Goal: Task Accomplishment & Management: Use online tool/utility

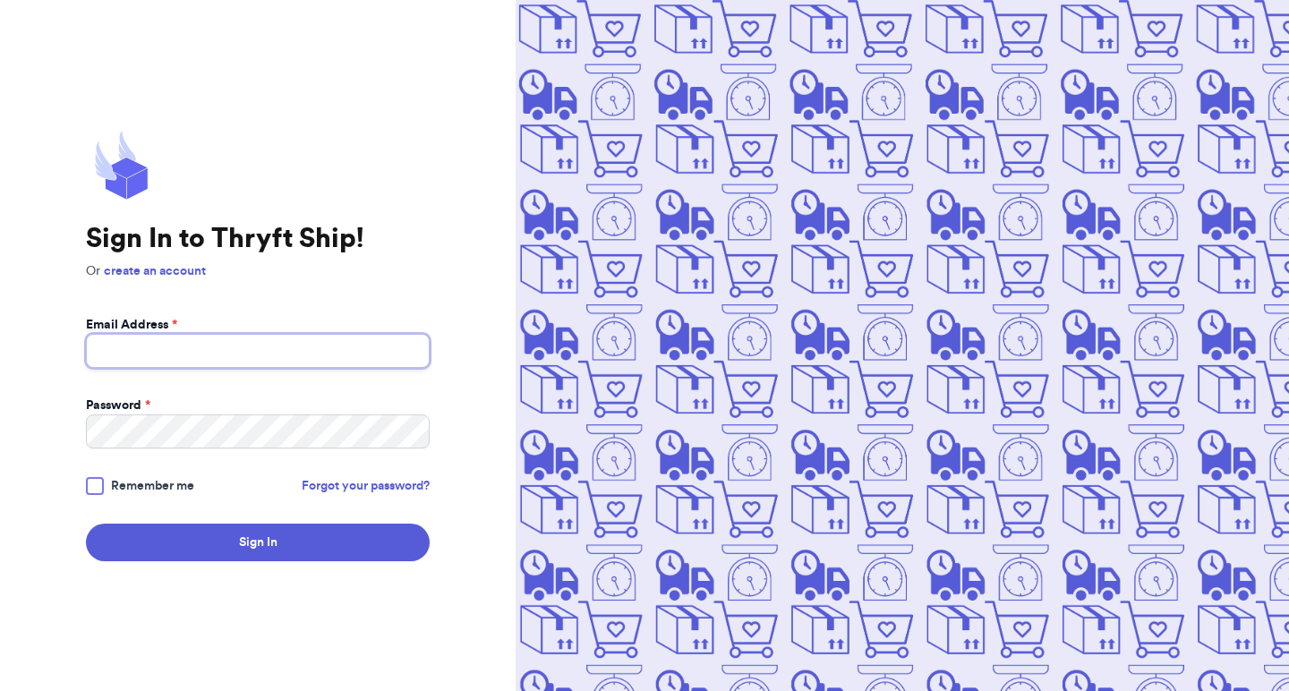
type input "mrsjessbennett@gmail.com"
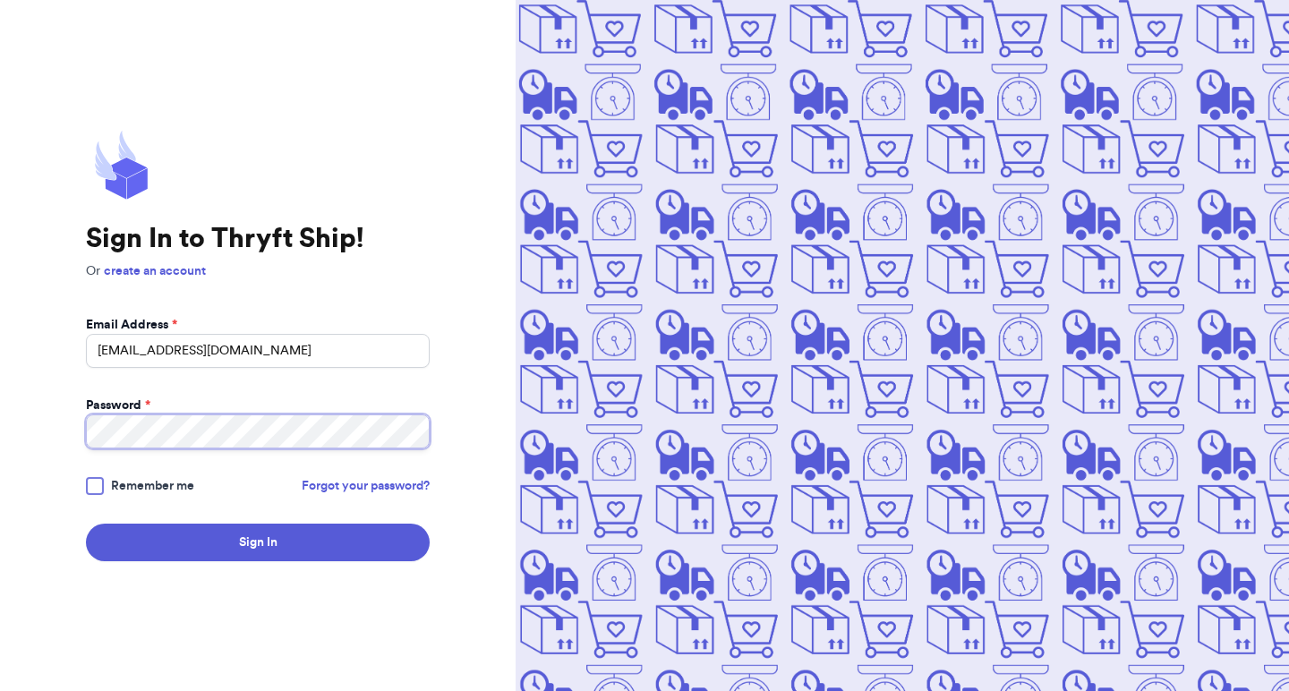
click at [258, 542] on button "Sign In" at bounding box center [258, 543] width 344 height 38
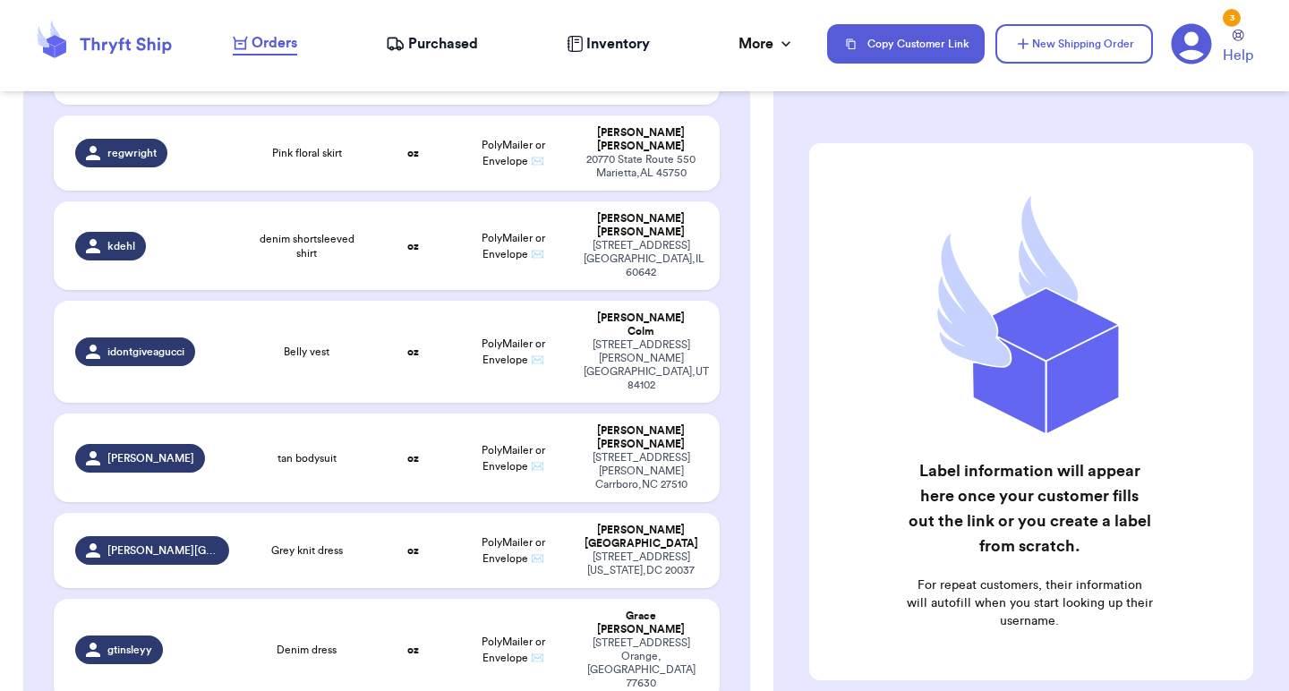
scroll to position [1705, 0]
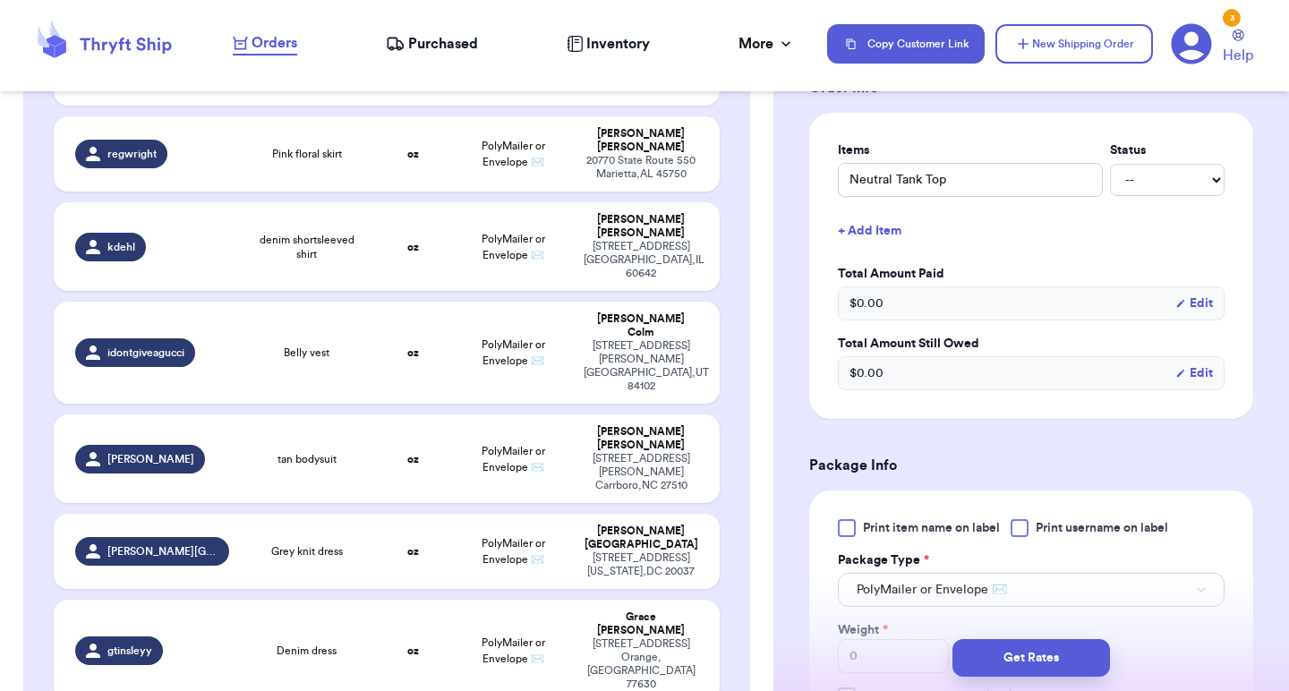
scroll to position [679, 0]
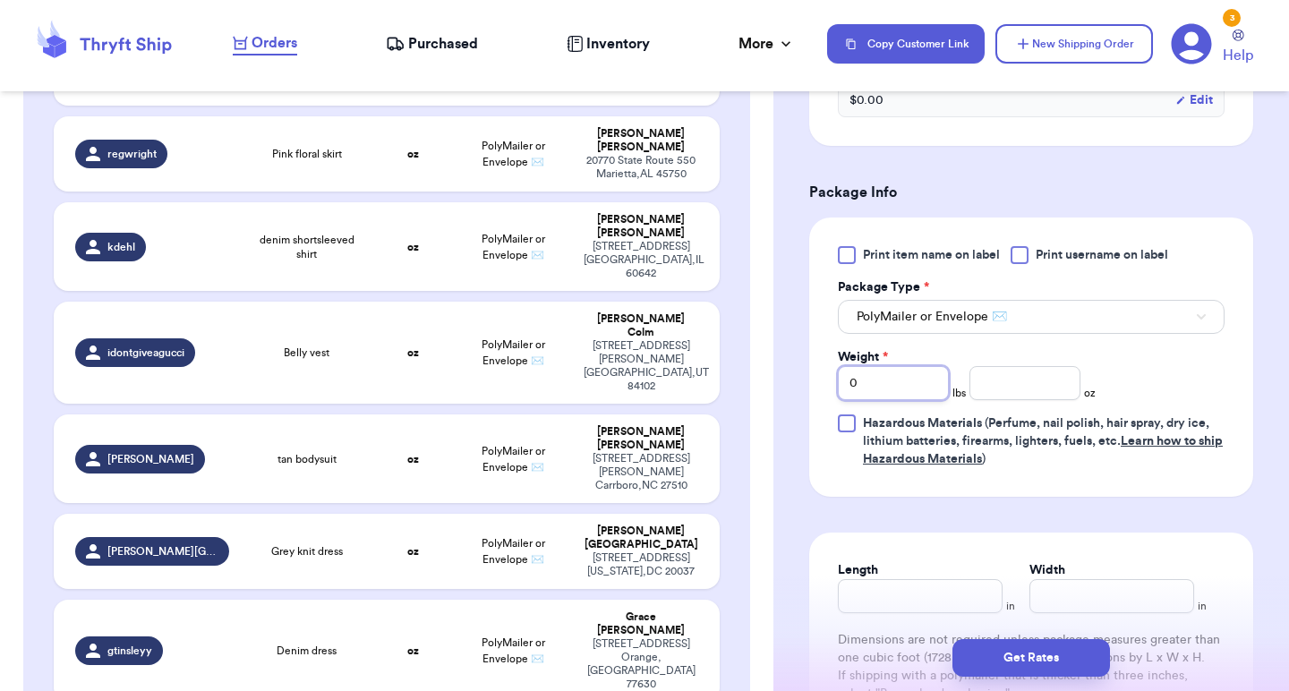
click at [890, 380] on input "0" at bounding box center [893, 383] width 111 height 34
type input "2"
click at [1003, 390] on input "number" at bounding box center [1024, 383] width 111 height 34
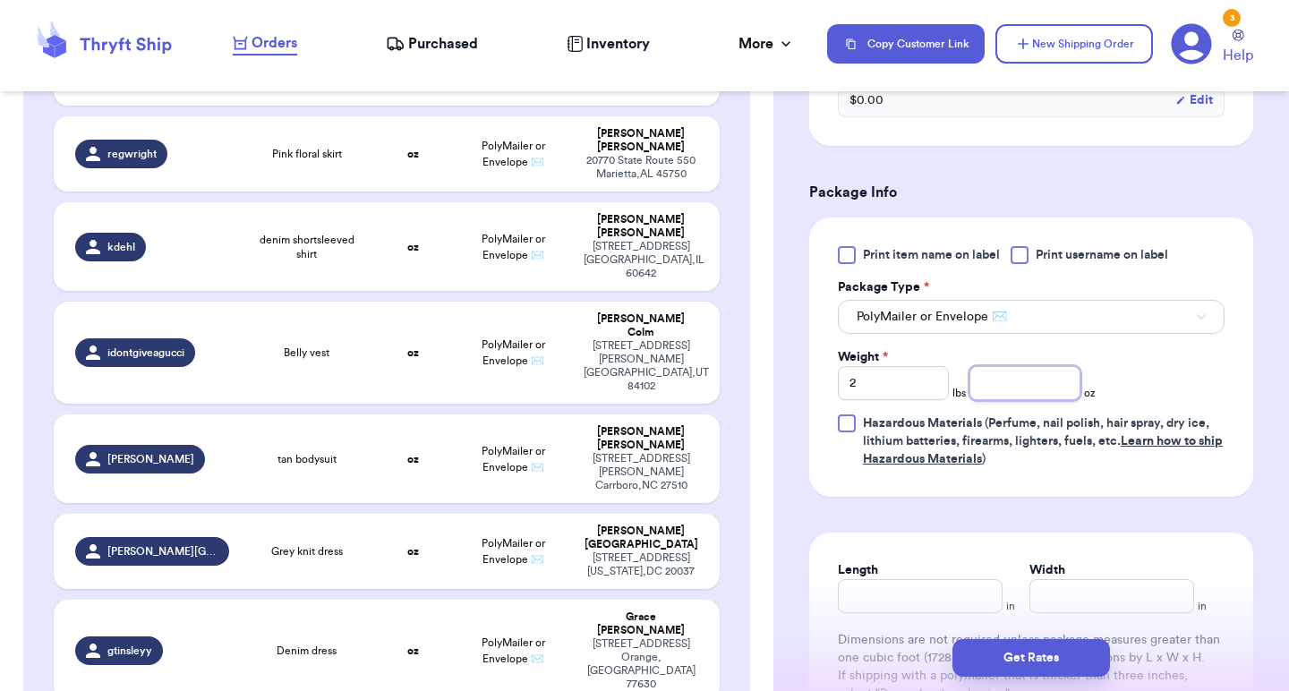
type input "4"
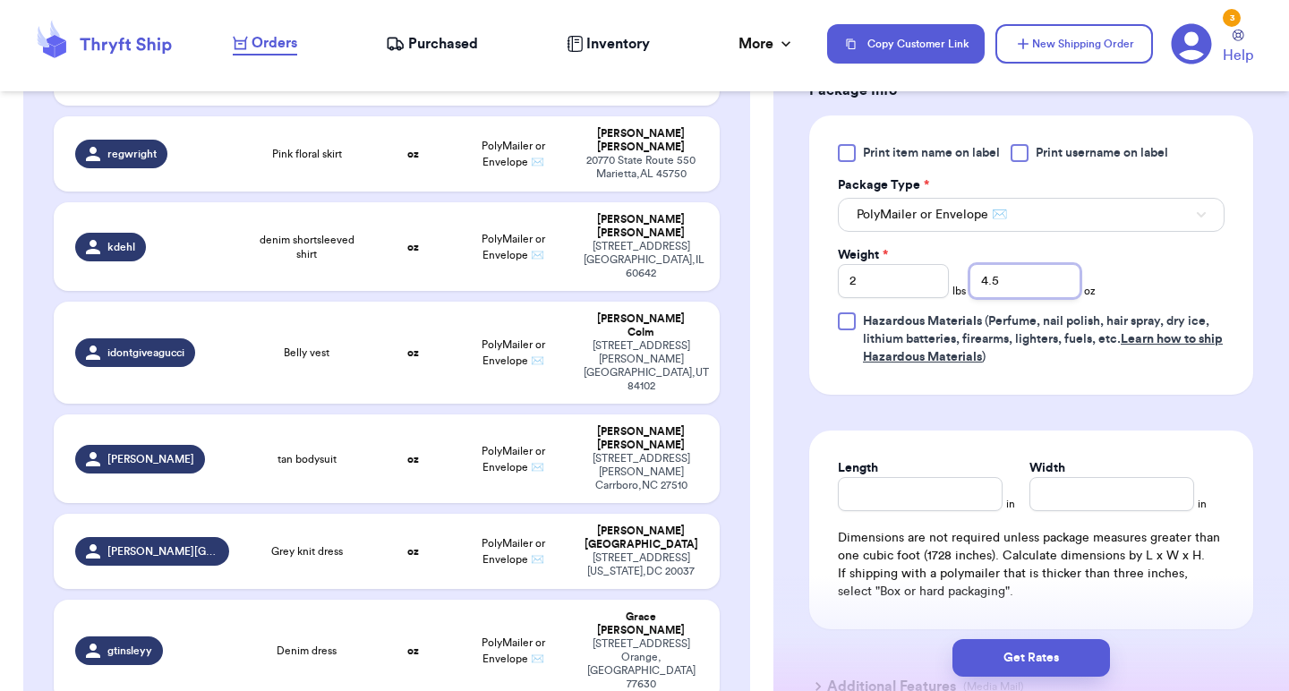
scroll to position [787, 0]
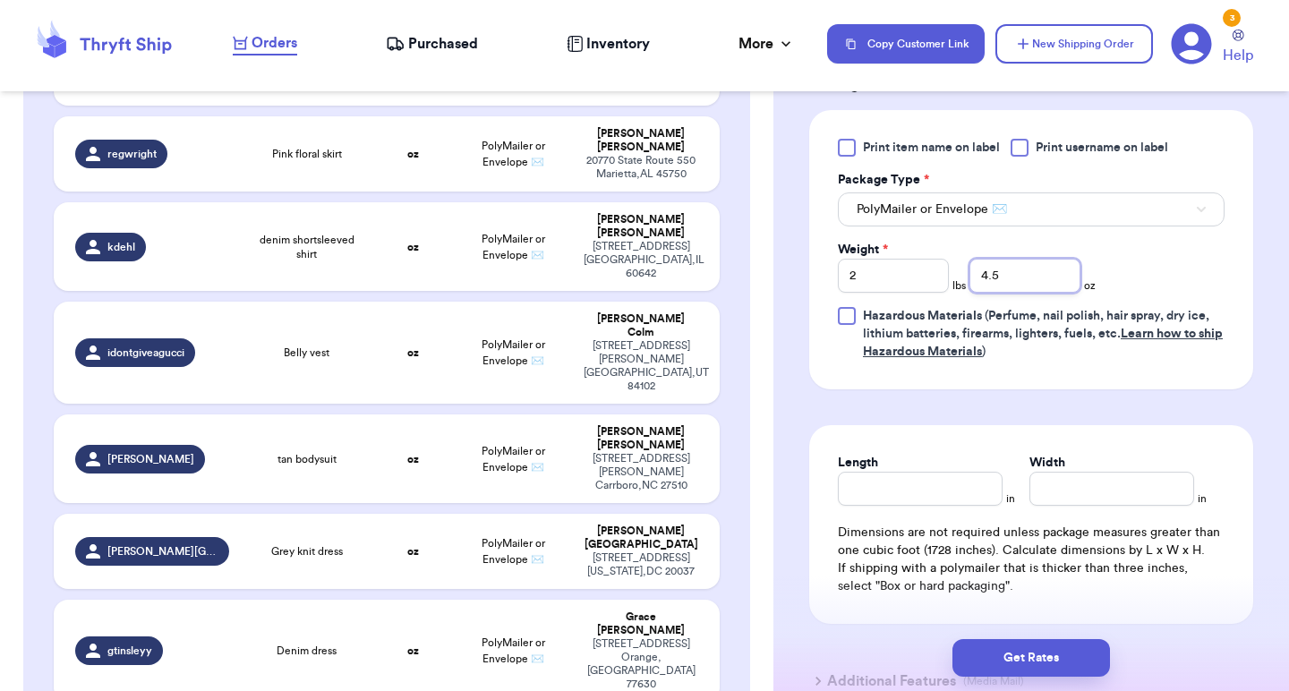
type input "4.5"
click at [891, 491] on input "Length" at bounding box center [920, 489] width 165 height 34
type input "12"
click at [1096, 472] on div "Width *" at bounding box center [1111, 463] width 165 height 18
click at [1089, 486] on input "Width *" at bounding box center [1111, 489] width 165 height 34
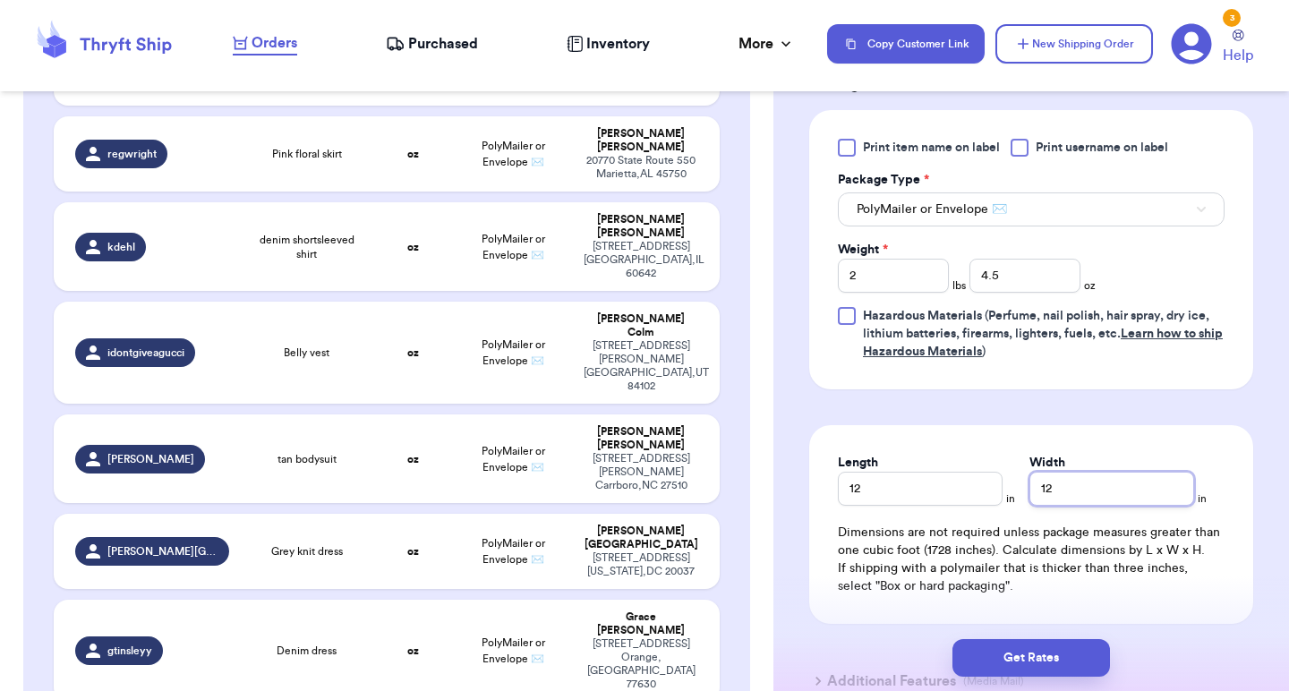
type input "12"
click at [1055, 406] on form "Shipping Information Delete Label Customer Info Instagram Handle: theultimate_g…" at bounding box center [1031, 36] width 444 height 1361
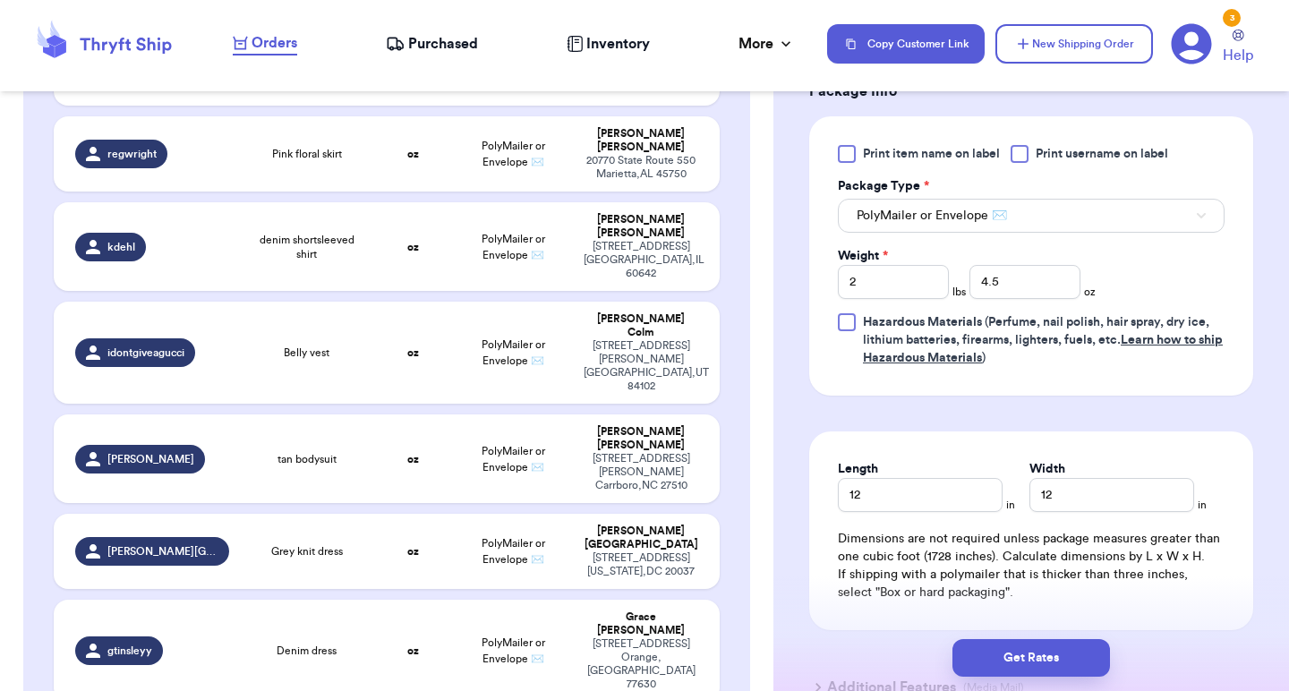
click at [991, 231] on button "PolyMailer or Envelope ✉️" at bounding box center [1031, 216] width 387 height 34
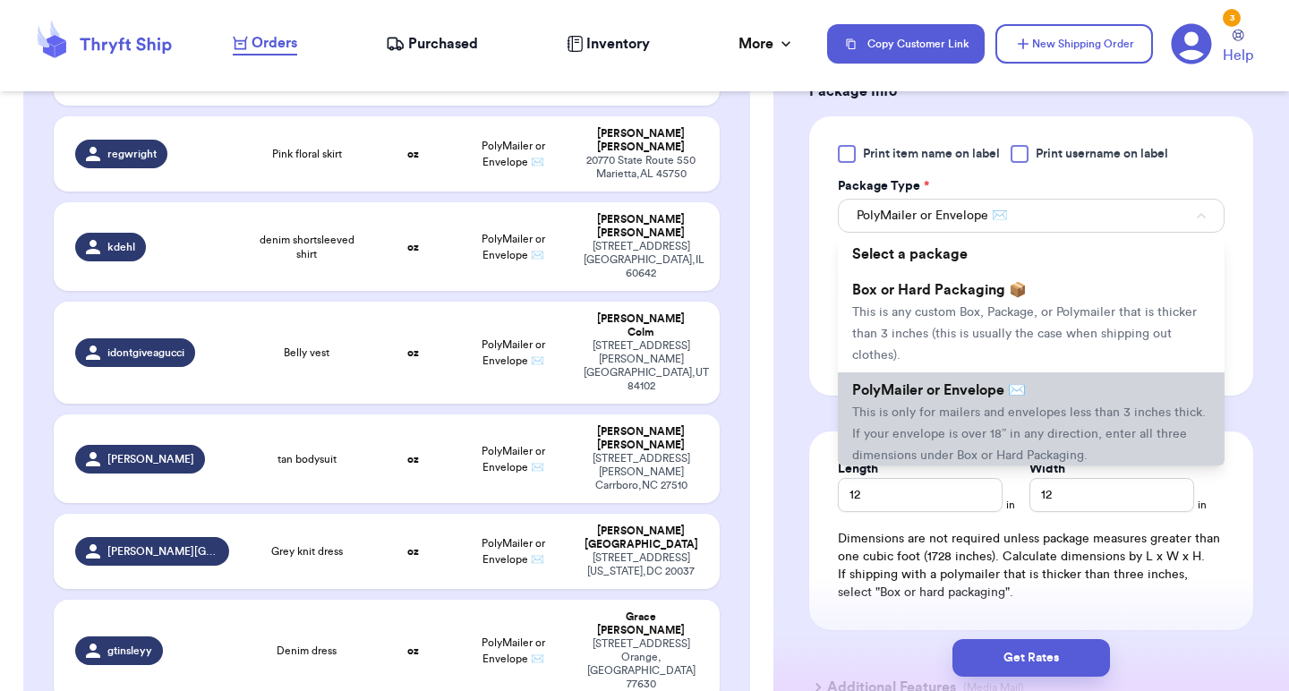
click at [974, 387] on span "PolyMailer or Envelope ✉️" at bounding box center [939, 390] width 174 height 14
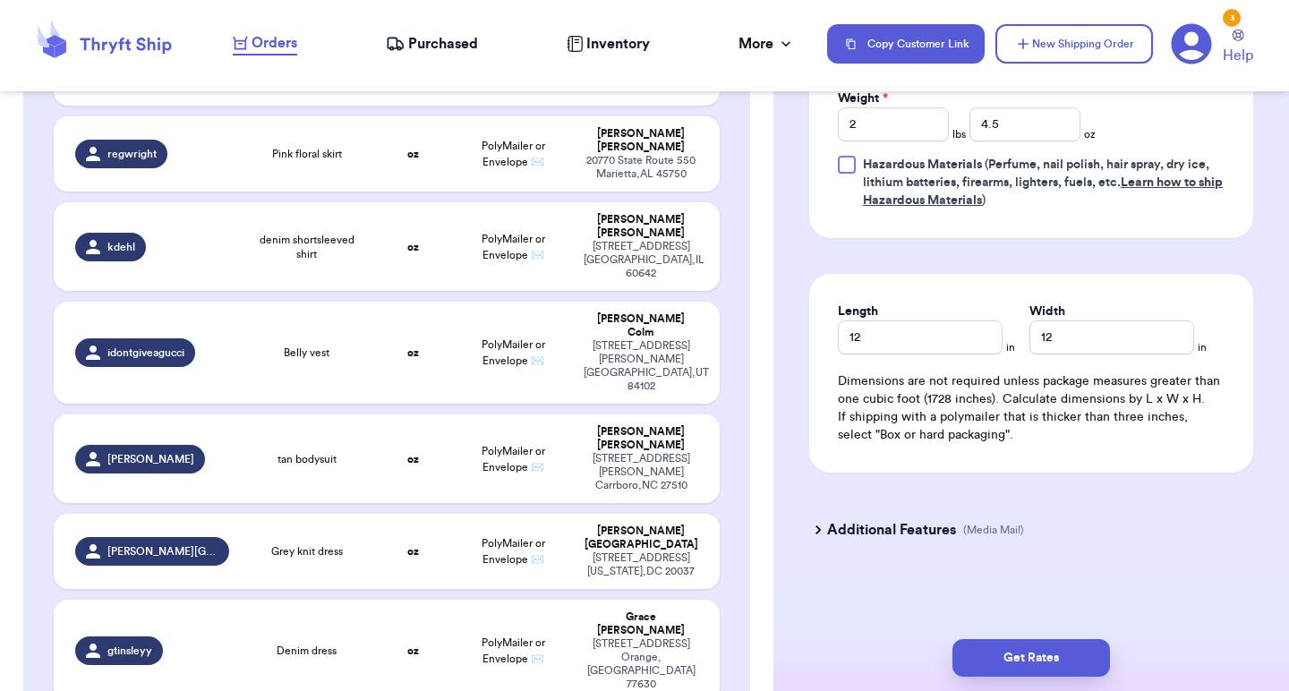
scroll to position [942, 0]
type input "Raw silk button down"
type input "0"
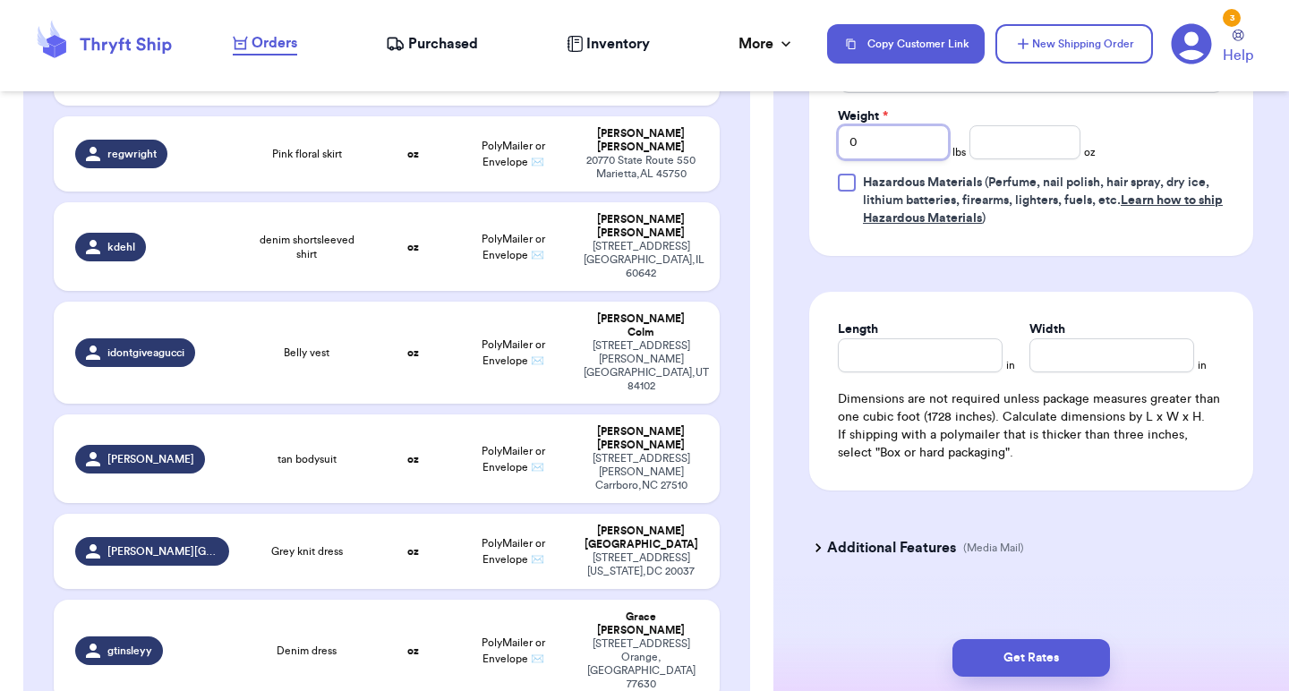
click at [877, 129] on input "0" at bounding box center [893, 142] width 111 height 34
click at [1028, 125] on input "number" at bounding box center [1024, 142] width 111 height 34
type input "13"
click at [904, 342] on input "Length" at bounding box center [920, 355] width 165 height 34
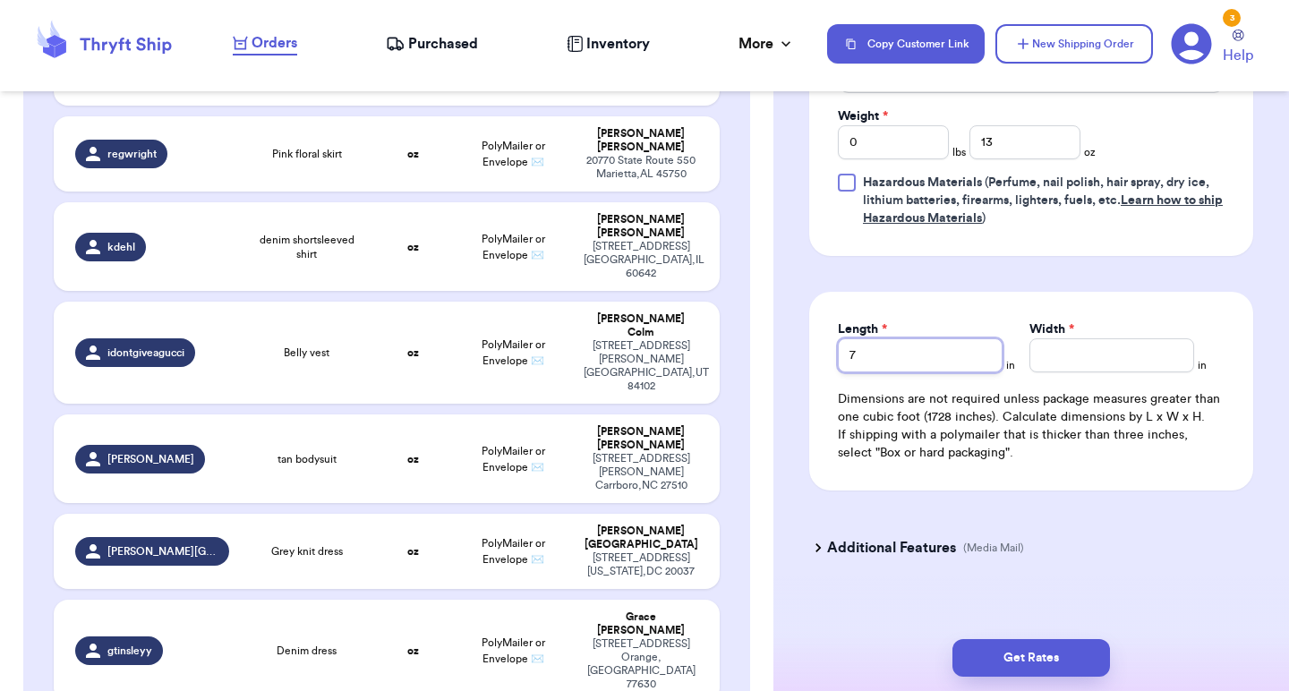
type input "7"
click at [1123, 344] on input "Width *" at bounding box center [1111, 355] width 165 height 34
type input "9"
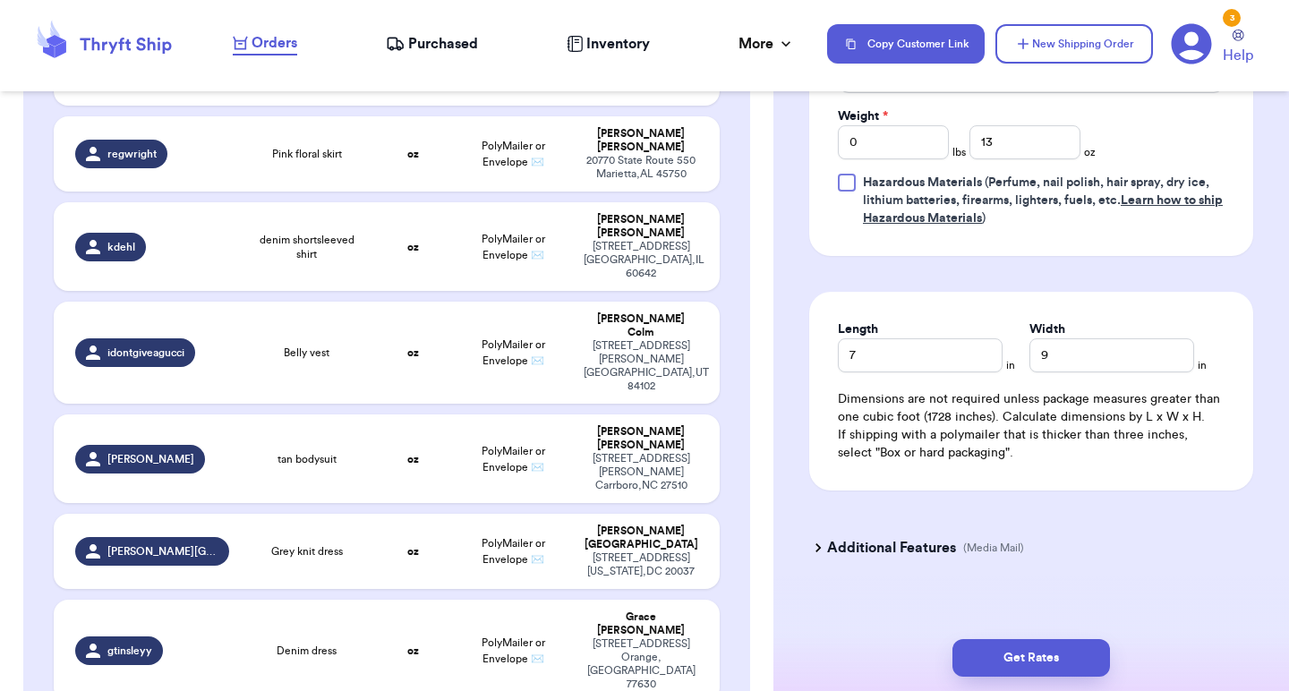
type input "Silky pink button up top"
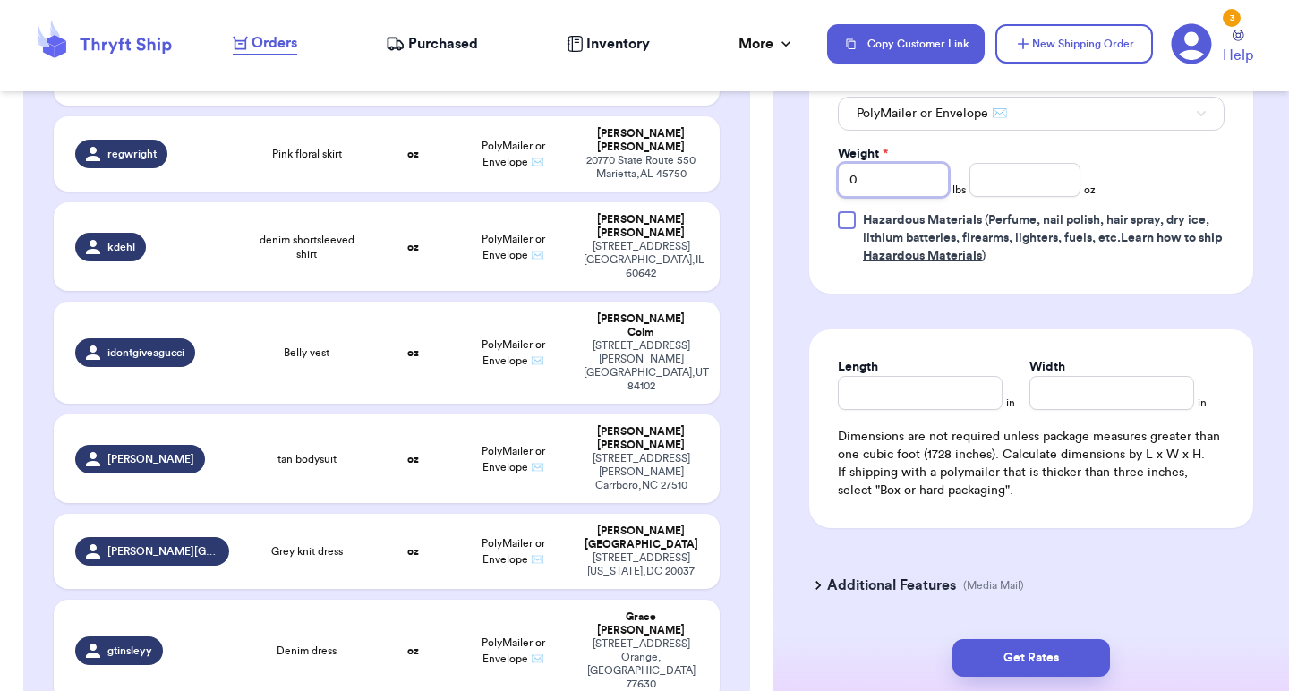
click at [902, 195] on input "0" at bounding box center [893, 180] width 111 height 34
type input "1"
click at [1025, 186] on input "number" at bounding box center [1024, 180] width 111 height 34
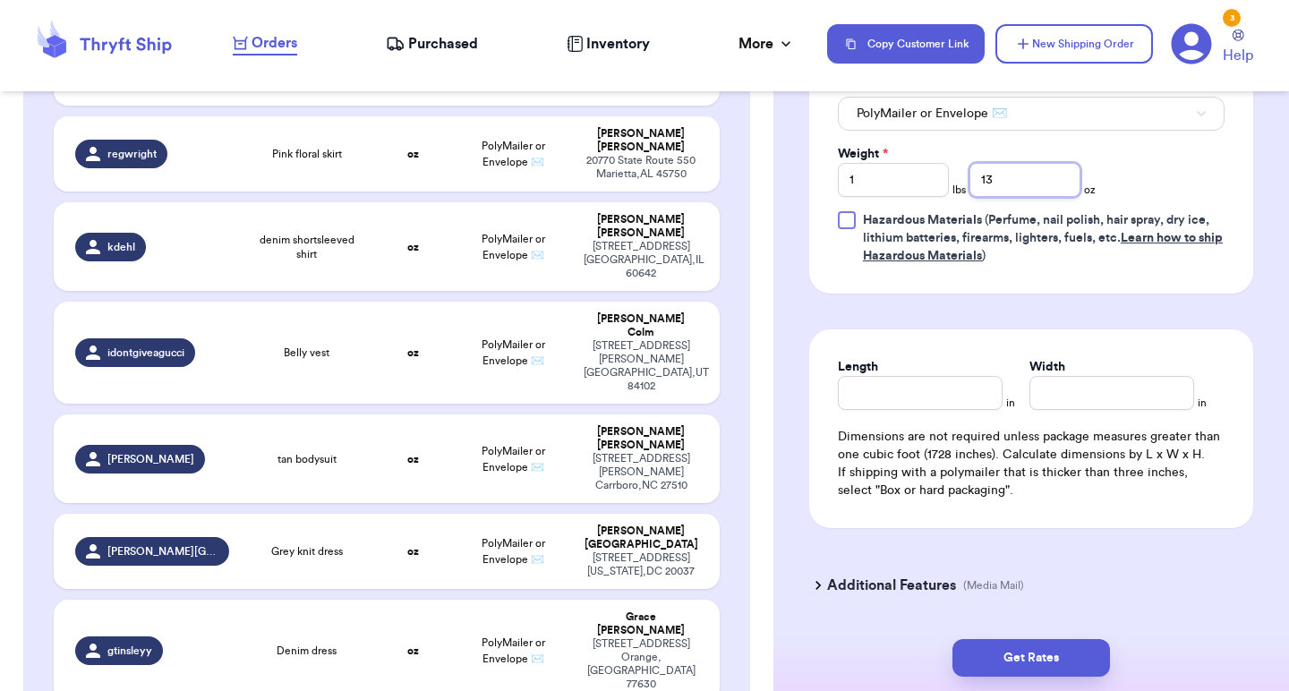
type input "13"
click at [896, 401] on input "Length" at bounding box center [920, 393] width 165 height 34
type input "9"
type input "10"
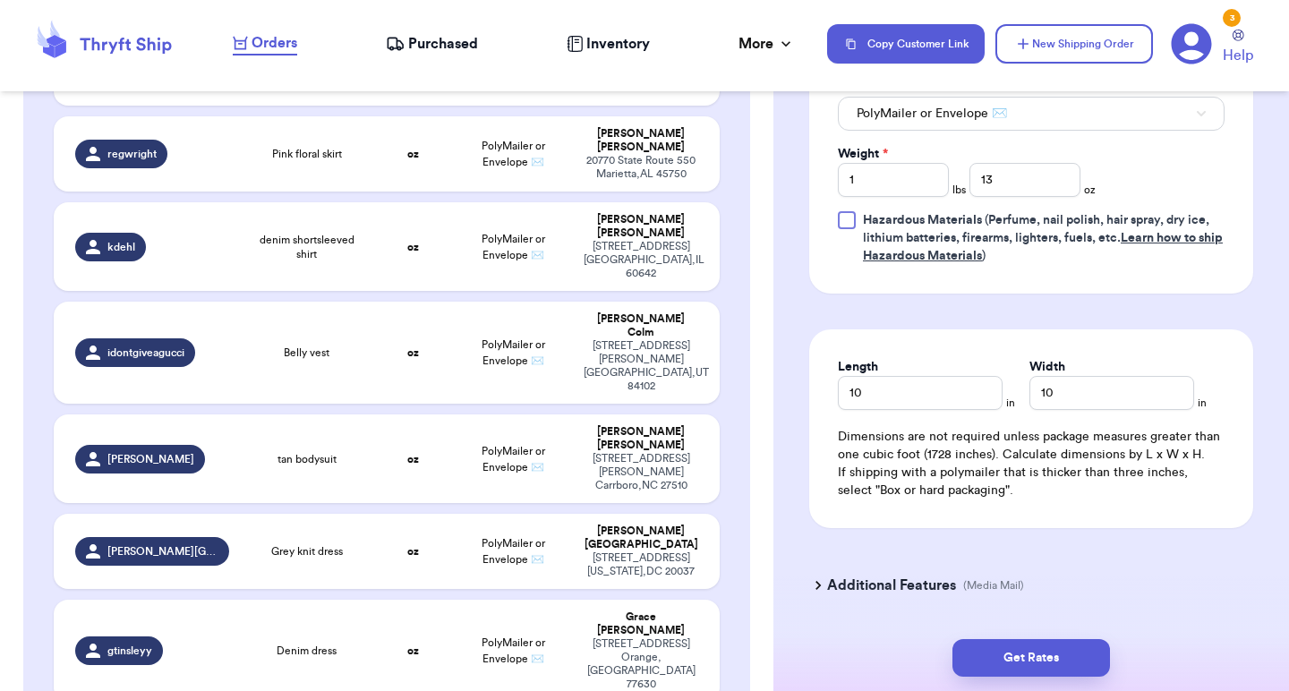
click at [1074, 337] on div "Length 10 in Width 10 in Dimensions are not required unless package measures gr…" at bounding box center [1031, 428] width 444 height 199
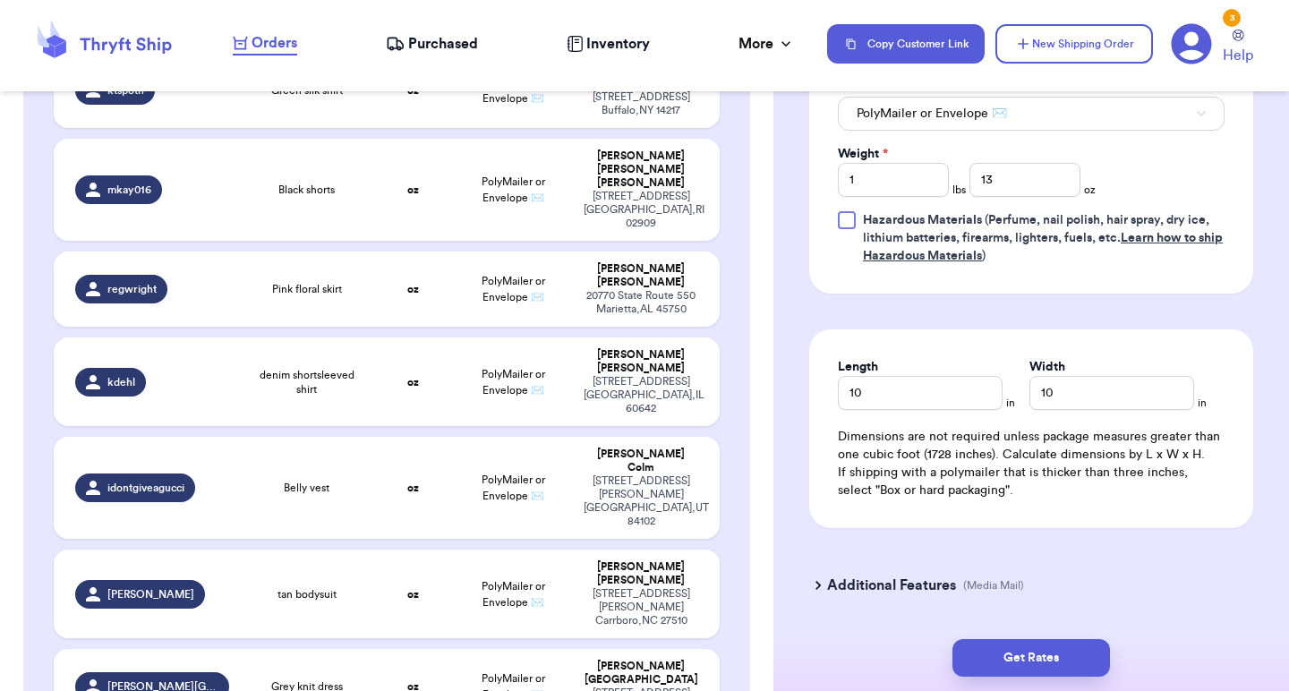
scroll to position [1568, 0]
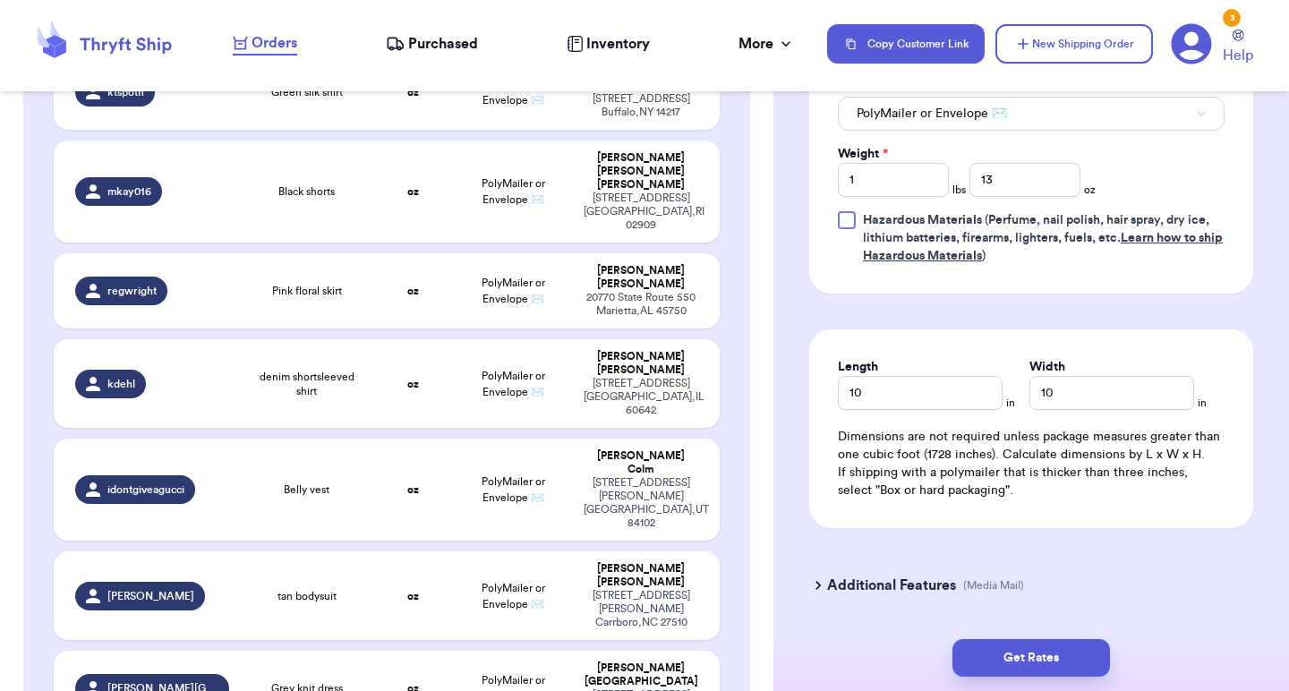
type input "Denim dress"
type input "0"
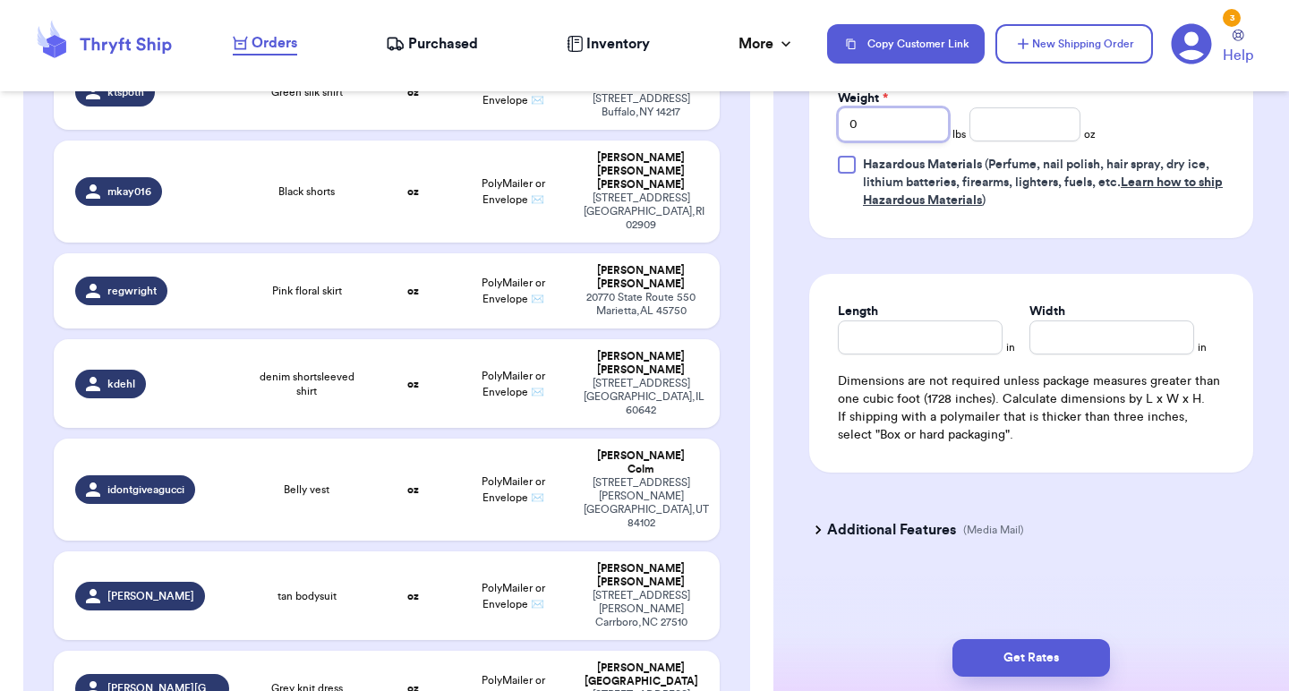
click at [905, 114] on input "0" at bounding box center [893, 124] width 111 height 34
type input "1"
click at [1021, 117] on input "number" at bounding box center [1024, 124] width 111 height 34
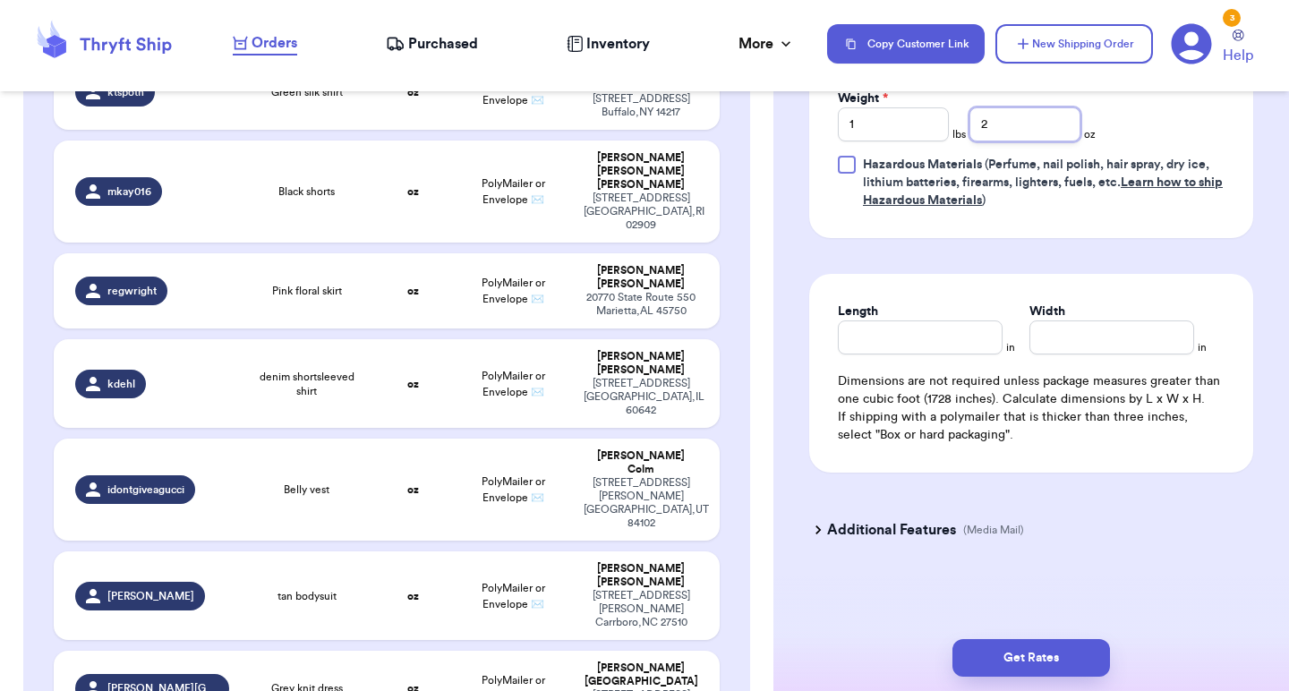
type input "2"
click at [901, 330] on input "Length" at bounding box center [920, 337] width 165 height 34
type input "13"
click at [1079, 336] on input "Width *" at bounding box center [1111, 337] width 165 height 34
type input "15"
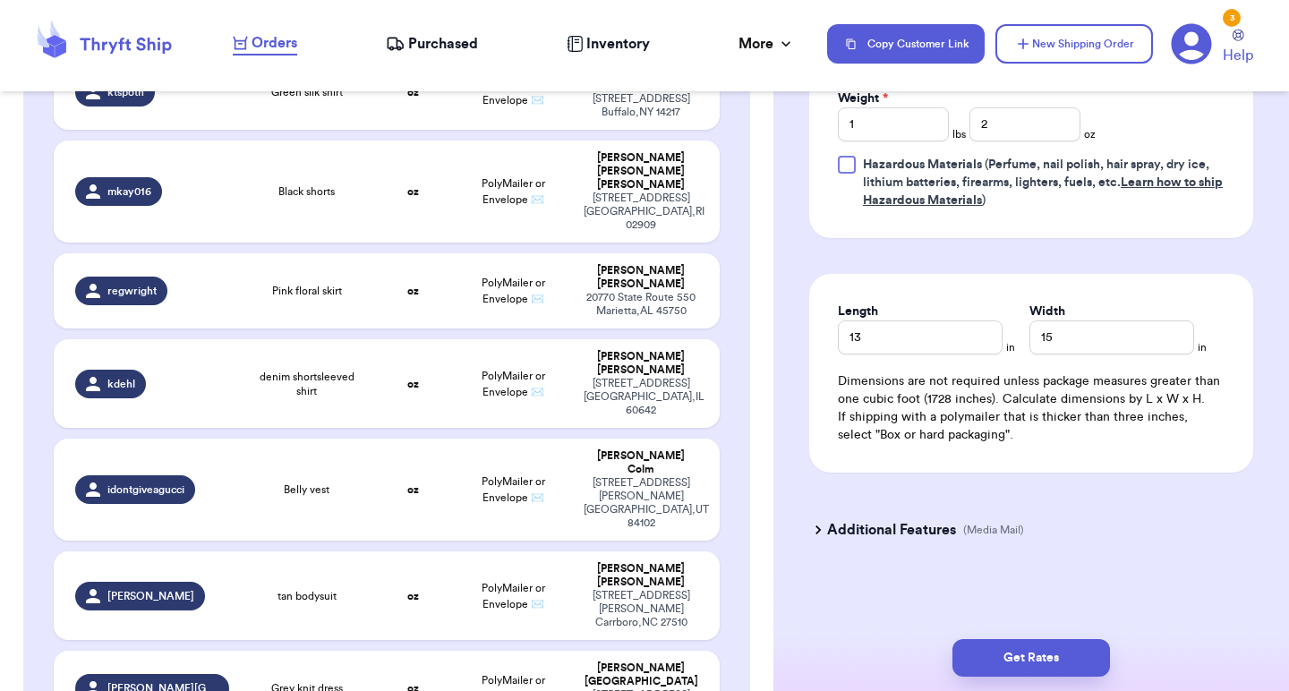
click at [346, 651] on td "Grey knit dress" at bounding box center [306, 688] width 133 height 75
type input "Grey knit dress"
type input "0"
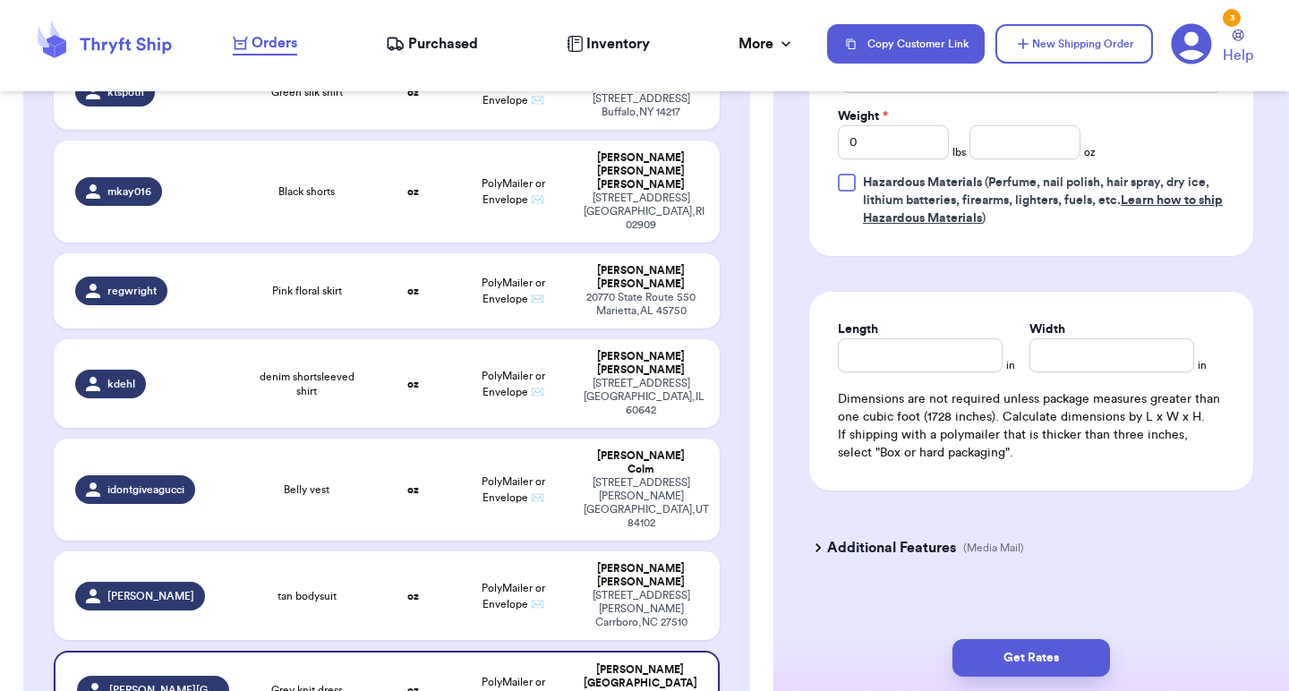
click at [346, 683] on div "Grey knit dress" at bounding box center [307, 690] width 112 height 14
click at [898, 136] on input "0" at bounding box center [893, 142] width 111 height 34
click at [1027, 149] on input "number" at bounding box center [1024, 142] width 111 height 34
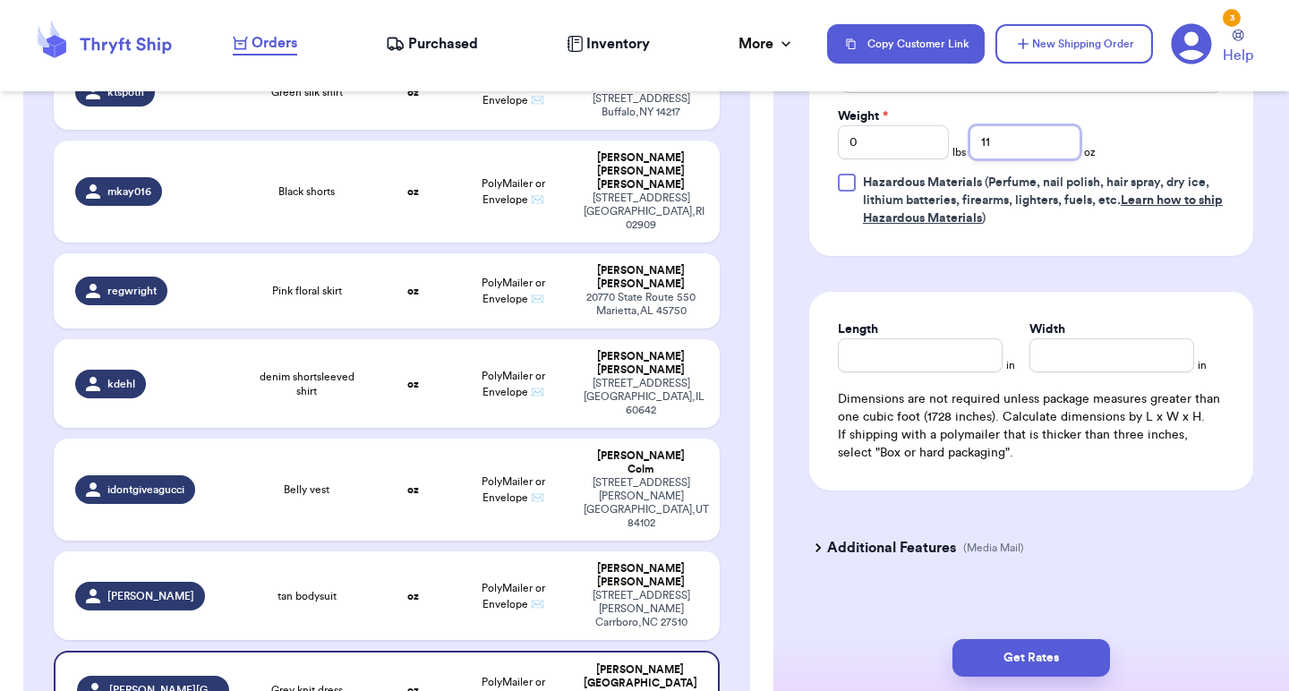
type input "11"
click at [909, 371] on input "Length" at bounding box center [920, 355] width 165 height 34
type input "6"
click at [1085, 350] on input "Width" at bounding box center [1111, 355] width 165 height 34
type input "7"
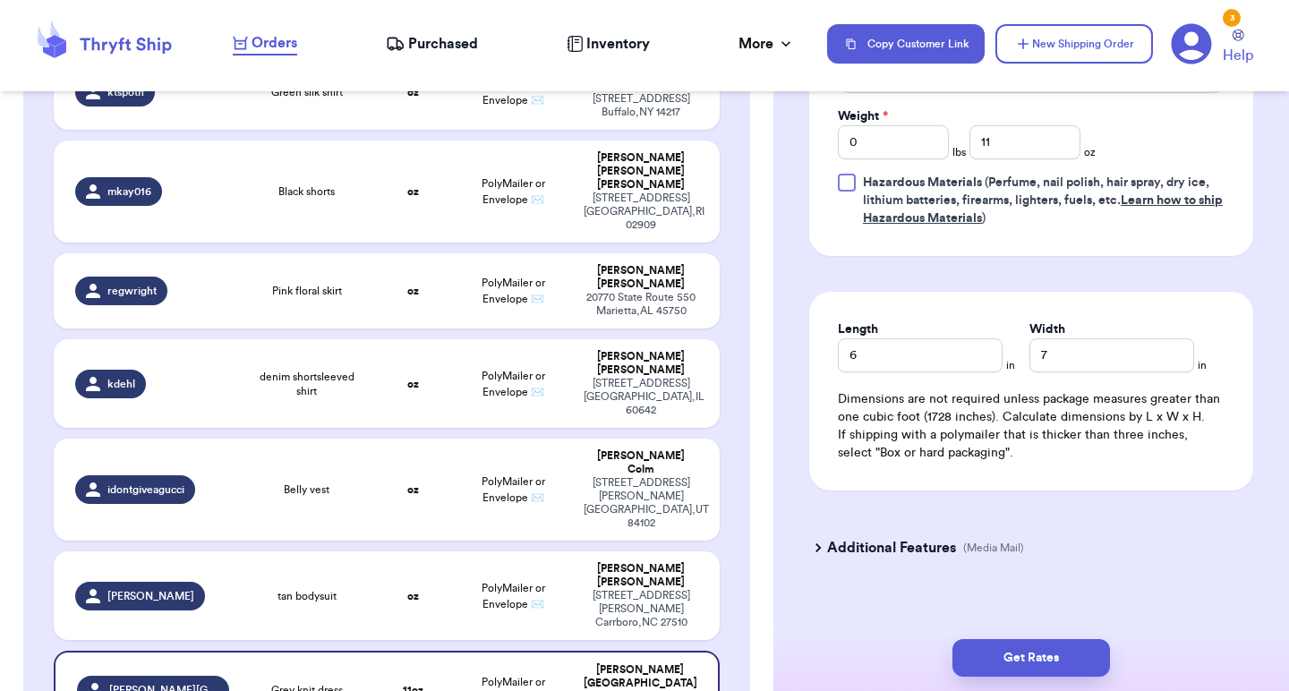
click at [1102, 300] on div "Length 6 in Width 7 in Dimensions are not required unless package measures grea…" at bounding box center [1031, 391] width 444 height 199
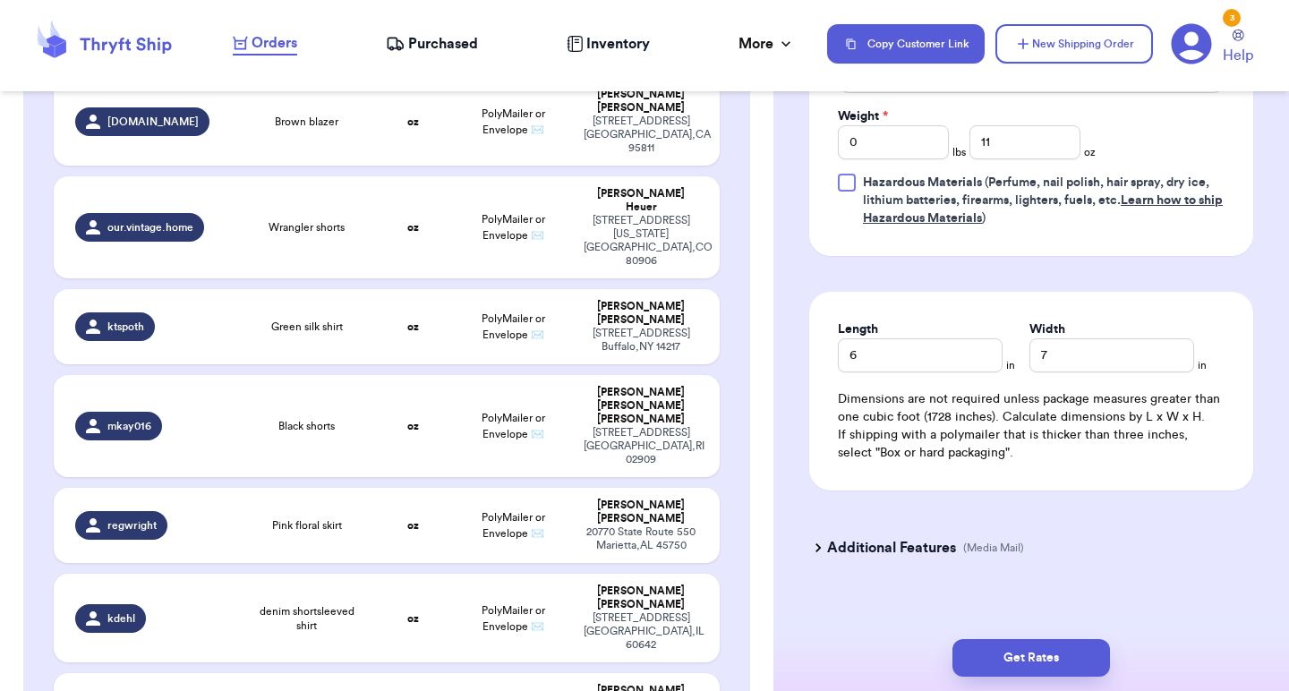
type input "tan bodysuit"
click at [1066, 125] on input "number" at bounding box center [1024, 142] width 111 height 34
type input "4"
type input "4.5"
click at [898, 351] on input "Length" at bounding box center [920, 355] width 165 height 34
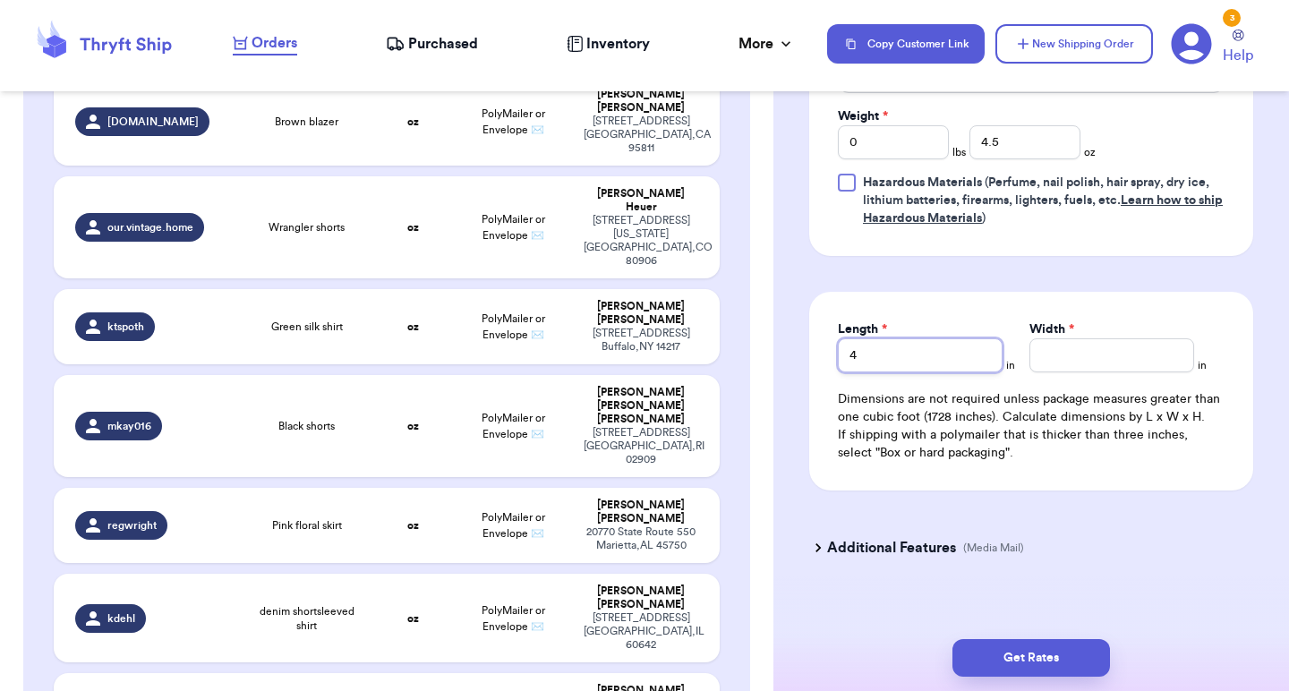
type input "4"
click at [1082, 338] on input "Width *" at bounding box center [1111, 355] width 165 height 34
type input "5"
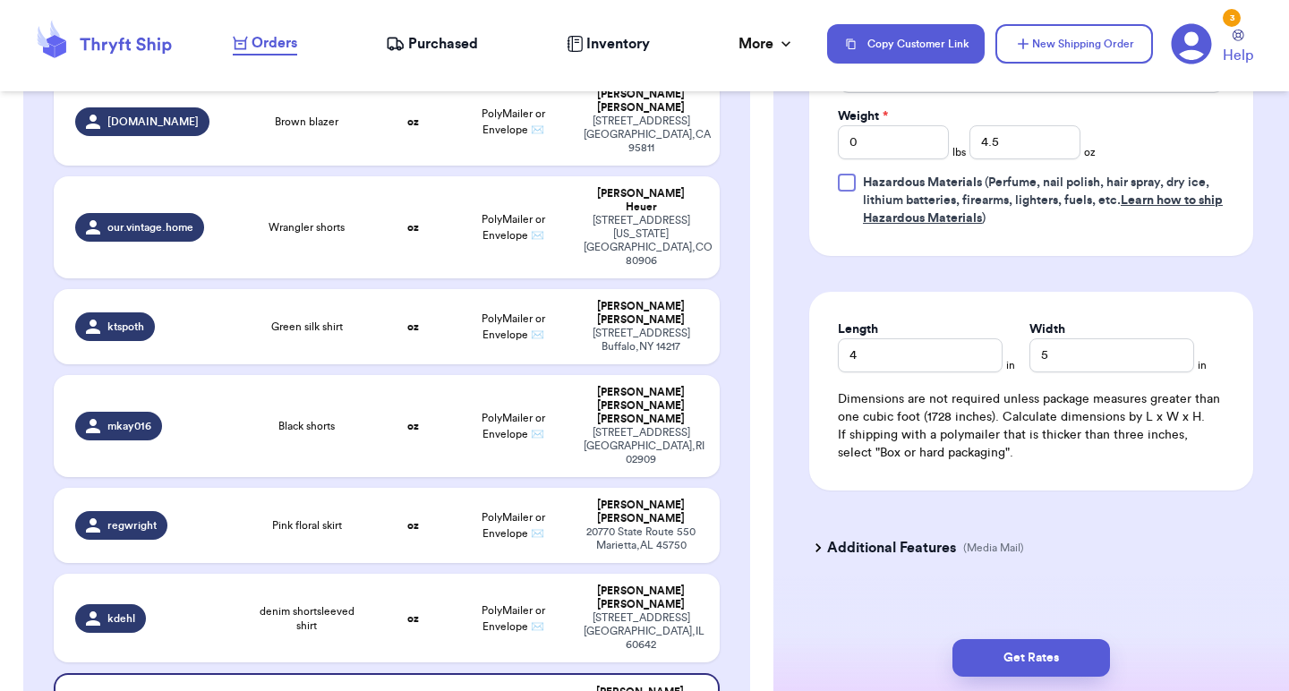
type input "Belly vest"
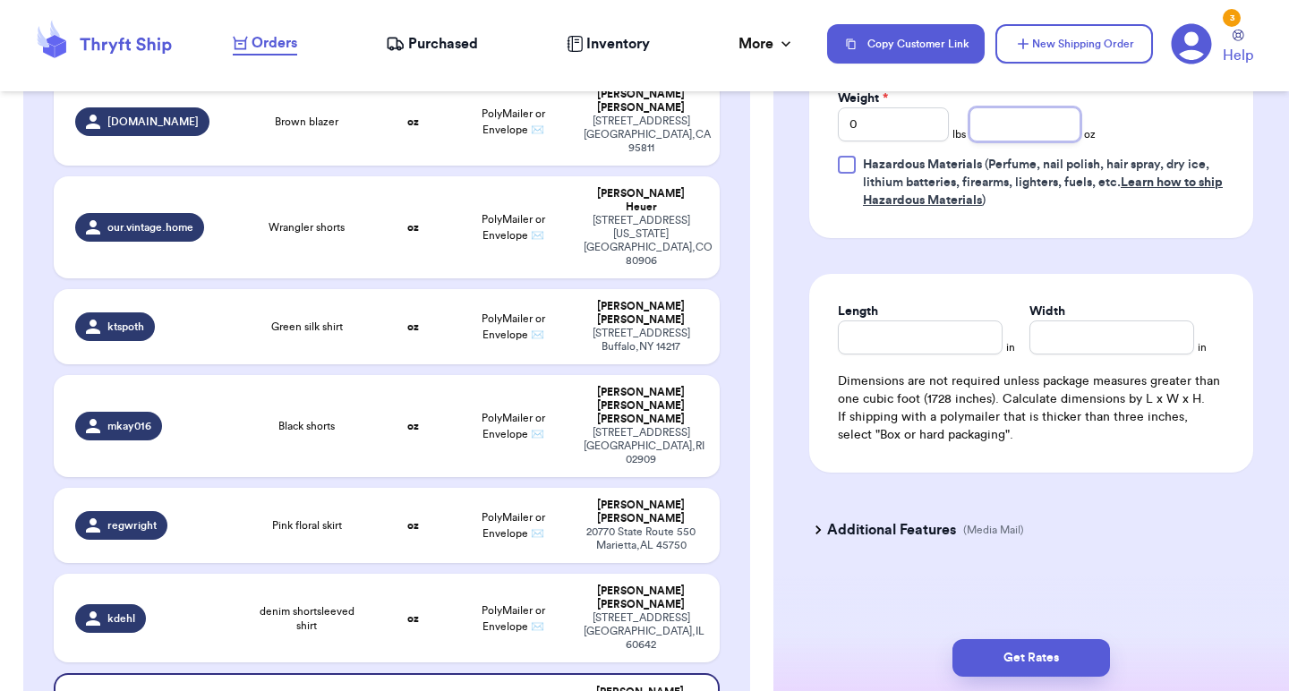
click at [1065, 141] on input "number" at bounding box center [1024, 124] width 111 height 34
type input "6"
type input "6.3"
click at [896, 354] on input "Length" at bounding box center [920, 337] width 165 height 34
type input "5"
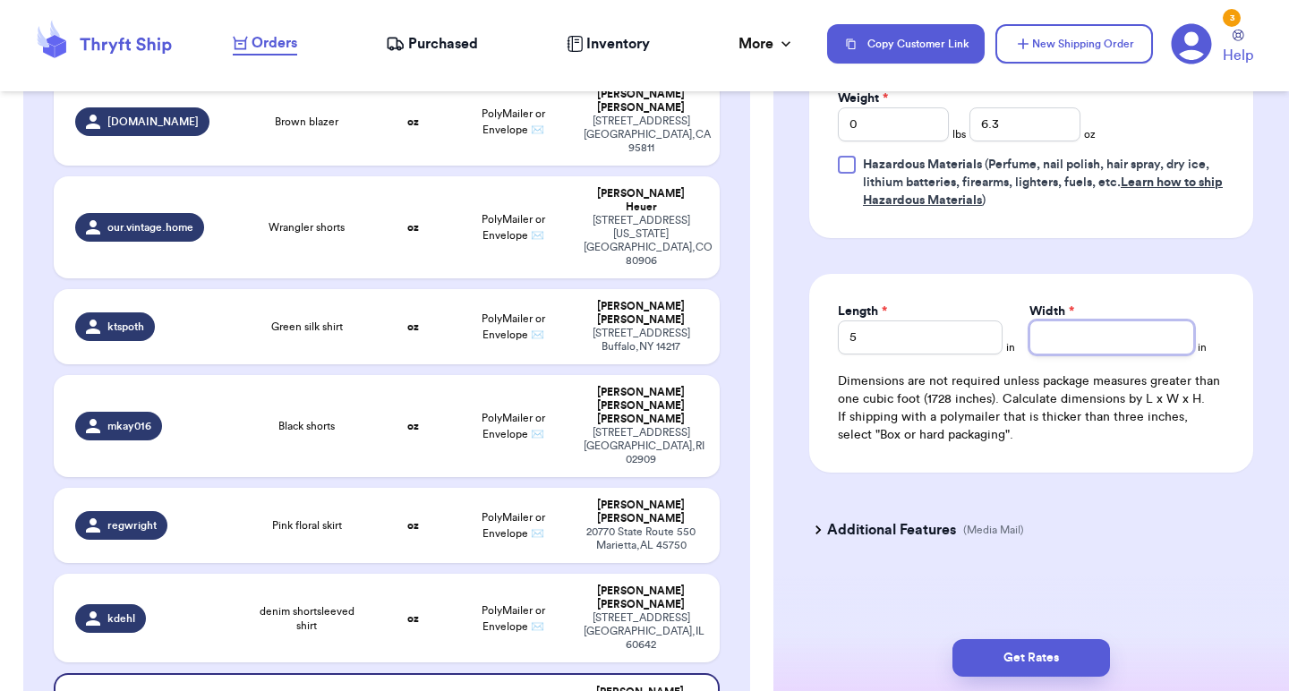
click at [1056, 354] on input "Width *" at bounding box center [1111, 337] width 165 height 34
type input "6"
click at [389, 574] on td "oz" at bounding box center [413, 618] width 80 height 89
type input "denim shortsleeved shirt"
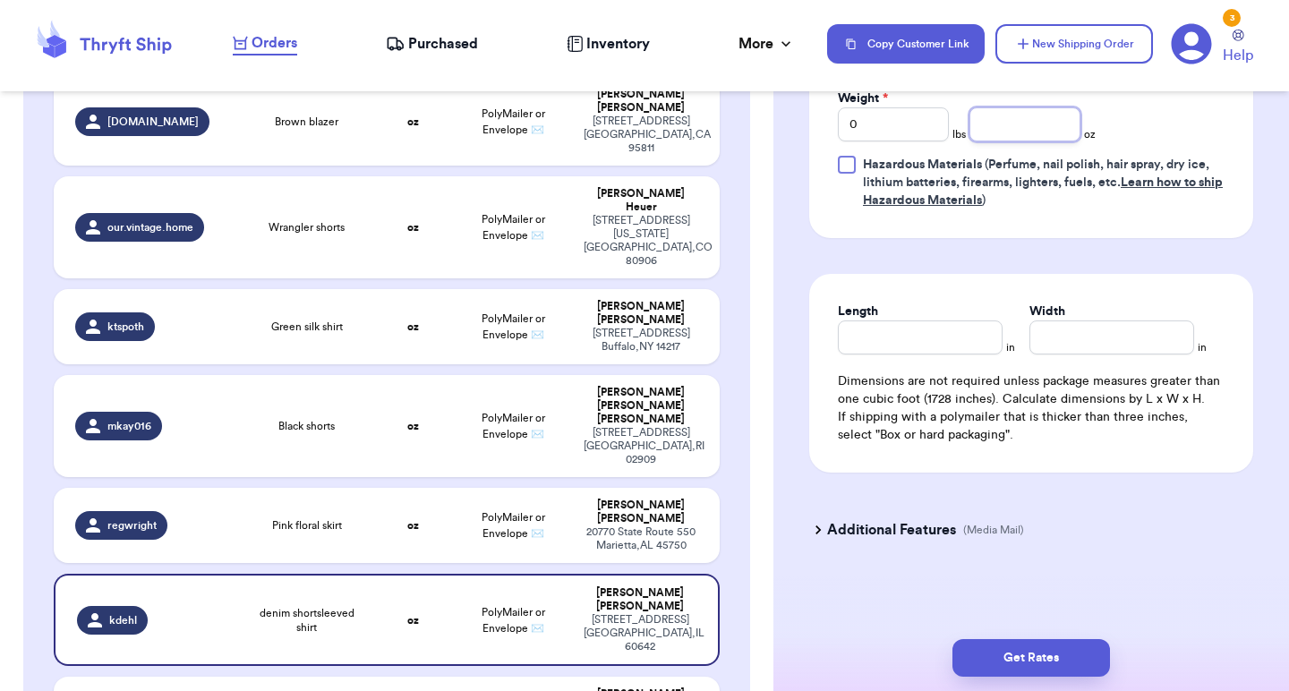
click at [1016, 129] on input "number" at bounding box center [1024, 124] width 111 height 34
type input "12"
type input "12.6"
click at [910, 344] on input "Length" at bounding box center [920, 337] width 165 height 34
type input "8"
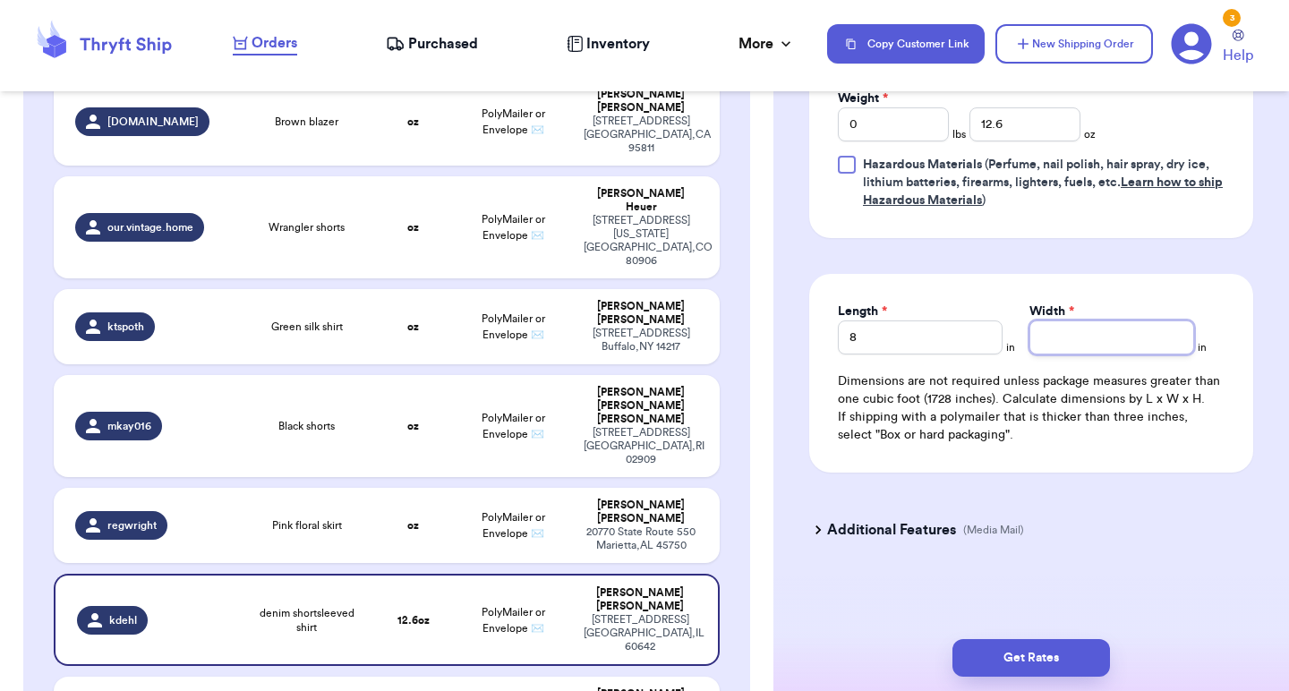
click at [1074, 336] on input "Width *" at bounding box center [1111, 337] width 165 height 34
type input "9"
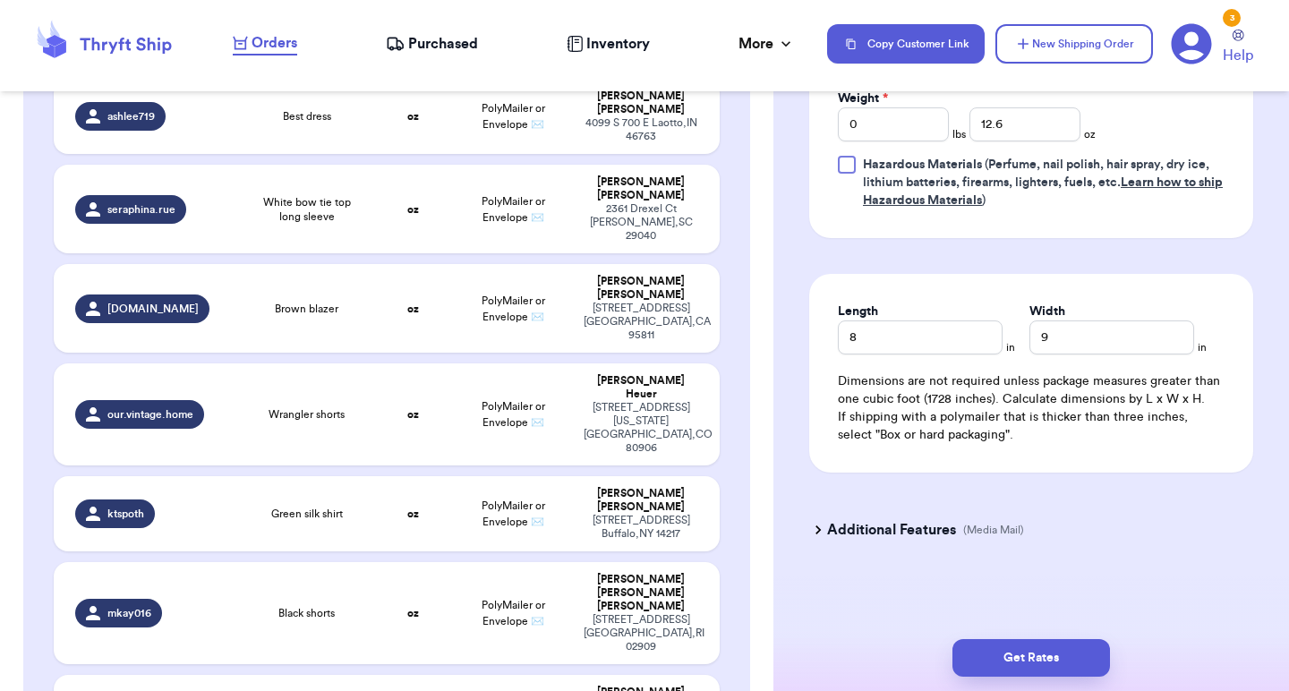
scroll to position [1142, 0]
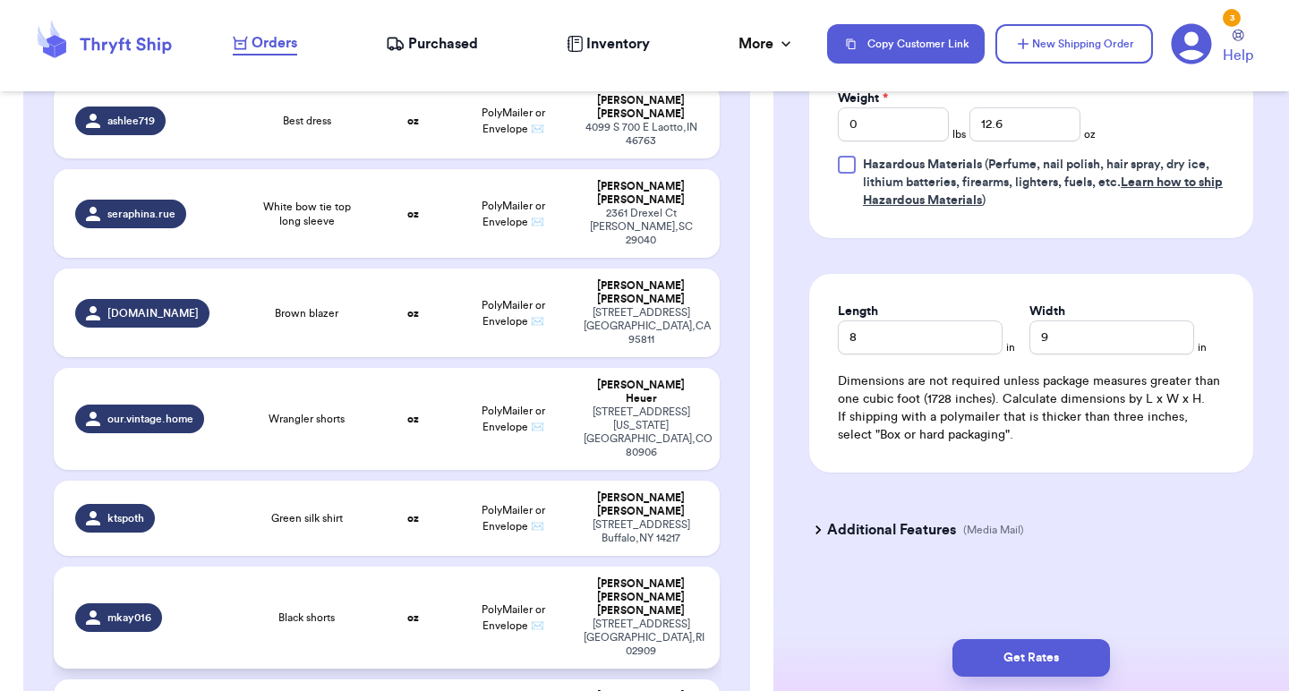
click at [334, 610] on span "Black shorts" at bounding box center [306, 617] width 56 height 14
type input "Black shorts"
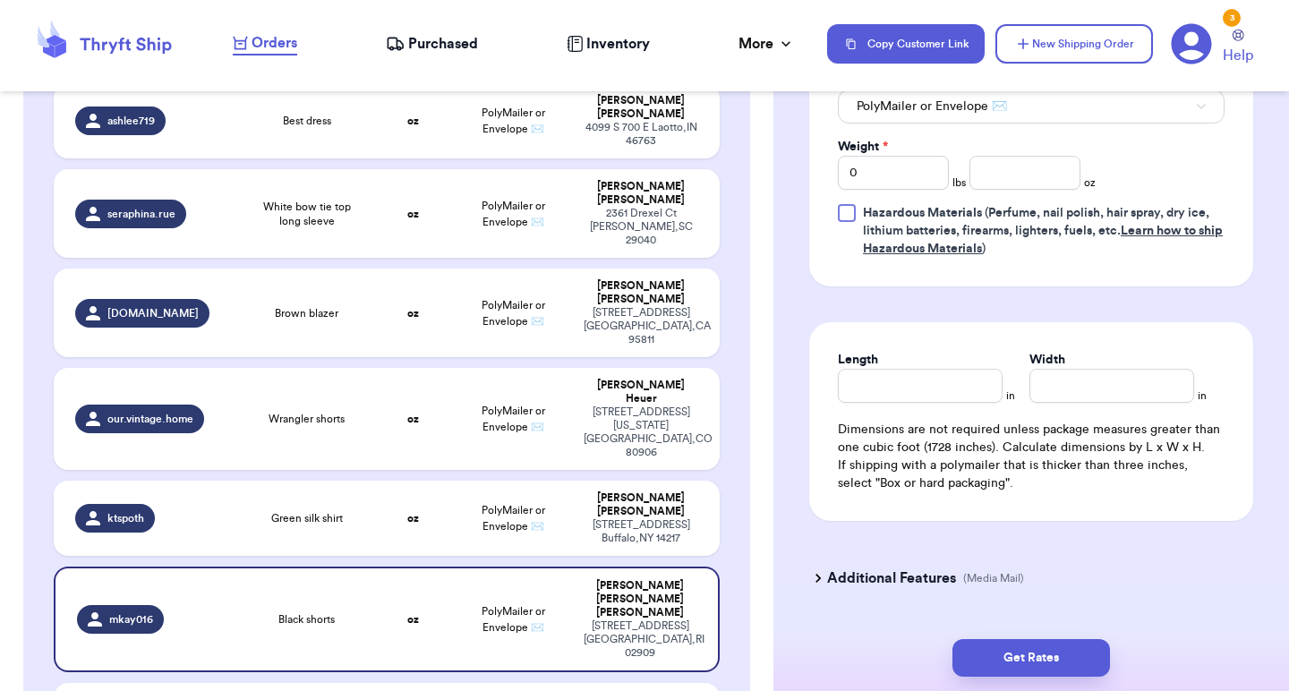
scroll to position [909, 0]
click at [1072, 166] on input "number" at bounding box center [1024, 175] width 111 height 34
type input "7"
type input "7.8"
click at [900, 376] on input "Length" at bounding box center [920, 388] width 165 height 34
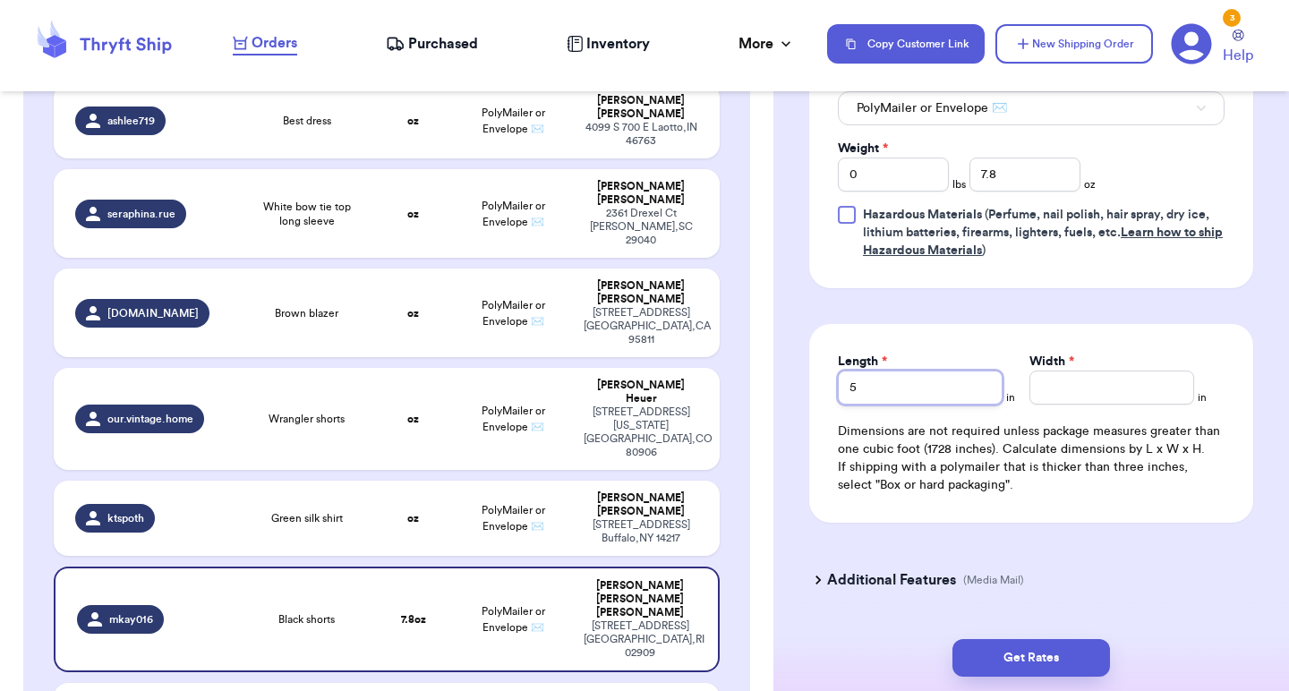
type input "5"
click at [1064, 373] on input "Width *" at bounding box center [1111, 388] width 165 height 34
type input "7"
click at [1047, 324] on div "Length 5 in Width 7 in Dimensions are not required unless package measures grea…" at bounding box center [1031, 423] width 444 height 199
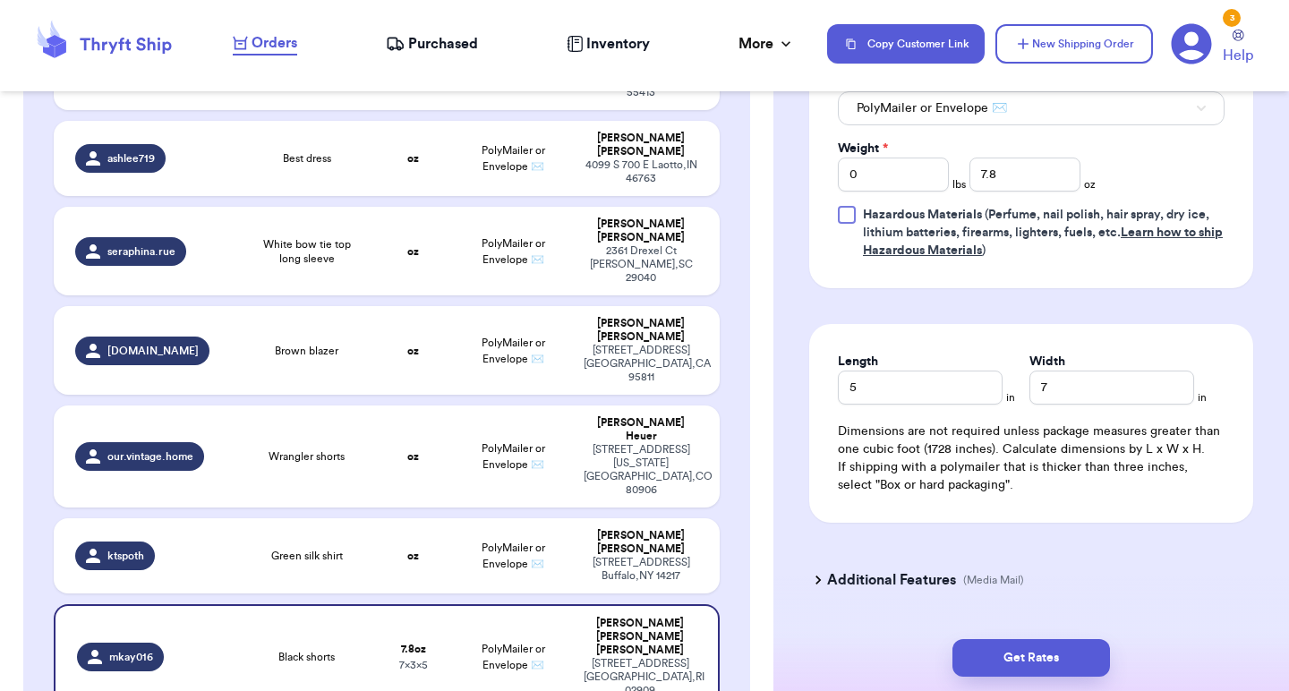
scroll to position [1096, 0]
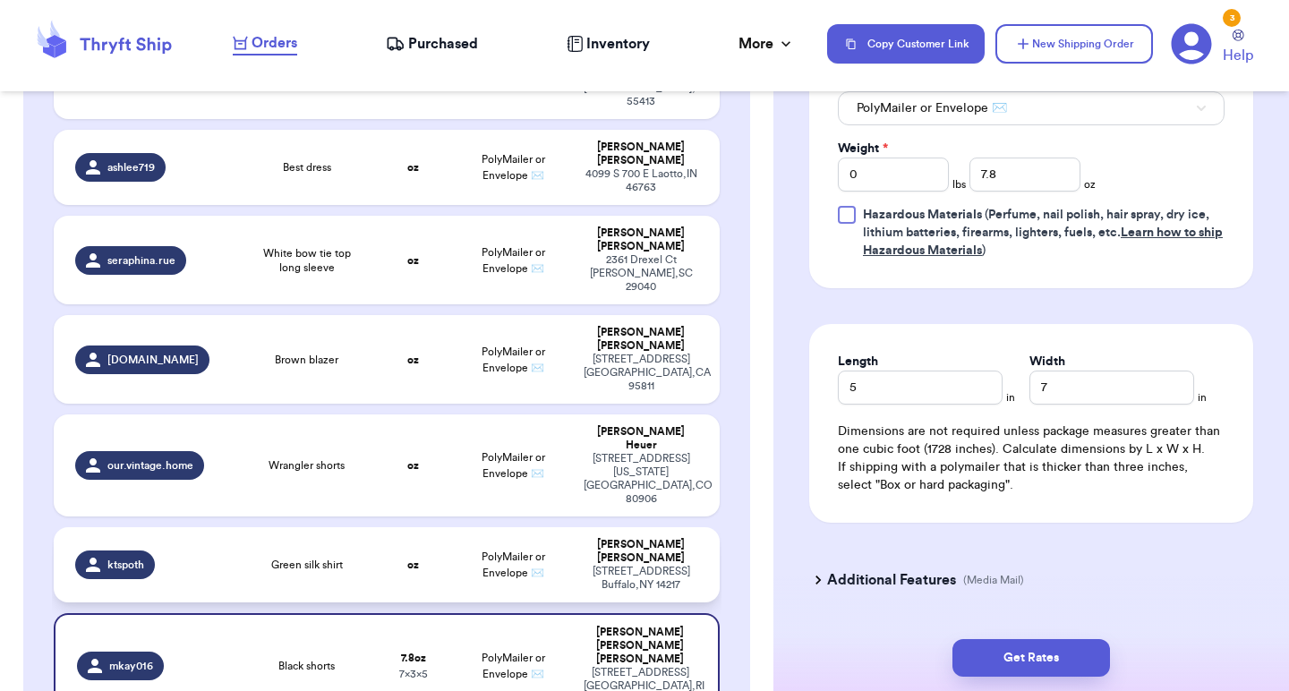
click at [451, 527] on td "oz" at bounding box center [413, 564] width 80 height 75
type input "Green silk shirt"
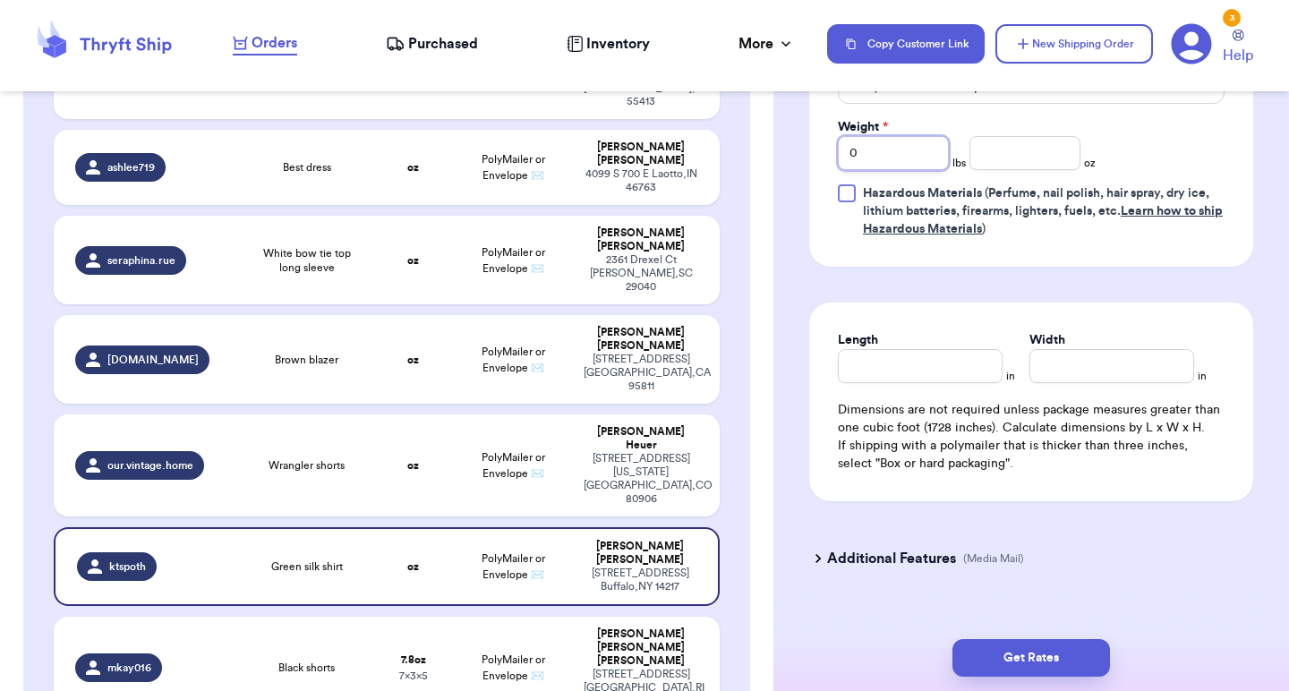
click at [883, 150] on input "0" at bounding box center [893, 153] width 111 height 34
click at [1023, 165] on input "number" at bounding box center [1024, 153] width 111 height 34
type input "5"
click at [922, 363] on input "Length" at bounding box center [920, 366] width 165 height 34
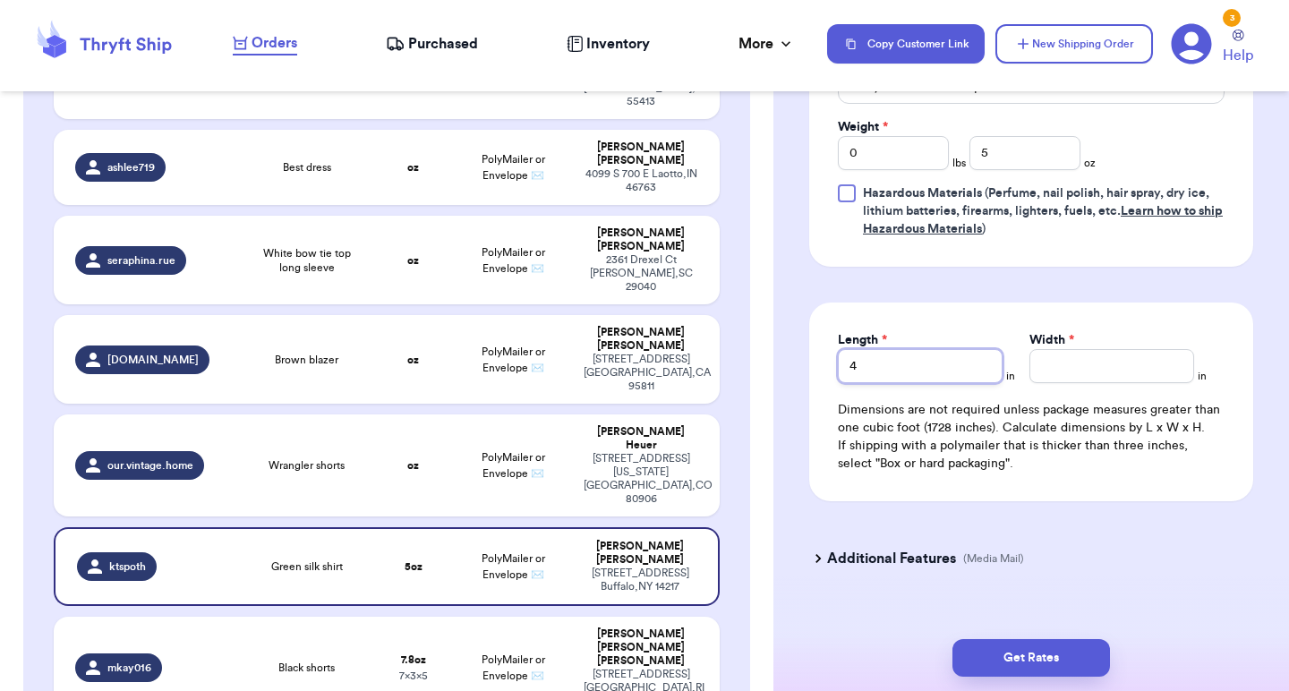
type input "4"
click at [1050, 362] on input "Width *" at bounding box center [1111, 366] width 165 height 34
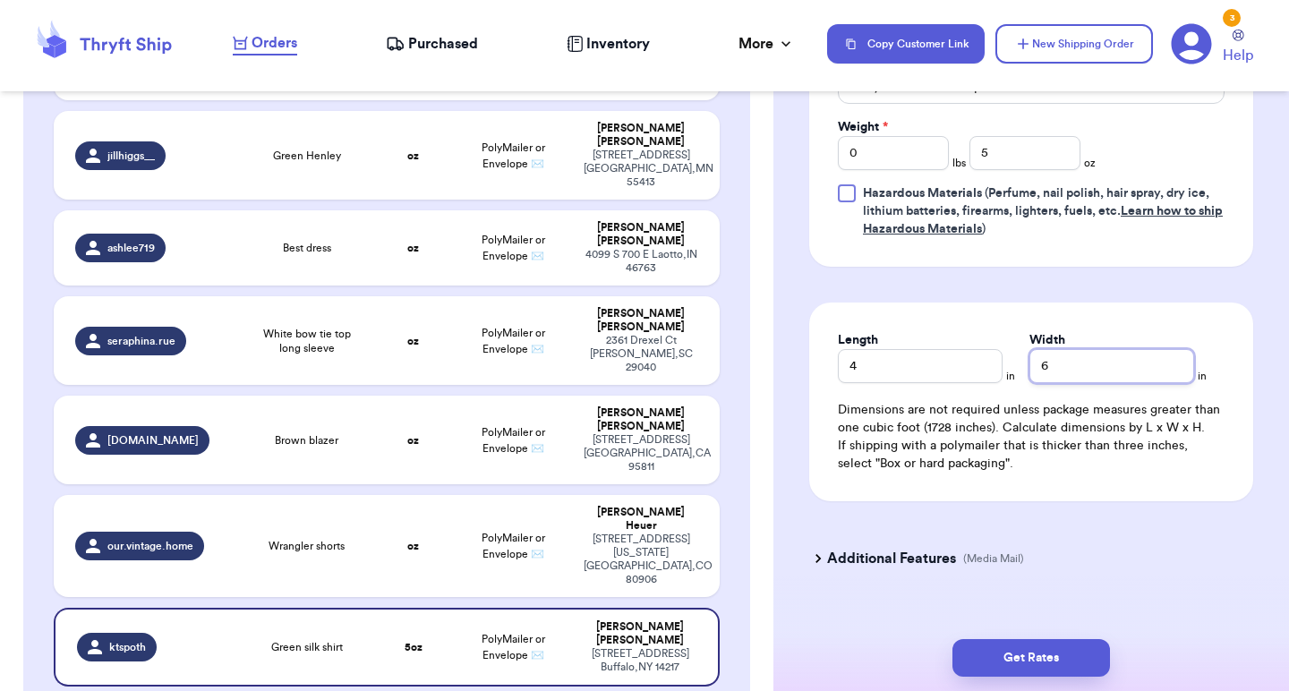
scroll to position [981, 0]
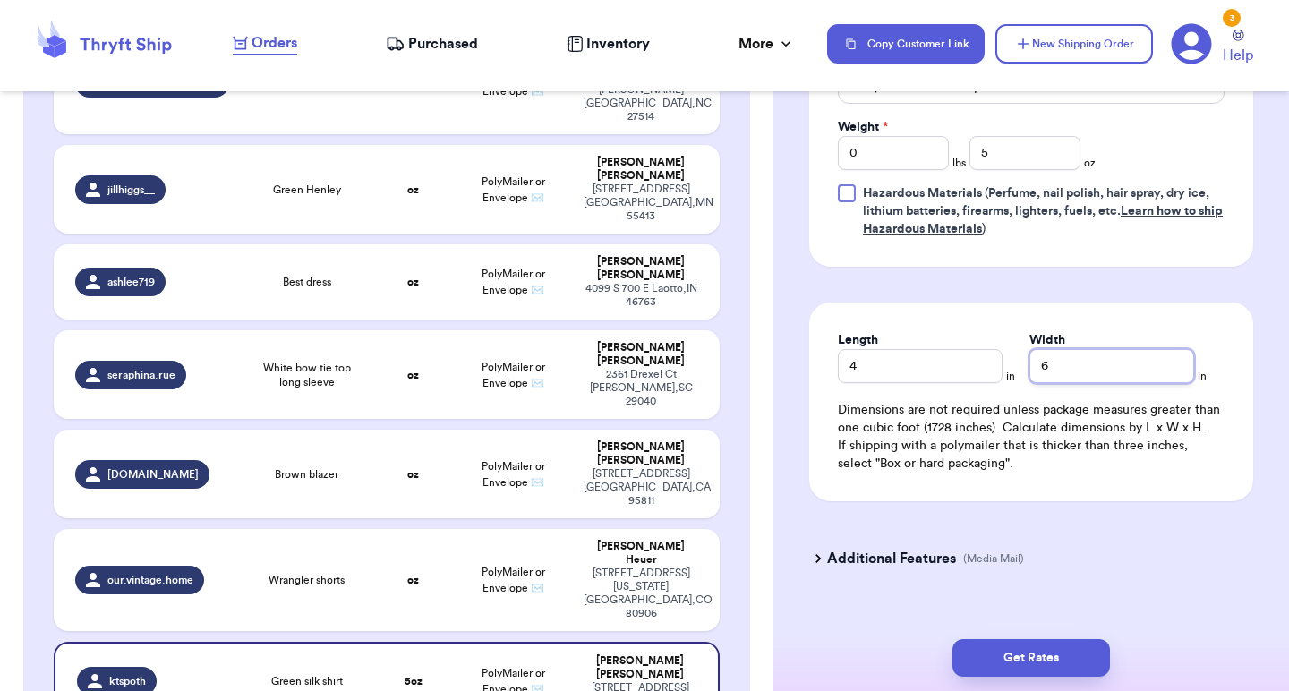
type input "6"
click at [386, 529] on td "oz" at bounding box center [413, 580] width 80 height 102
type input "Wrangler shorts"
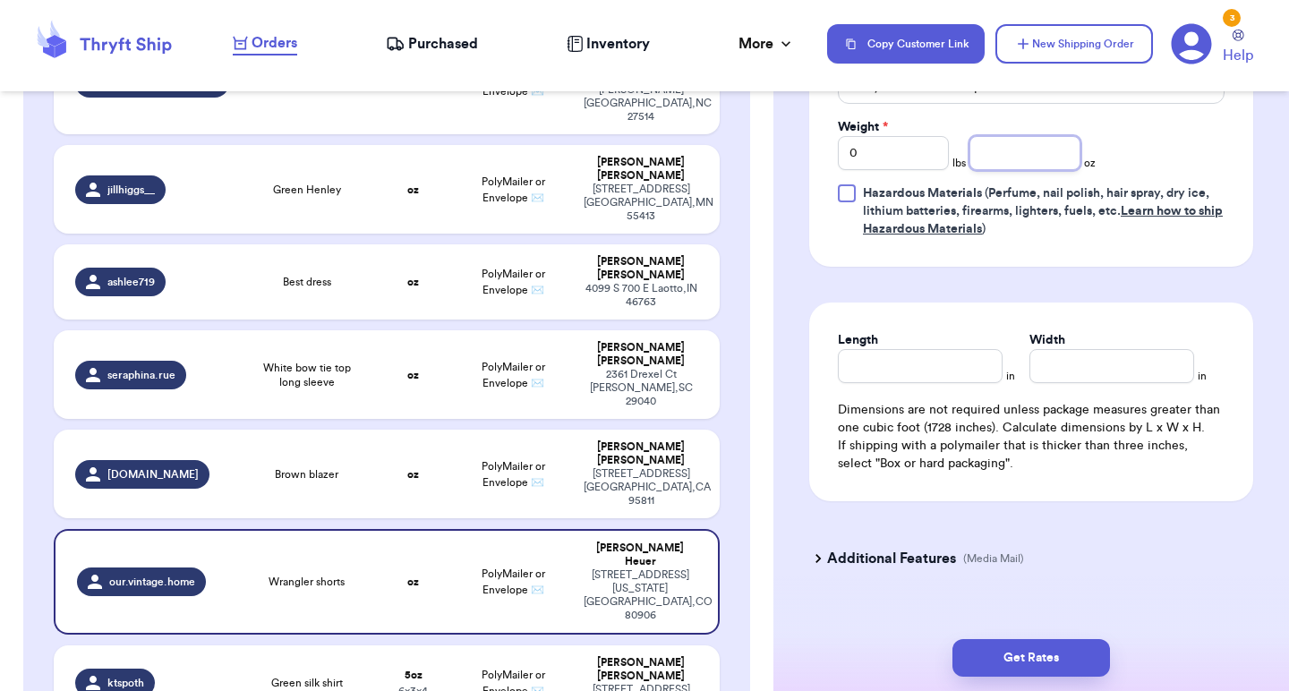
click at [1041, 162] on input "number" at bounding box center [1024, 153] width 111 height 34
type input "2"
type input "13"
click at [912, 349] on div "Length" at bounding box center [920, 340] width 165 height 18
click at [910, 380] on input "Length" at bounding box center [920, 366] width 165 height 34
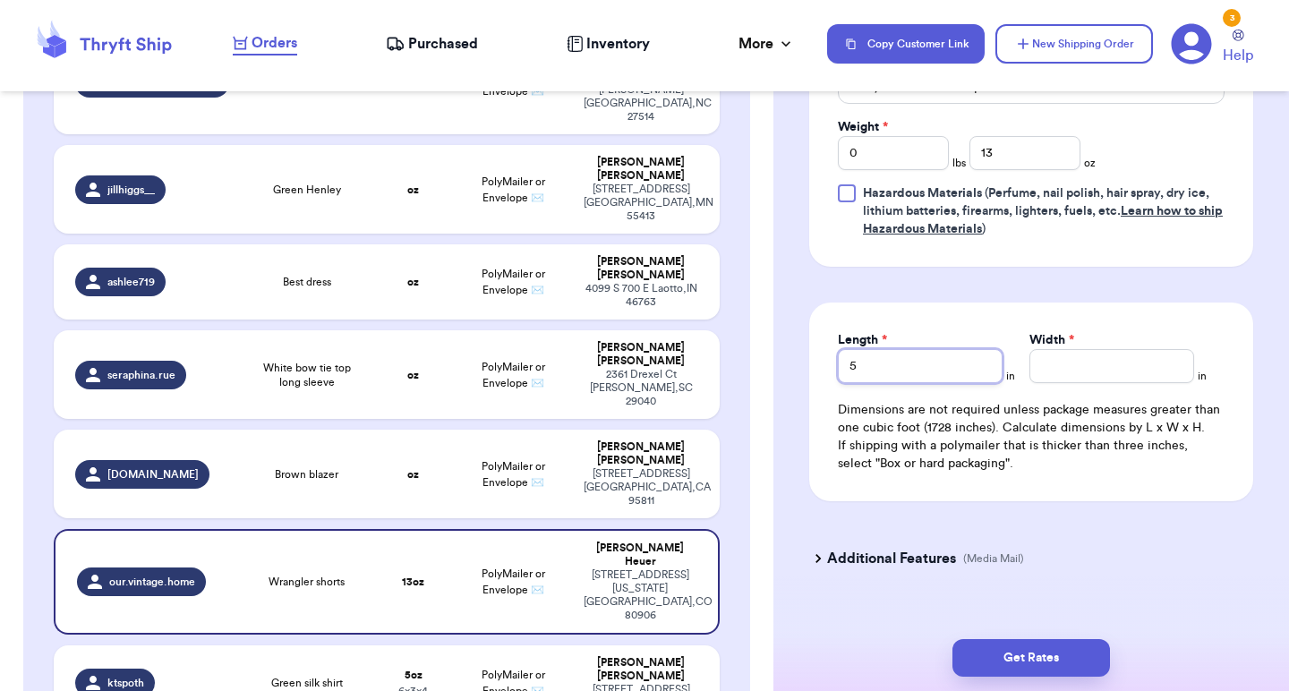
type input "5"
type input "7"
type input "Pink floral skirt"
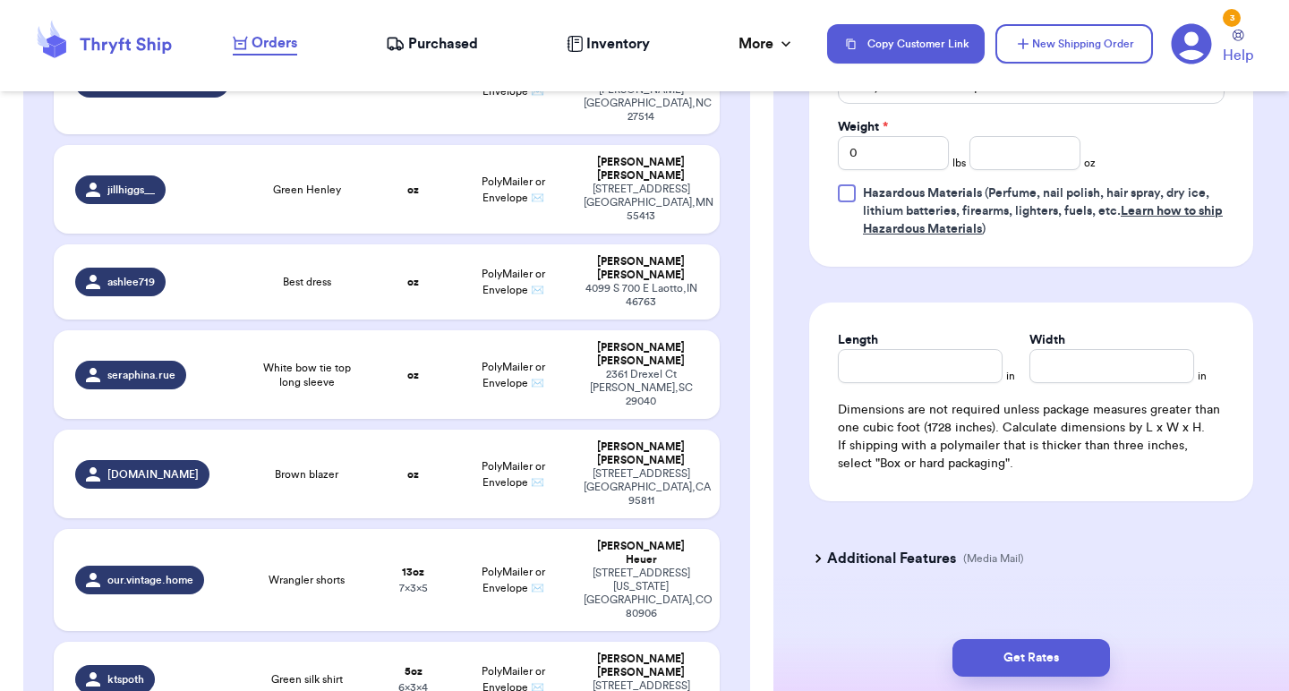
click at [892, 349] on div "Length" at bounding box center [920, 340] width 165 height 18
click at [885, 364] on input "Length" at bounding box center [920, 366] width 165 height 34
type input "6"
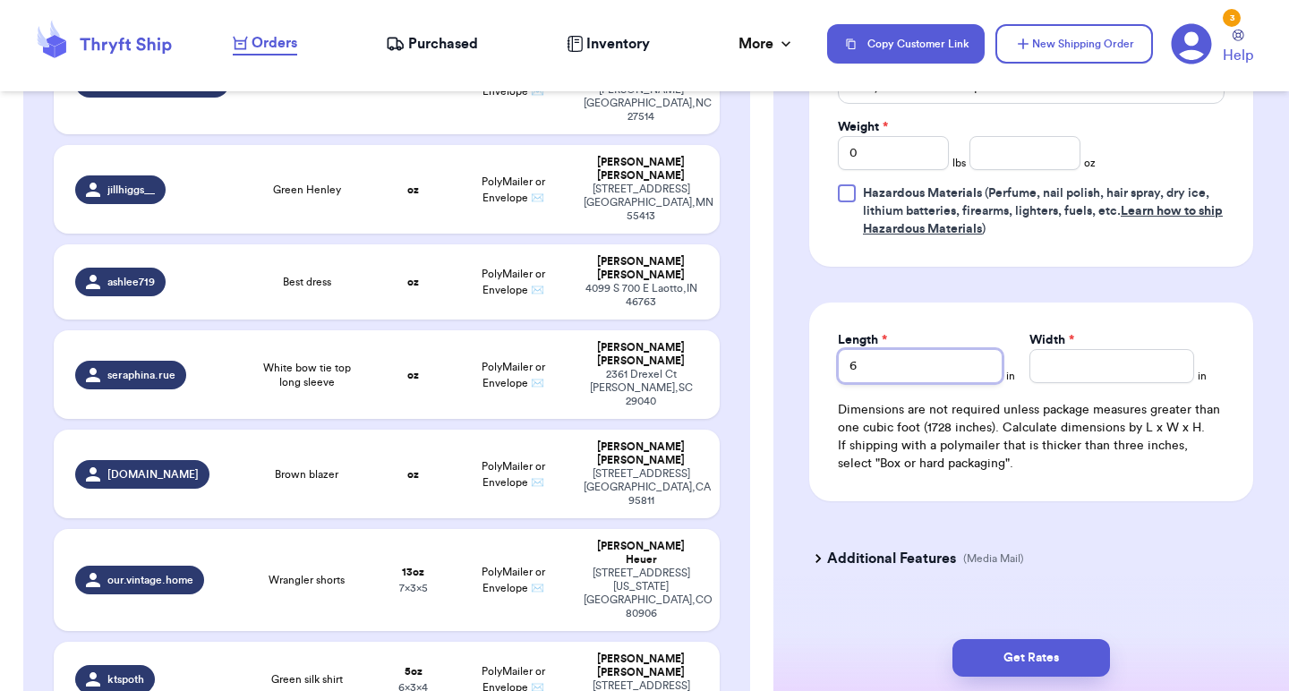
type input "6"
type input "7"
click at [1063, 161] on input "number" at bounding box center [1024, 153] width 111 height 34
type input "8"
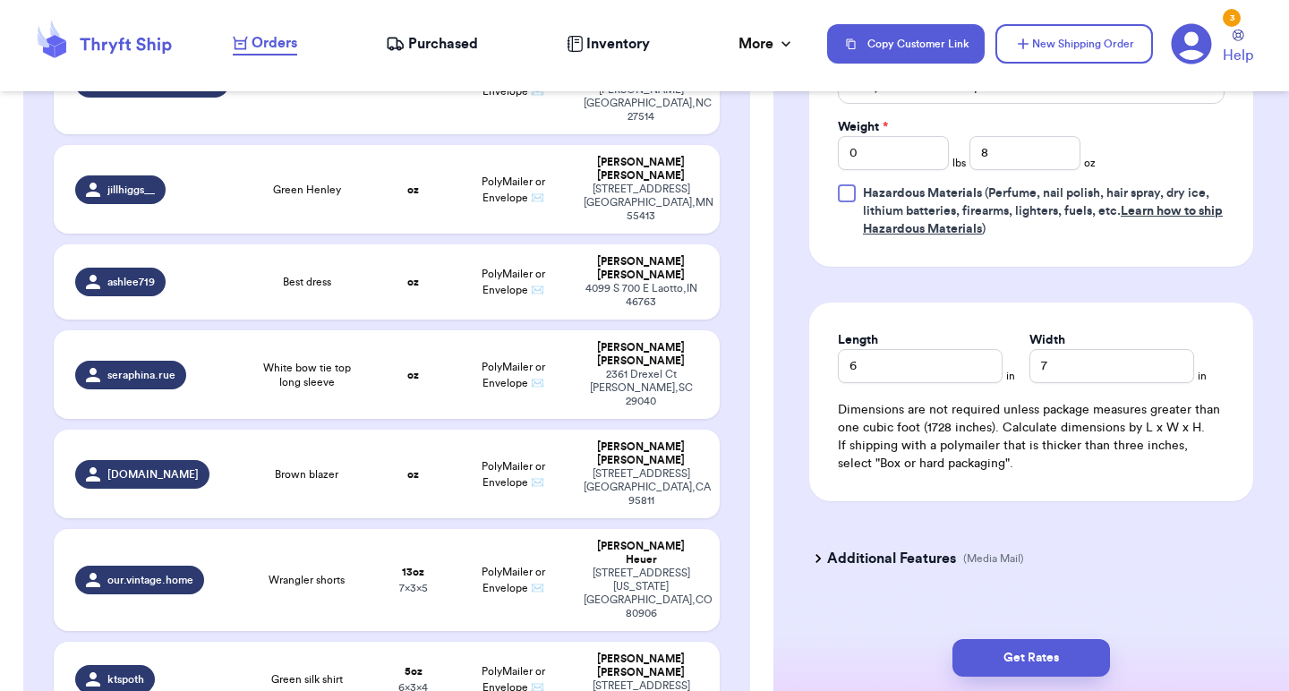
click at [1141, 132] on div "Print item name on label Print username on label Package Type * PolyMailer or E…" at bounding box center [1031, 127] width 387 height 222
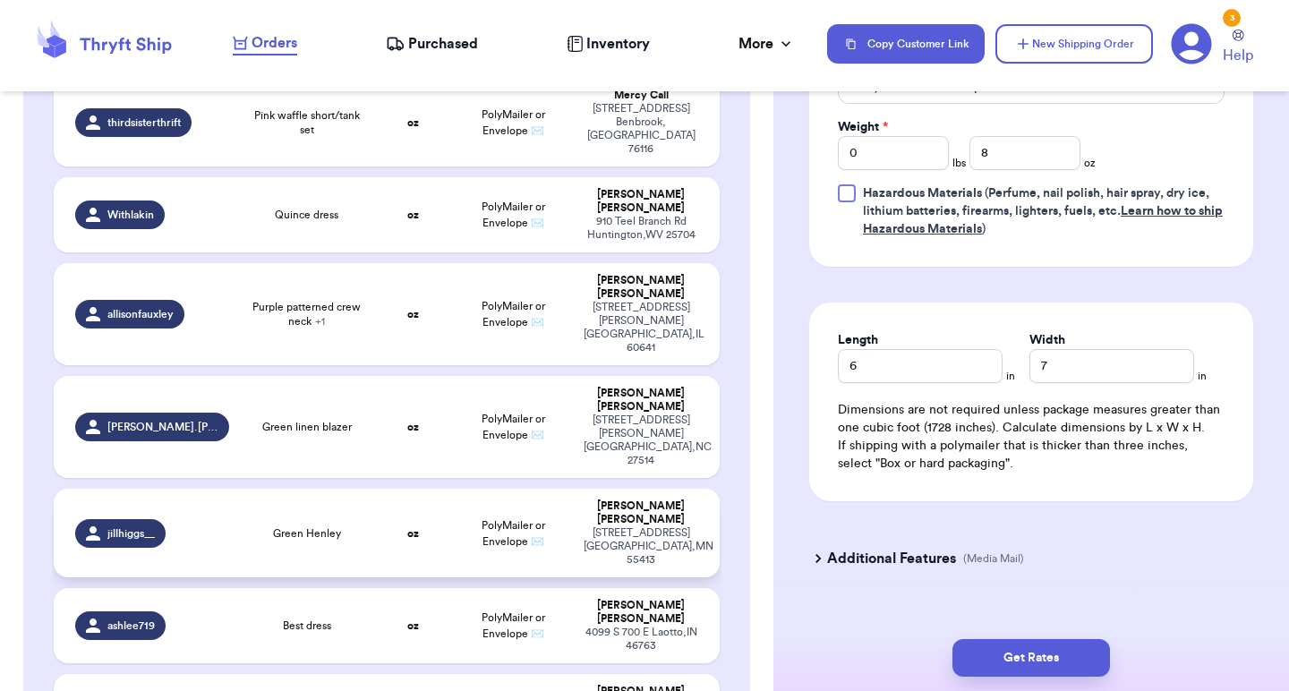
scroll to position [636, 0]
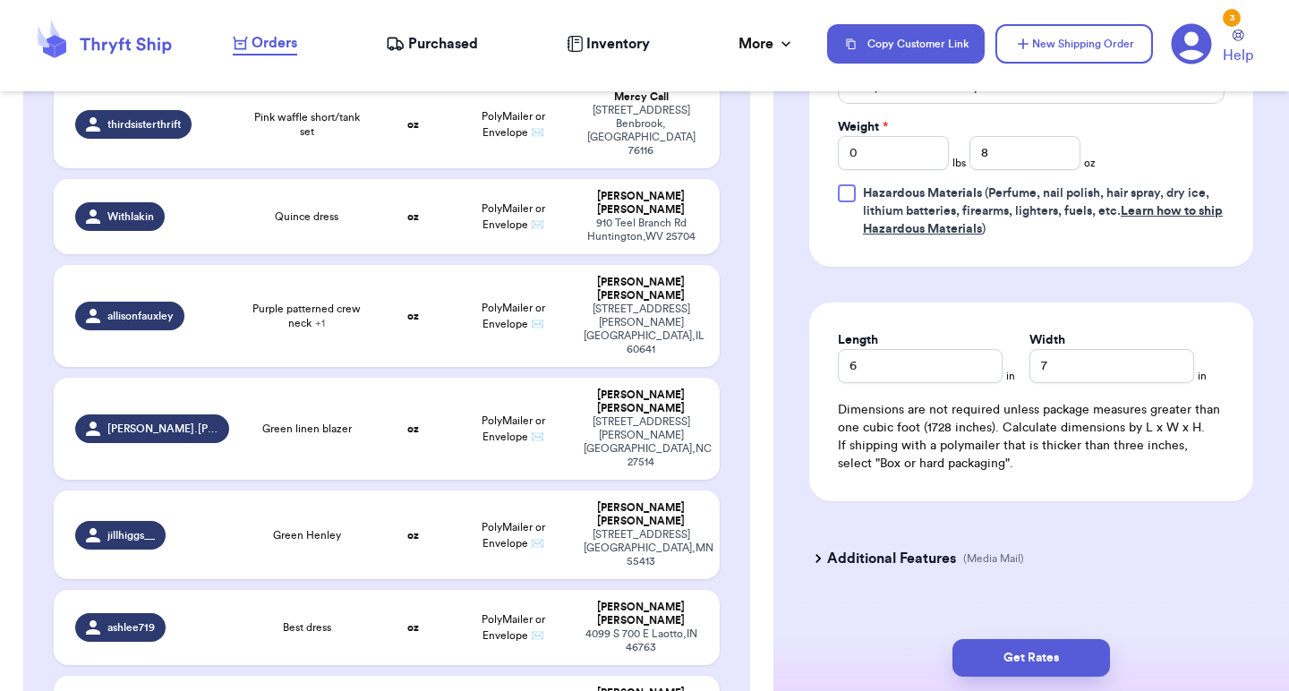
type input "Brown blazer"
click at [1017, 149] on input "number" at bounding box center [1024, 153] width 111 height 34
type input "11"
type input "11.9"
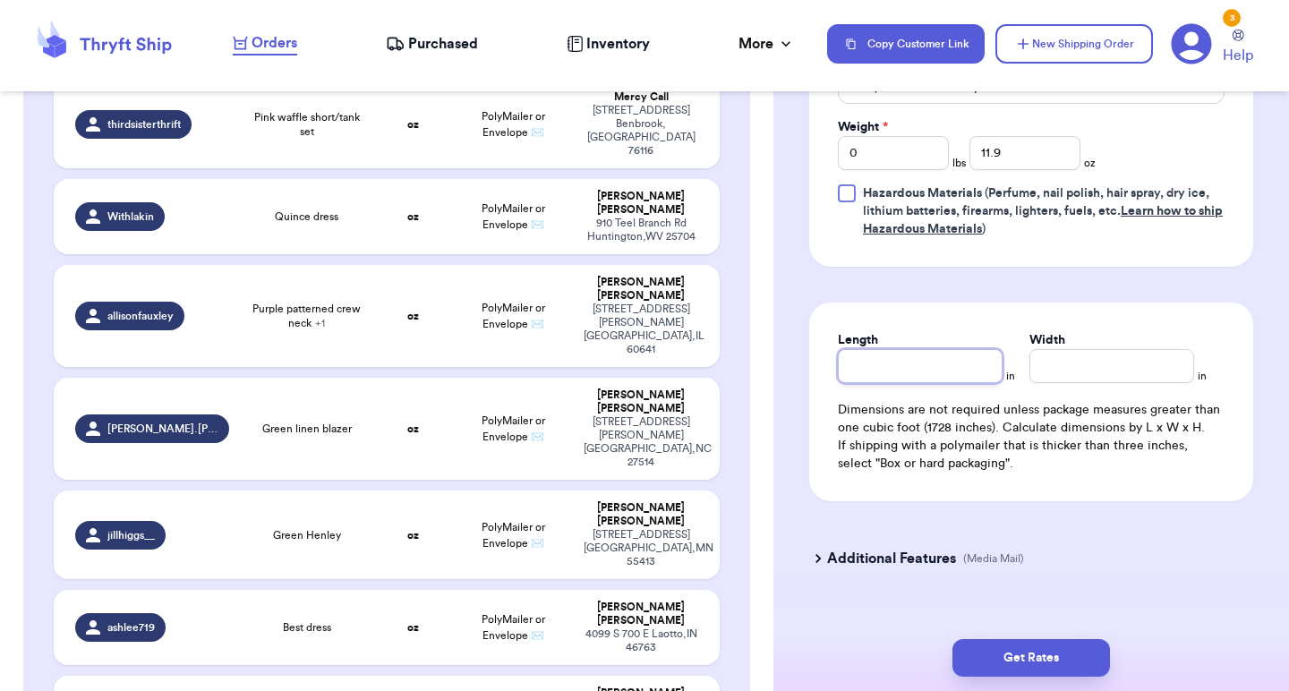
click at [916, 375] on input "Length" at bounding box center [920, 366] width 165 height 34
type input "7"
click at [1165, 379] on input "Width *" at bounding box center [1111, 366] width 165 height 34
type input "10"
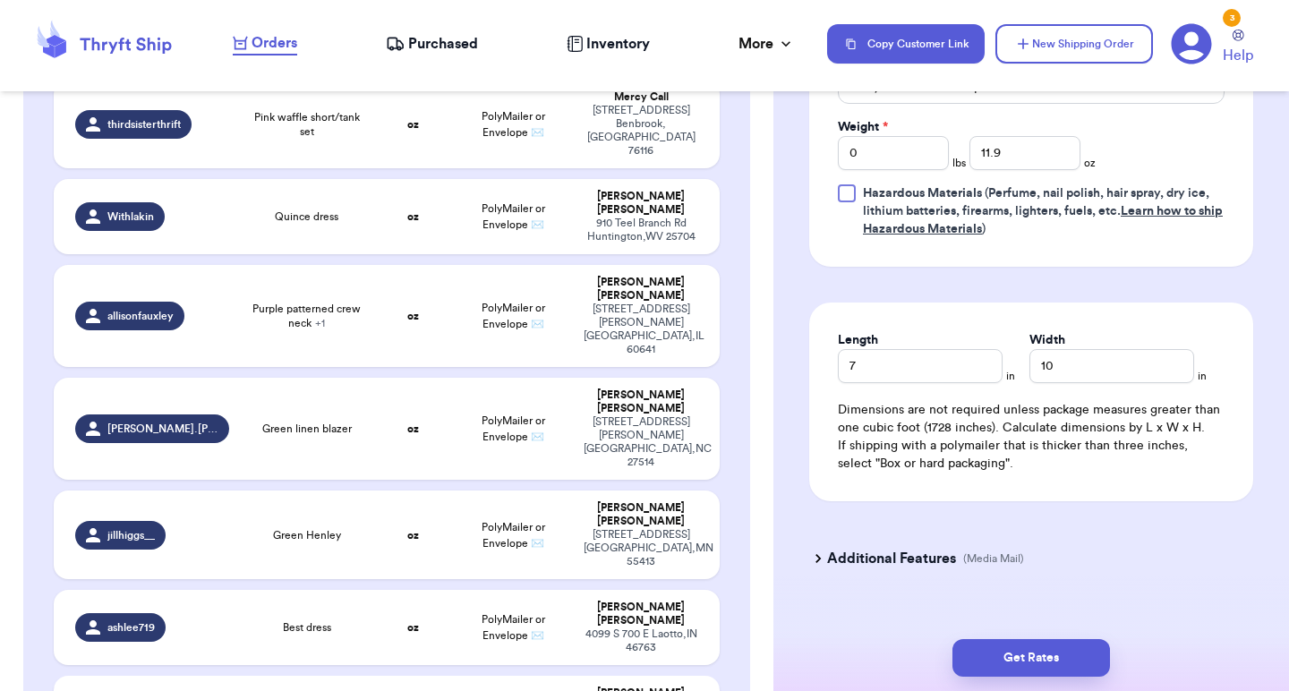
type input "White bow tie top long sleeve"
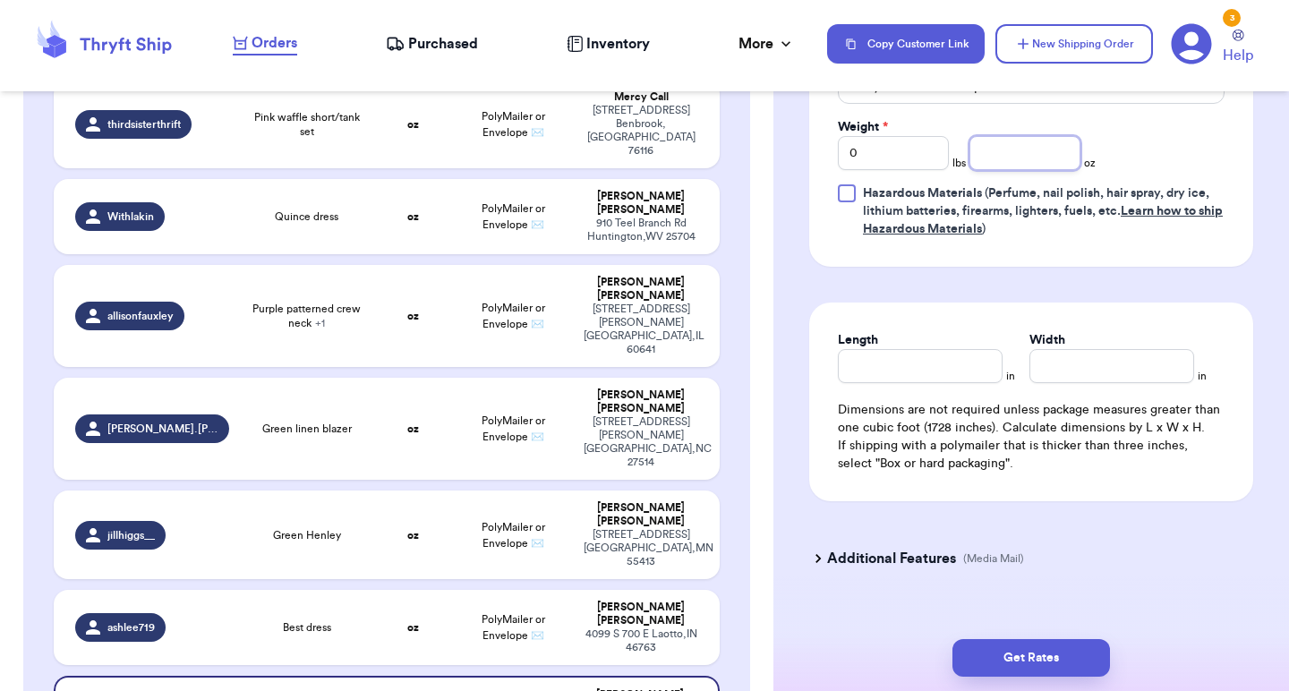
click at [1025, 158] on input "number" at bounding box center [1024, 153] width 111 height 34
type input "6"
click at [924, 376] on input "Length" at bounding box center [920, 366] width 165 height 34
type input "5"
click at [1052, 365] on input "Width *" at bounding box center [1111, 366] width 165 height 34
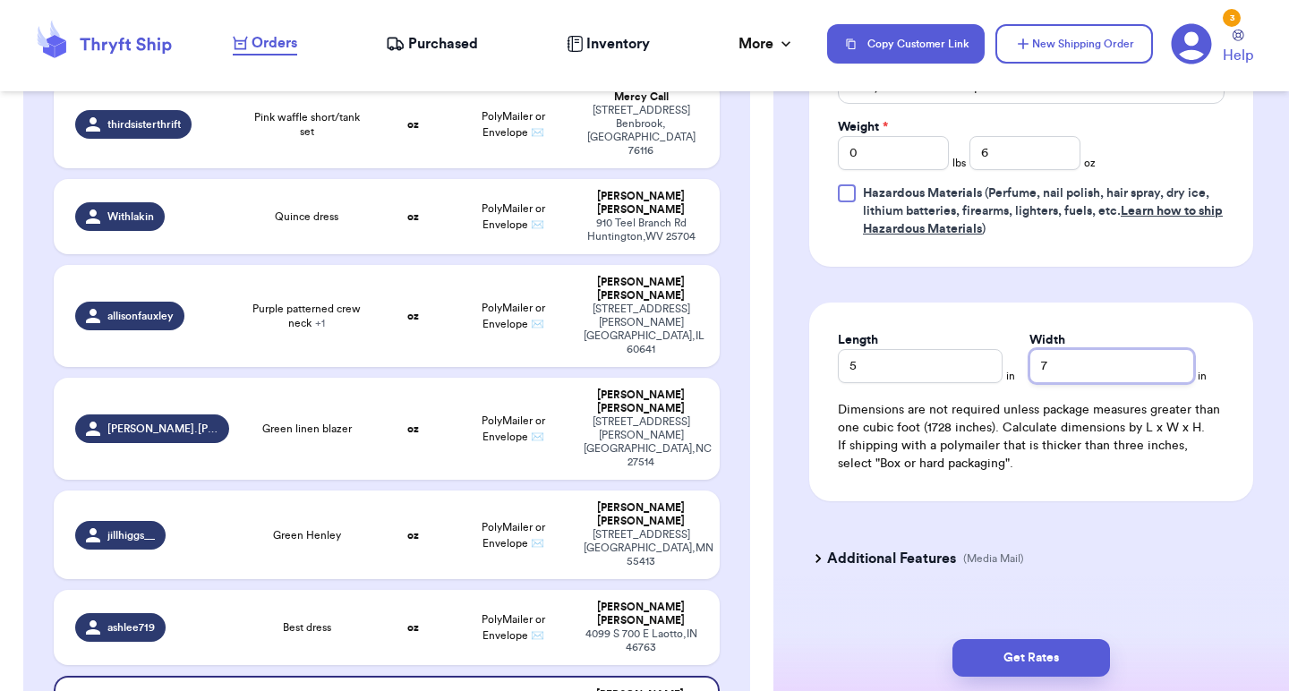
type input "7"
click at [518, 614] on span "PolyMailer or Envelope ✉️" at bounding box center [514, 627] width 64 height 27
type input "Best dress"
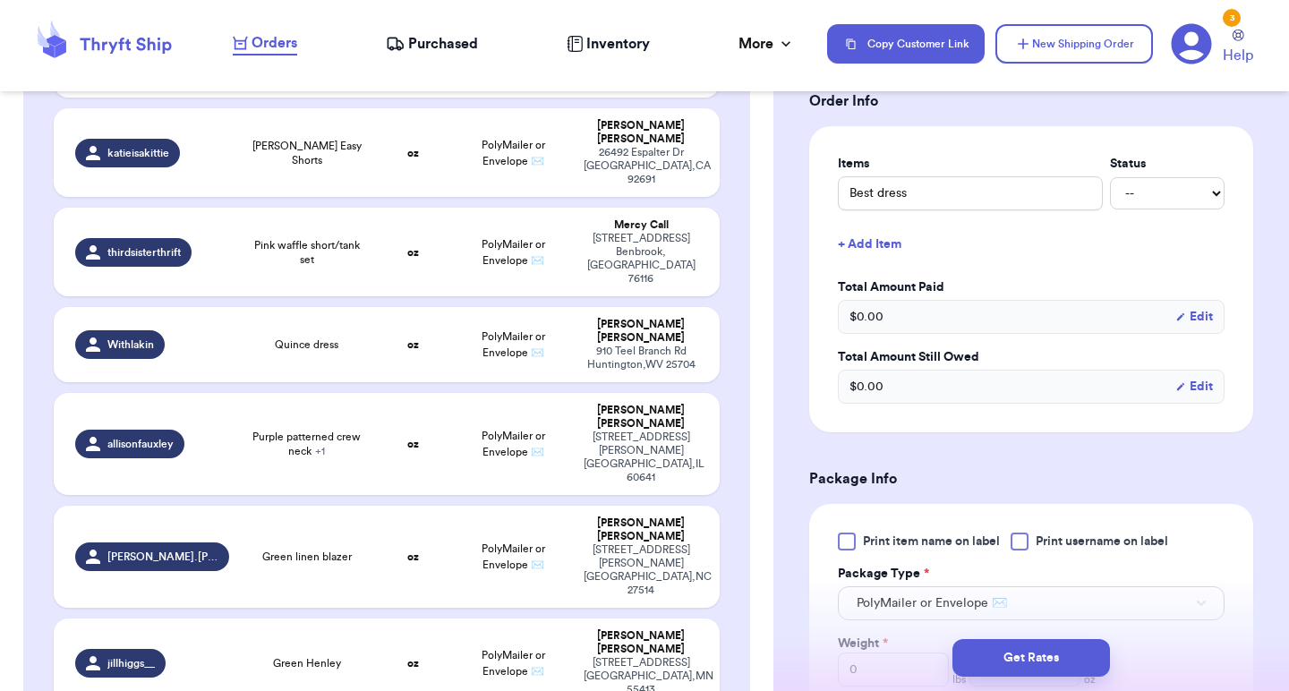
scroll to position [352, 0]
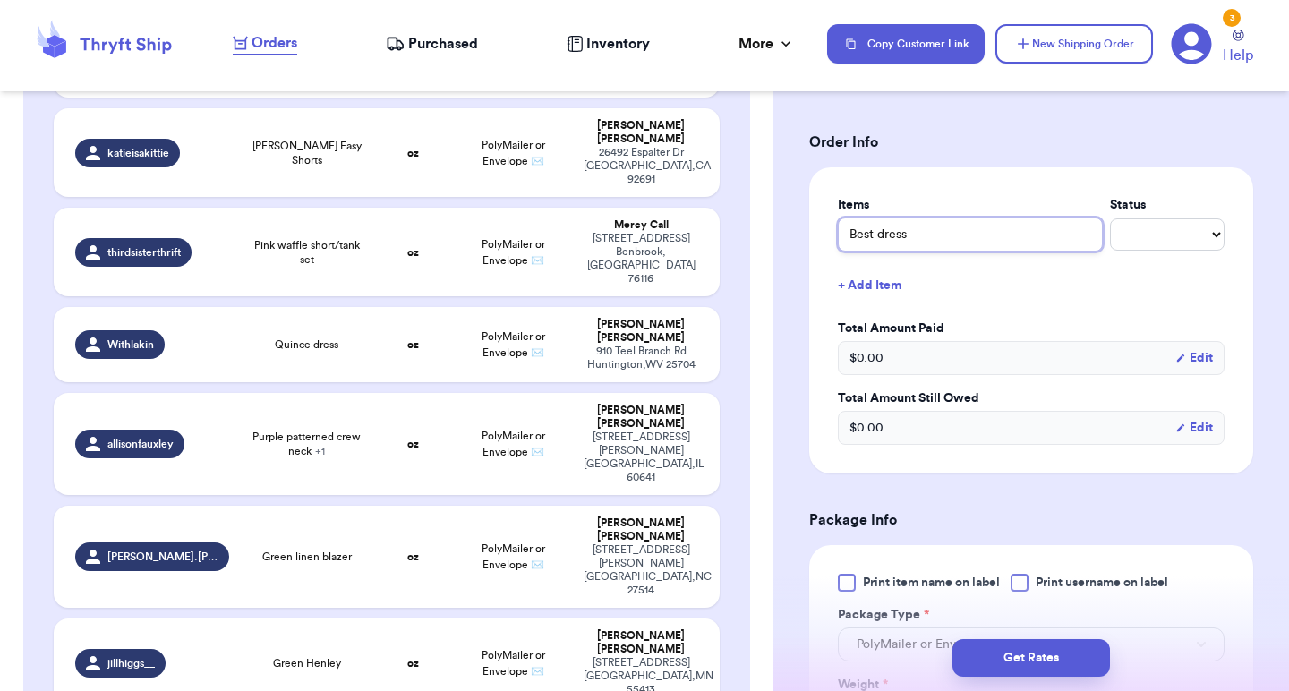
click at [858, 240] on input "Best dress" at bounding box center [970, 235] width 265 height 34
type input "est dress"
type input "vest dress"
click at [1038, 148] on h3 "Order Info" at bounding box center [1031, 142] width 444 height 21
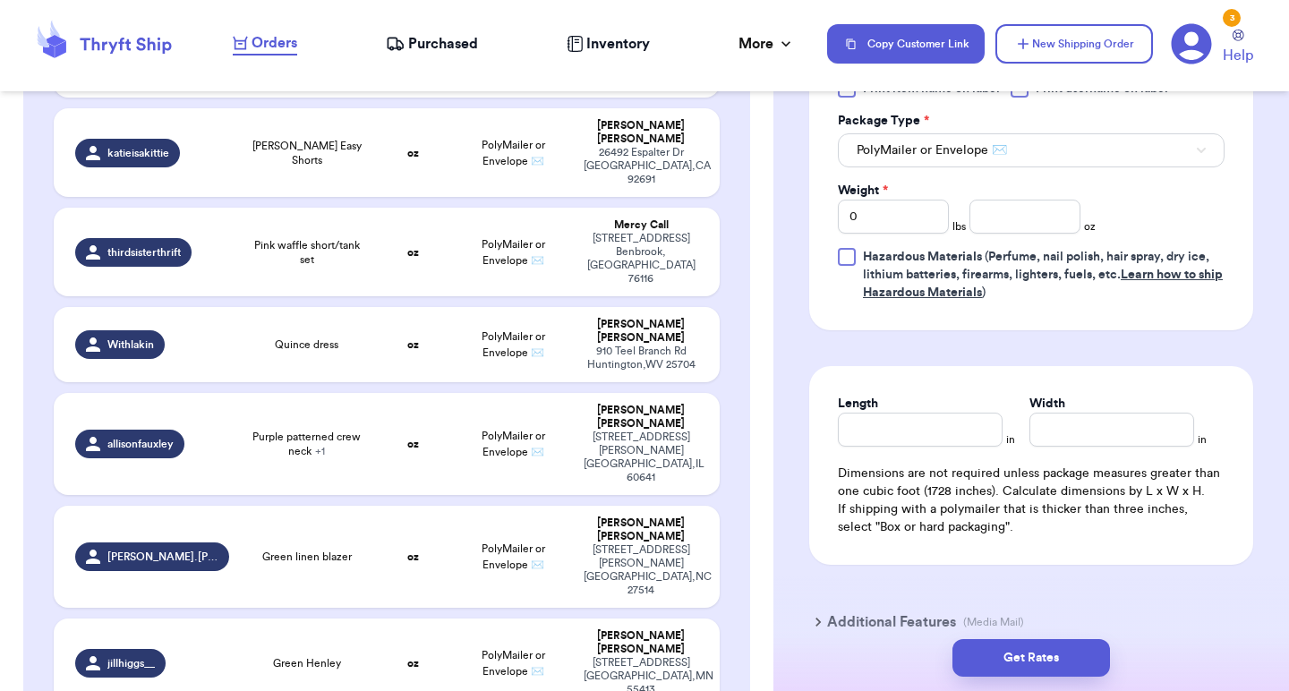
scroll to position [844, 0]
click at [912, 250] on div "Print item name on label Print username on label Package Type * PolyMailer or E…" at bounding box center [1031, 192] width 387 height 222
click at [925, 221] on input "0" at bounding box center [893, 218] width 111 height 34
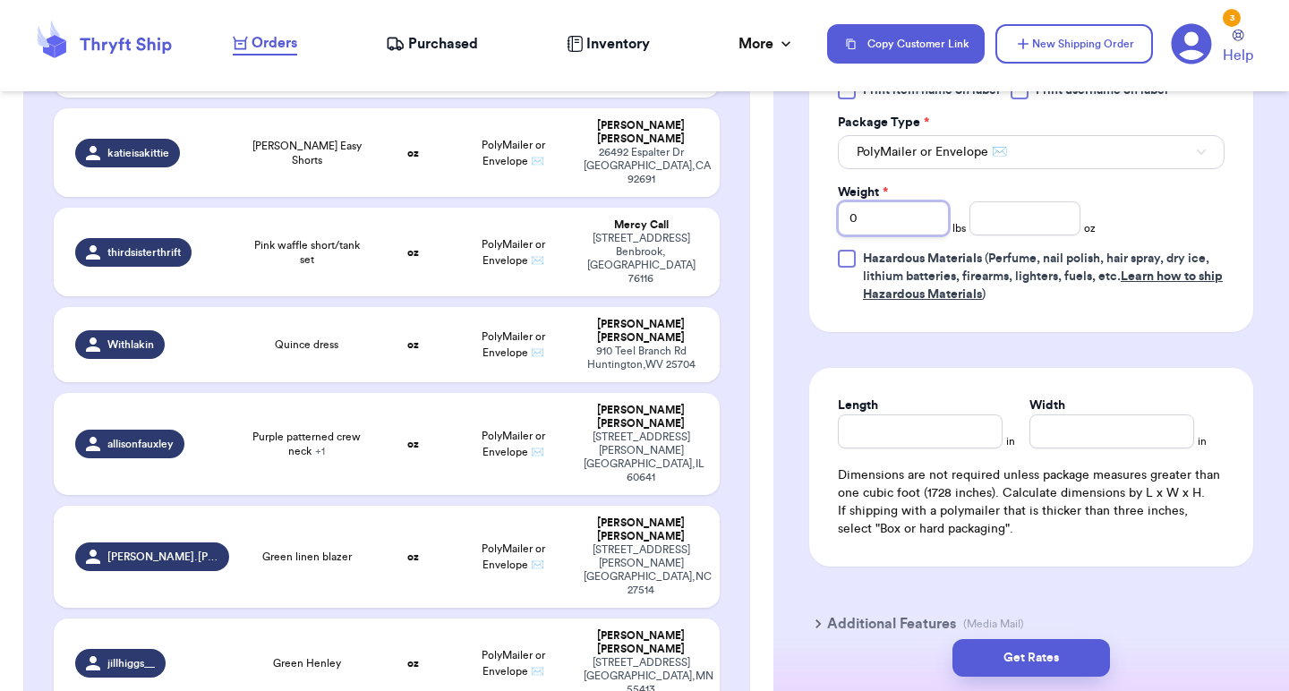
type input "1"
click at [1012, 222] on input "number" at bounding box center [1024, 218] width 111 height 34
type input "3"
type input "3.4"
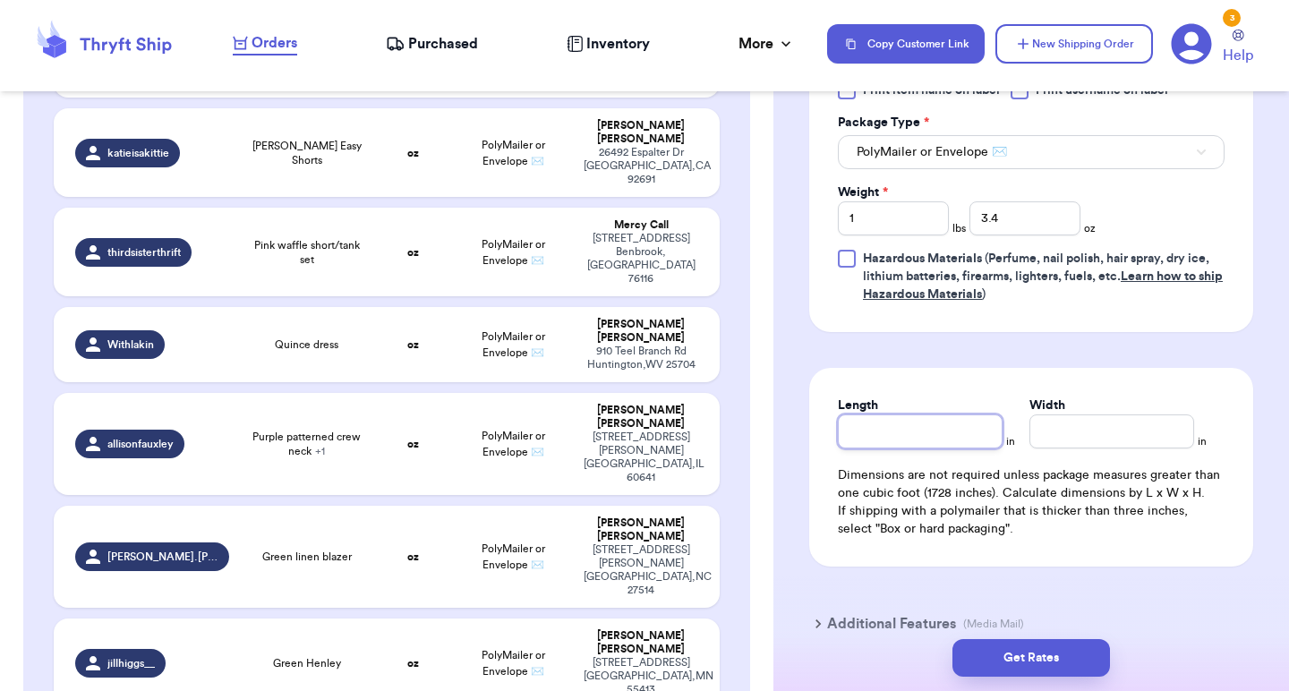
click at [879, 446] on input "Length" at bounding box center [920, 431] width 165 height 34
type input "13"
click at [1081, 442] on input "Width *" at bounding box center [1111, 431] width 165 height 34
type input "14"
click at [1093, 388] on div "Length 13 in Width 14 in Dimensions are not required unless package measures gr…" at bounding box center [1031, 467] width 444 height 199
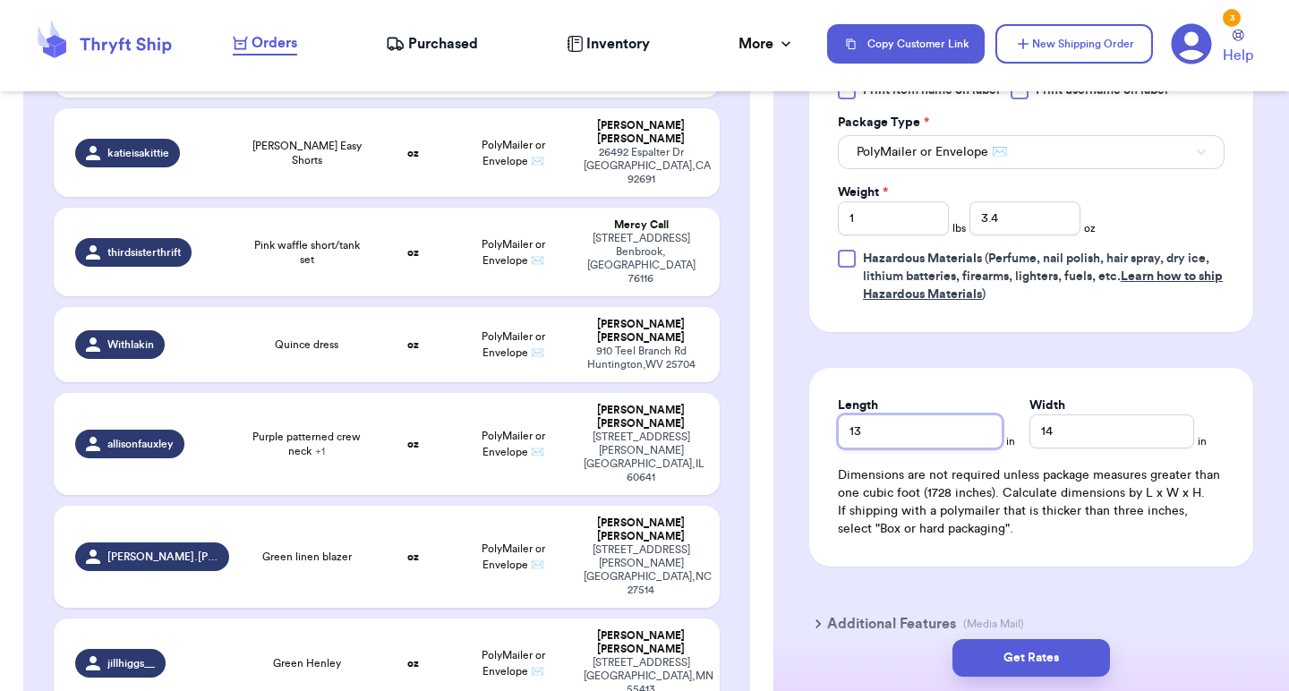
click at [932, 432] on input "13" at bounding box center [920, 431] width 165 height 34
type input "12"
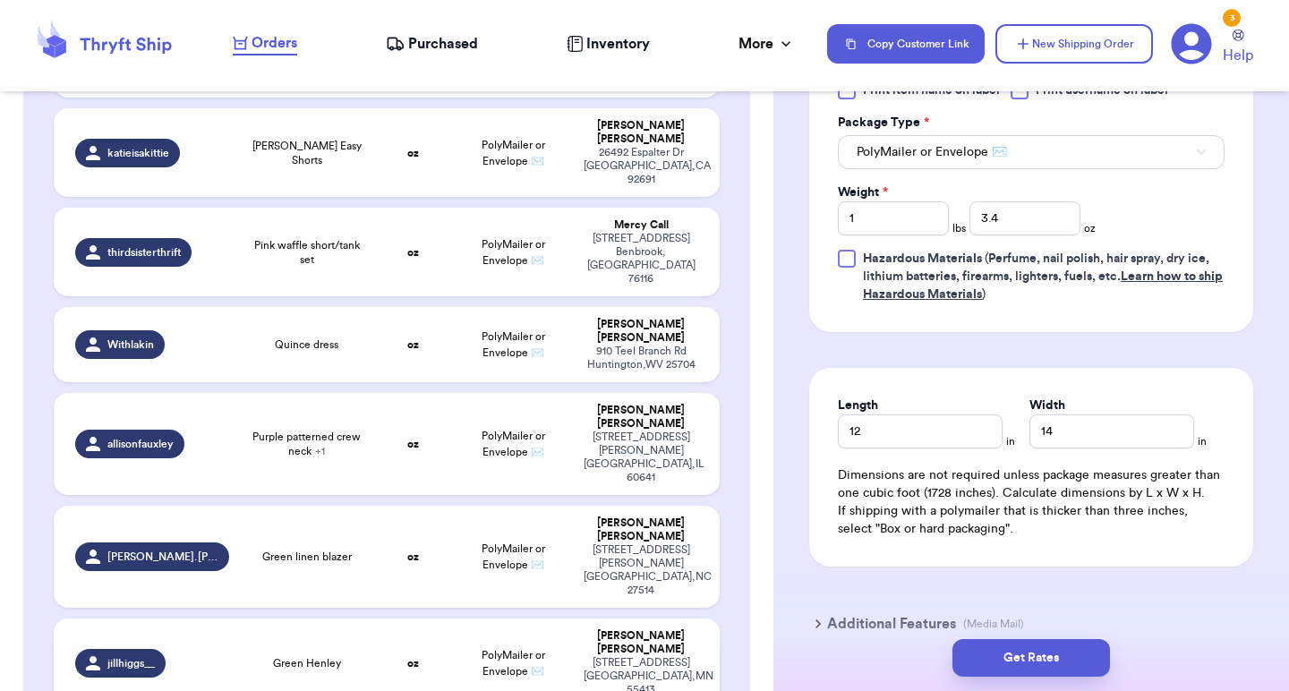
click at [367, 619] on td "Green Henley" at bounding box center [306, 663] width 133 height 89
type input "Green Henley"
type input "0"
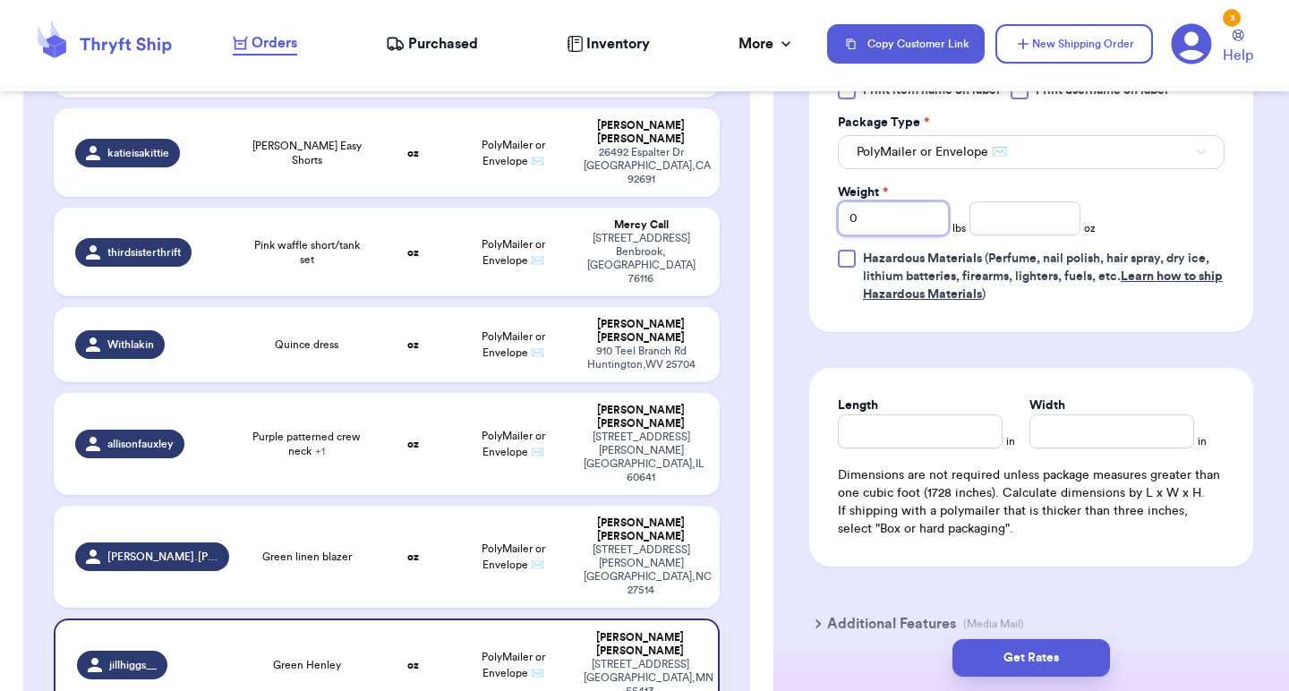
click at [904, 218] on input "0" at bounding box center [893, 218] width 111 height 34
type input "1"
click at [1037, 226] on input "number" at bounding box center [1024, 218] width 111 height 34
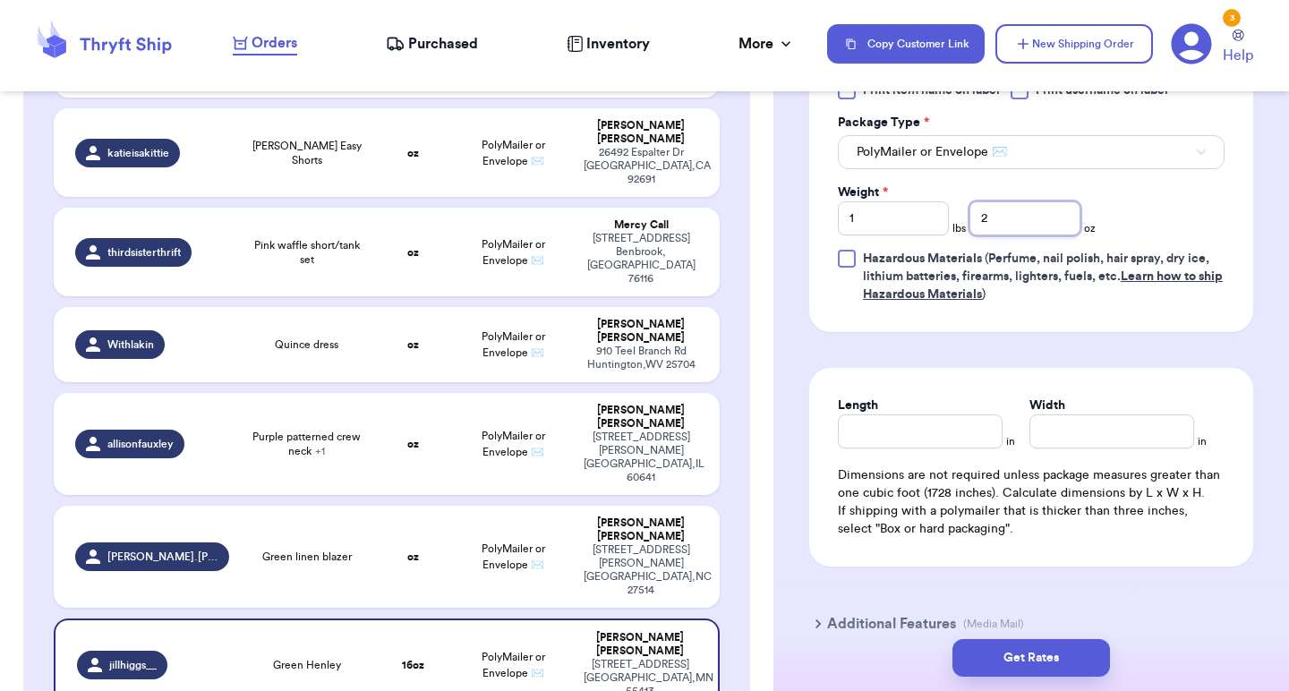
type input "2"
click at [884, 440] on input "Length" at bounding box center [920, 431] width 165 height 34
type input "7"
type input "8"
click at [1062, 443] on input "Width *" at bounding box center [1111, 431] width 165 height 34
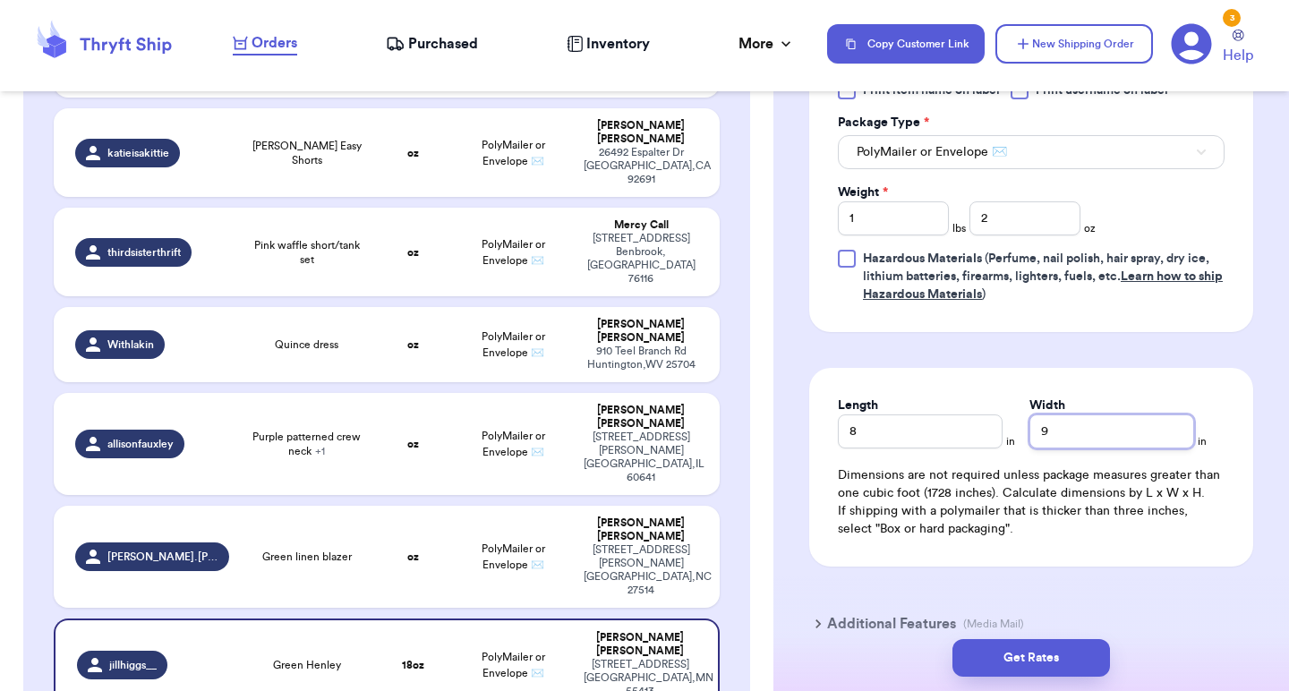
type input "9"
click at [383, 506] on td "oz" at bounding box center [413, 557] width 80 height 102
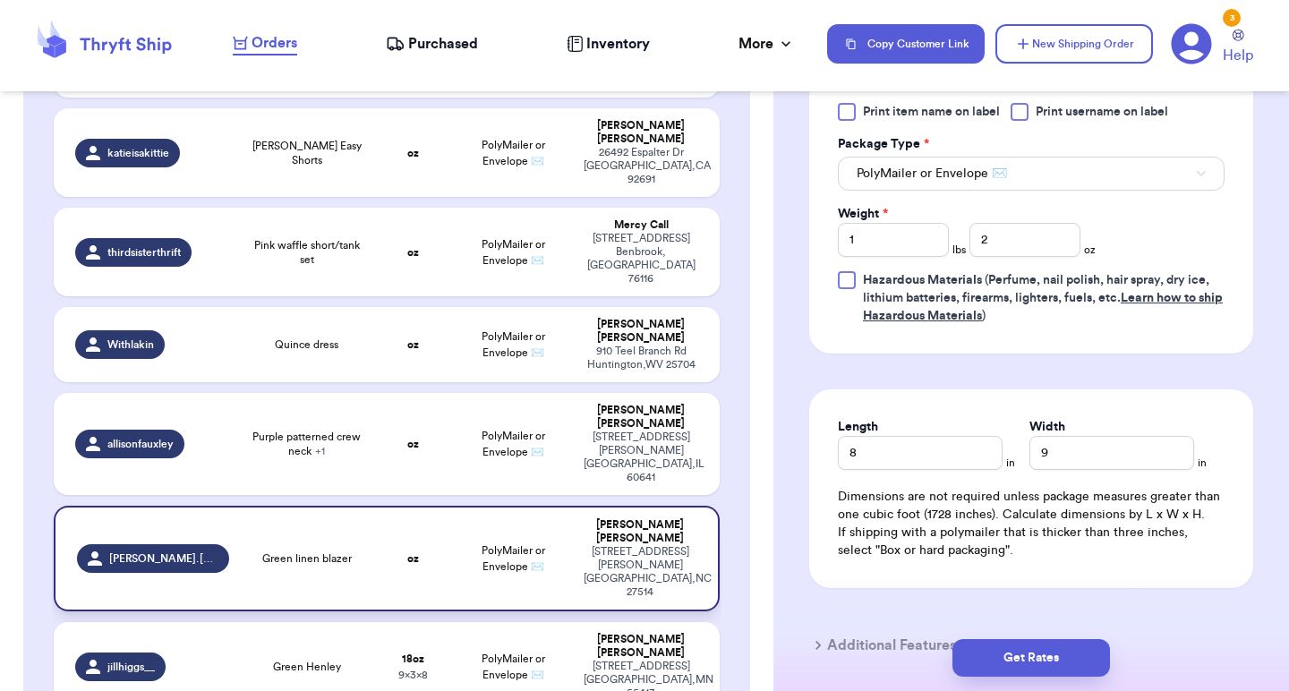
type input "Green linen blazer"
type input "0"
click at [884, 227] on input "0" at bounding box center [893, 240] width 111 height 34
type input "1"
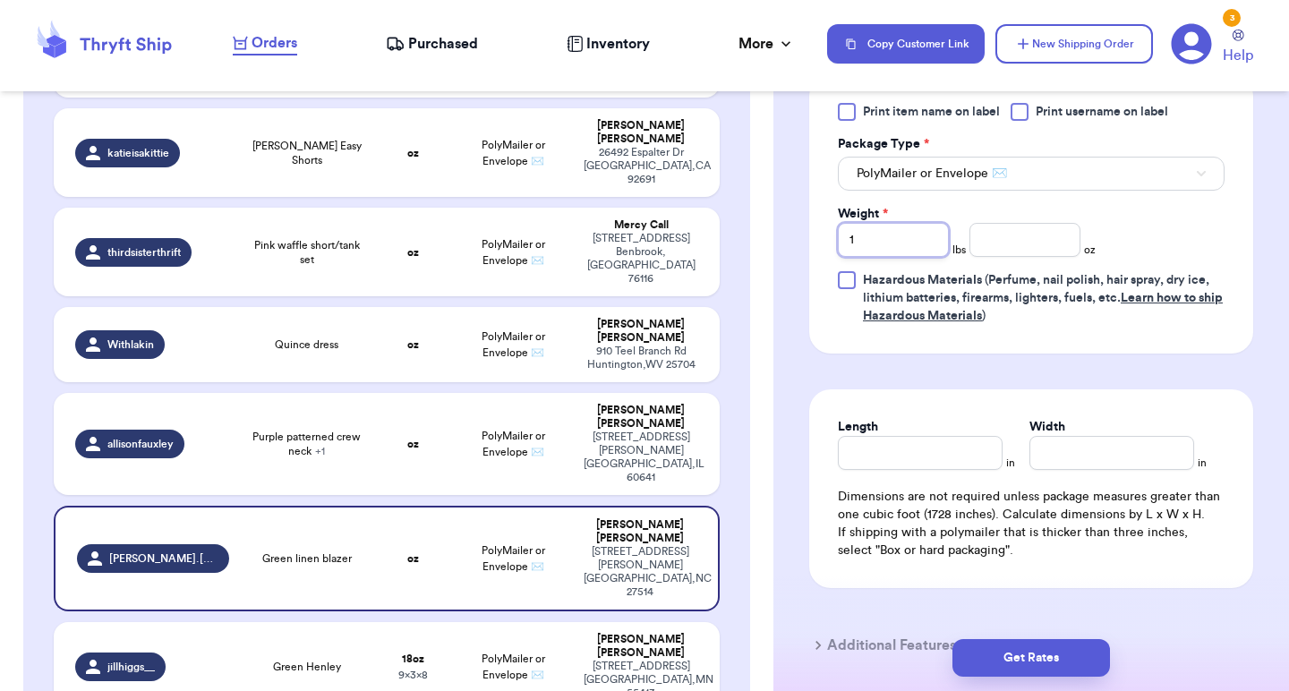
type input "1"
click at [991, 223] on input "number" at bounding box center [1024, 240] width 111 height 34
type input "4"
type input "4.4"
click at [896, 436] on input "Length" at bounding box center [920, 453] width 165 height 34
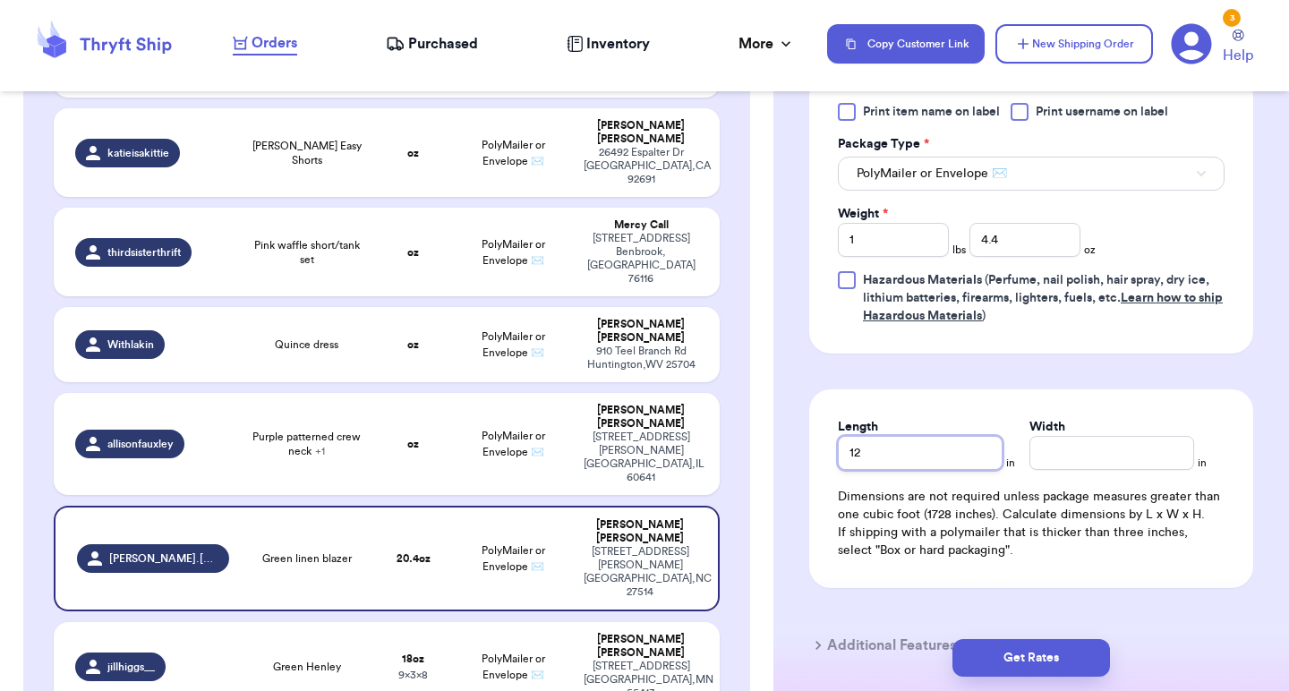
type input "12"
click at [1064, 436] on input "Width *" at bounding box center [1111, 453] width 165 height 34
type input "12"
click at [1071, 389] on div "Length 12 in Width 12 in Dimensions are not required unless package measures gr…" at bounding box center [1031, 488] width 444 height 199
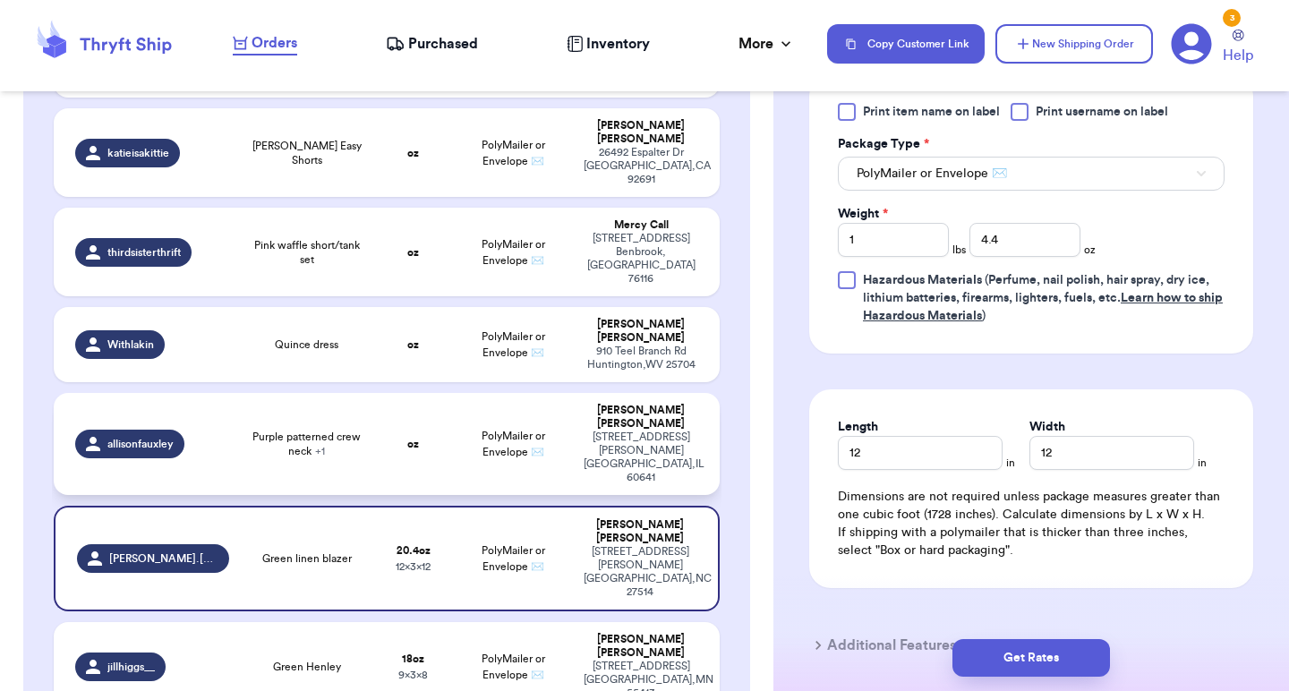
click at [480, 393] on td "PolyMailer or Envelope ✉️" at bounding box center [513, 444] width 120 height 102
type input "Purple patterned crew neck"
type input "0"
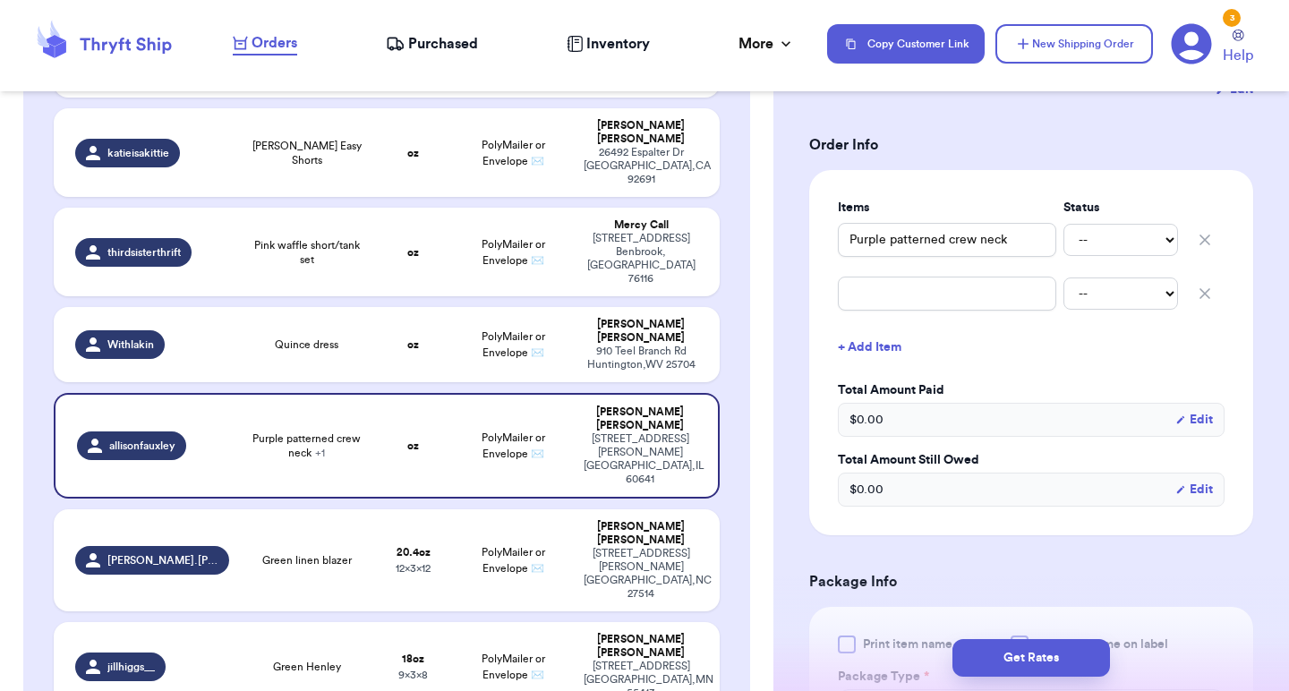
scroll to position [371, 0]
click at [1193, 280] on button "button" at bounding box center [1204, 292] width 39 height 39
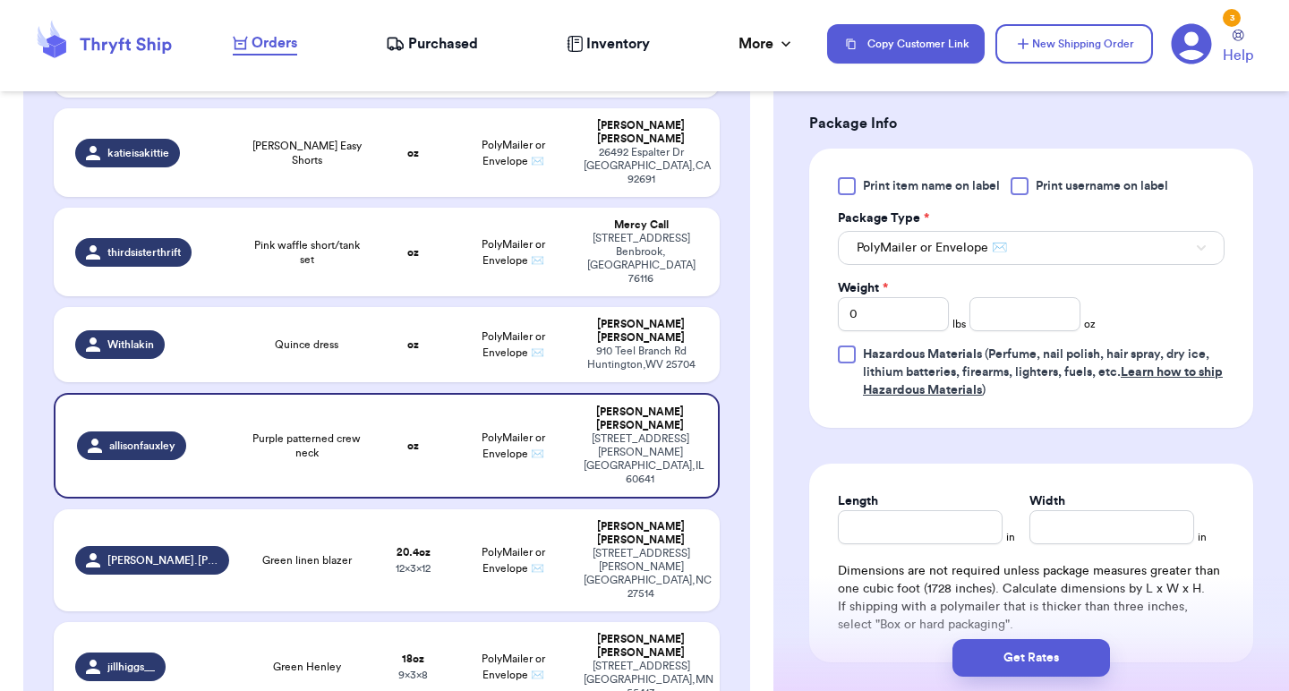
scroll to position [850, 0]
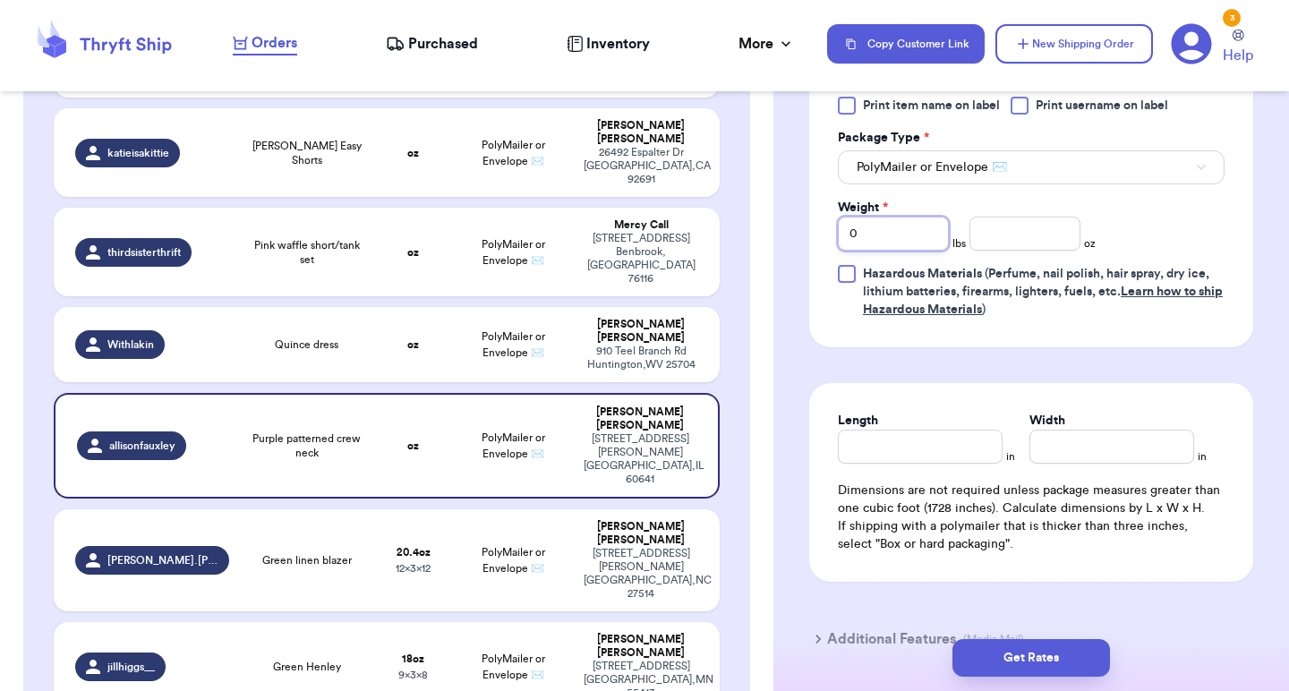
click at [914, 218] on input "0" at bounding box center [893, 234] width 111 height 34
click at [1028, 218] on input "number" at bounding box center [1024, 234] width 111 height 34
type input "11"
click at [933, 431] on input "Length" at bounding box center [920, 447] width 165 height 34
type input "8"
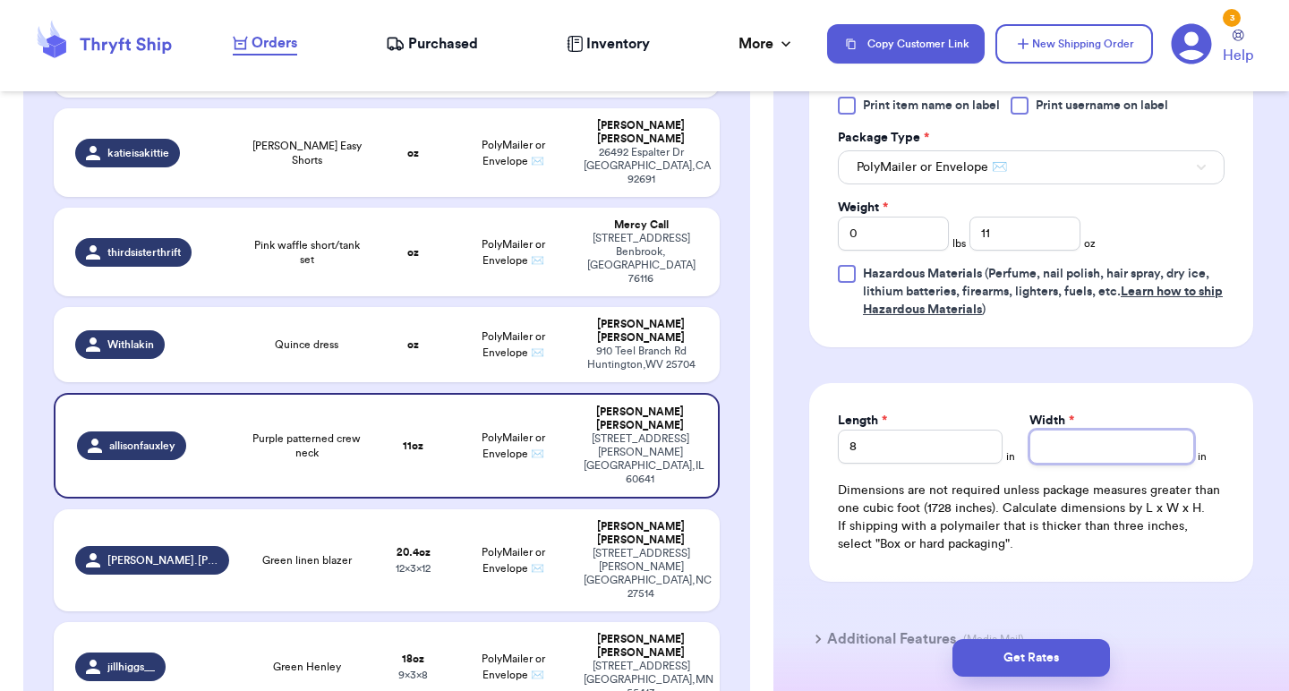
click at [1111, 433] on input "Width *" at bounding box center [1111, 447] width 165 height 34
type input "11"
click at [1055, 383] on div "Length 8 in Width 11 in Dimensions are not required unless package measures gre…" at bounding box center [1031, 482] width 444 height 199
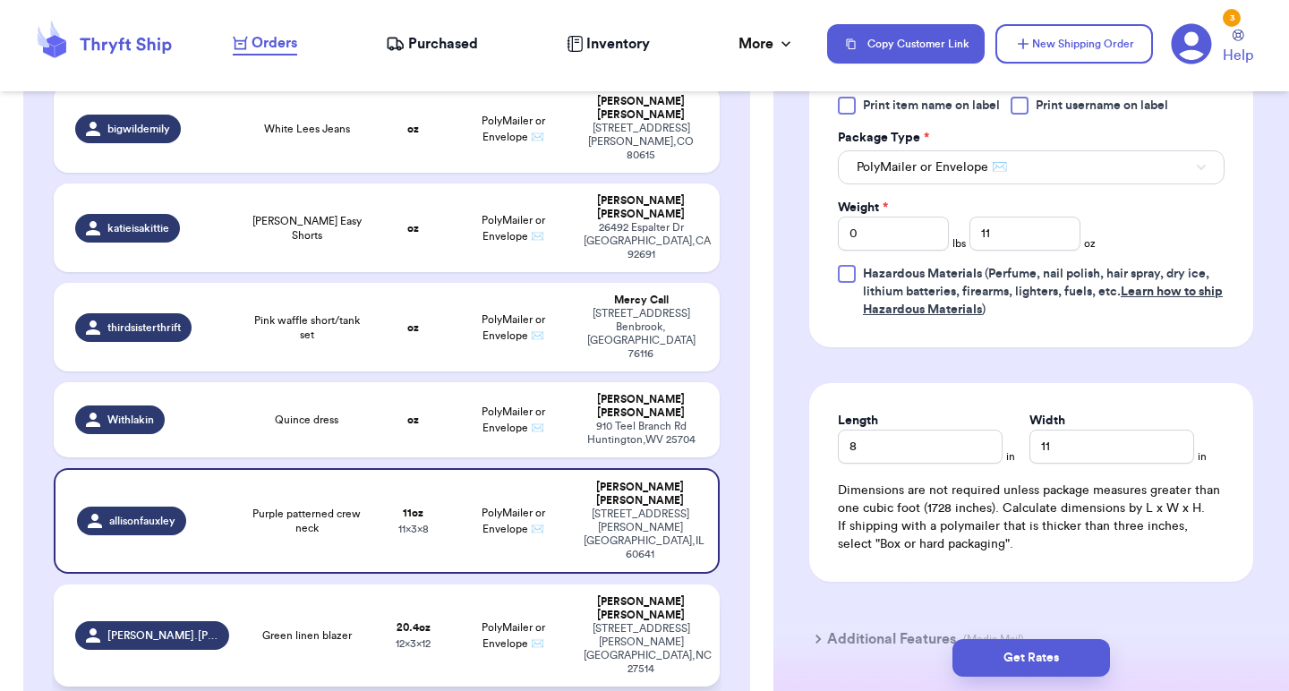
scroll to position [408, 0]
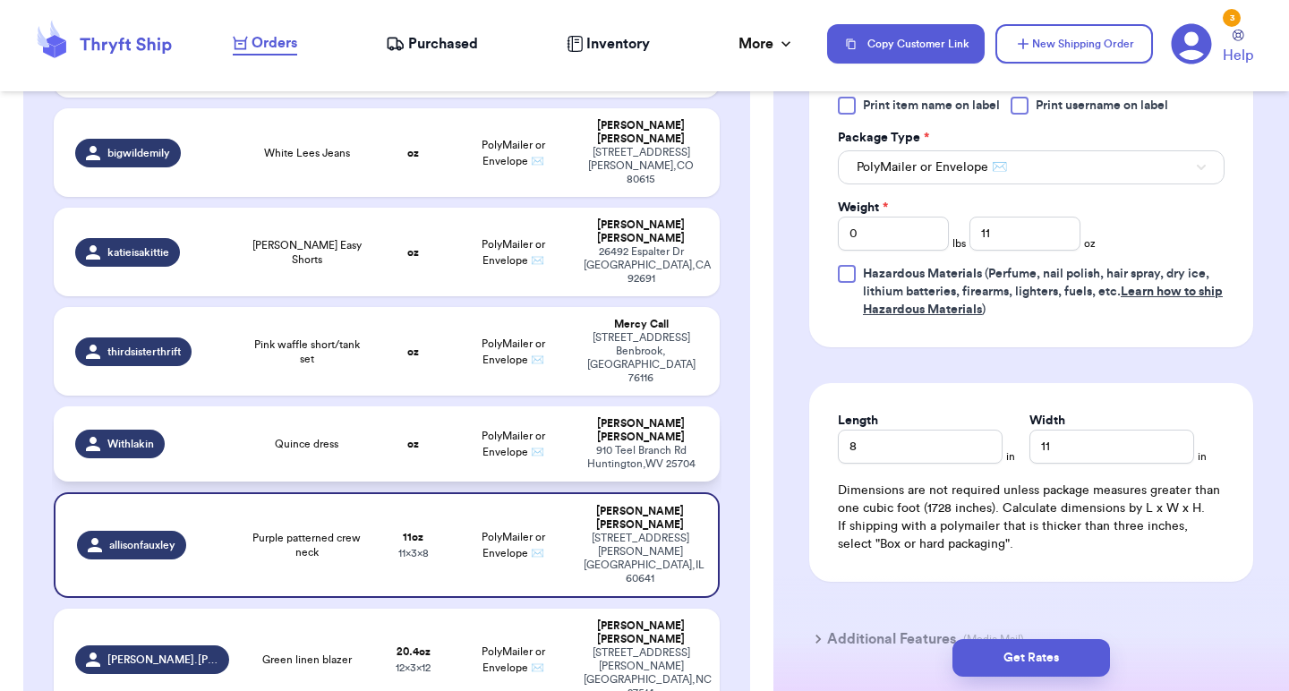
click at [397, 406] on td "oz" at bounding box center [413, 443] width 80 height 75
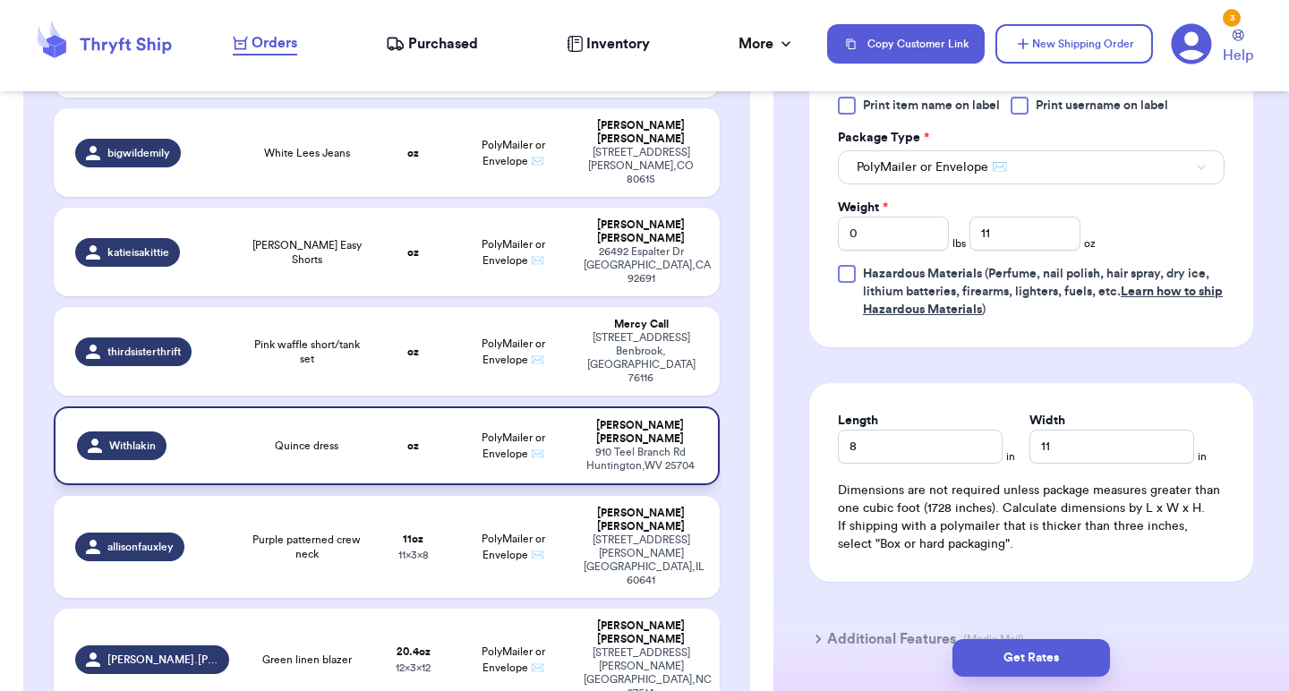
type input "Quince dress"
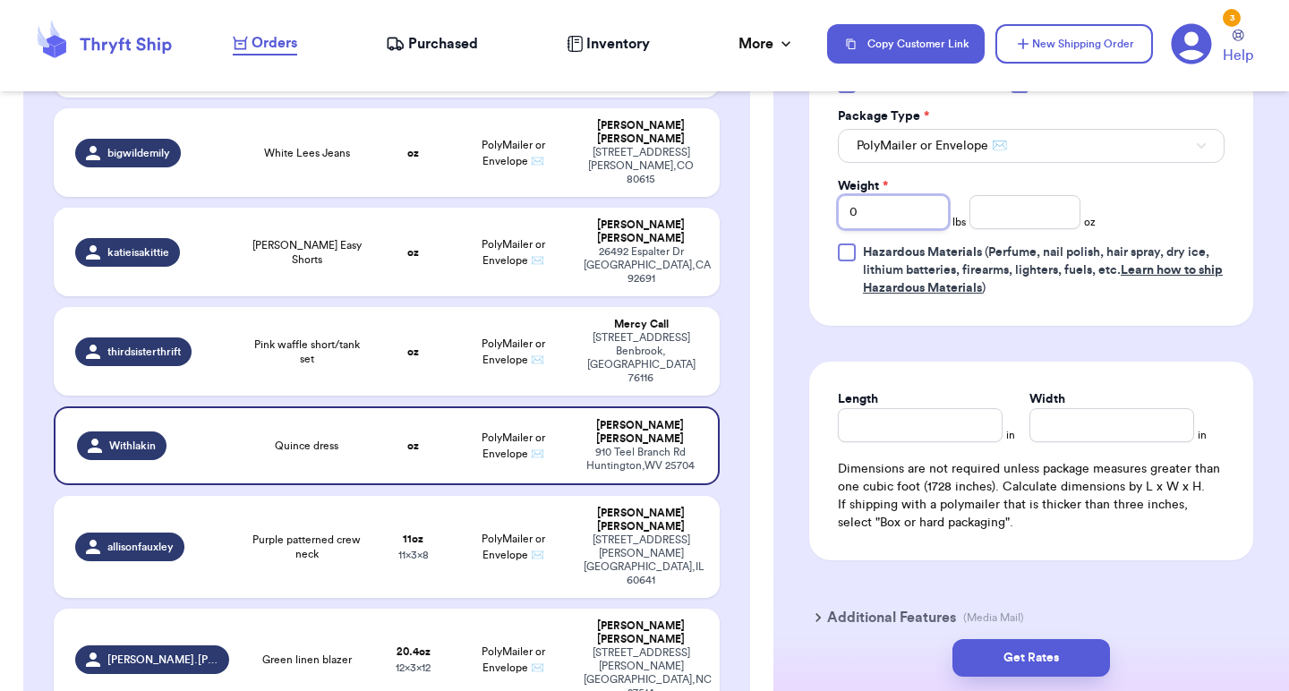
click at [890, 218] on input "0" at bounding box center [893, 212] width 111 height 34
type input "1"
click at [1041, 226] on input "number" at bounding box center [1024, 212] width 111 height 34
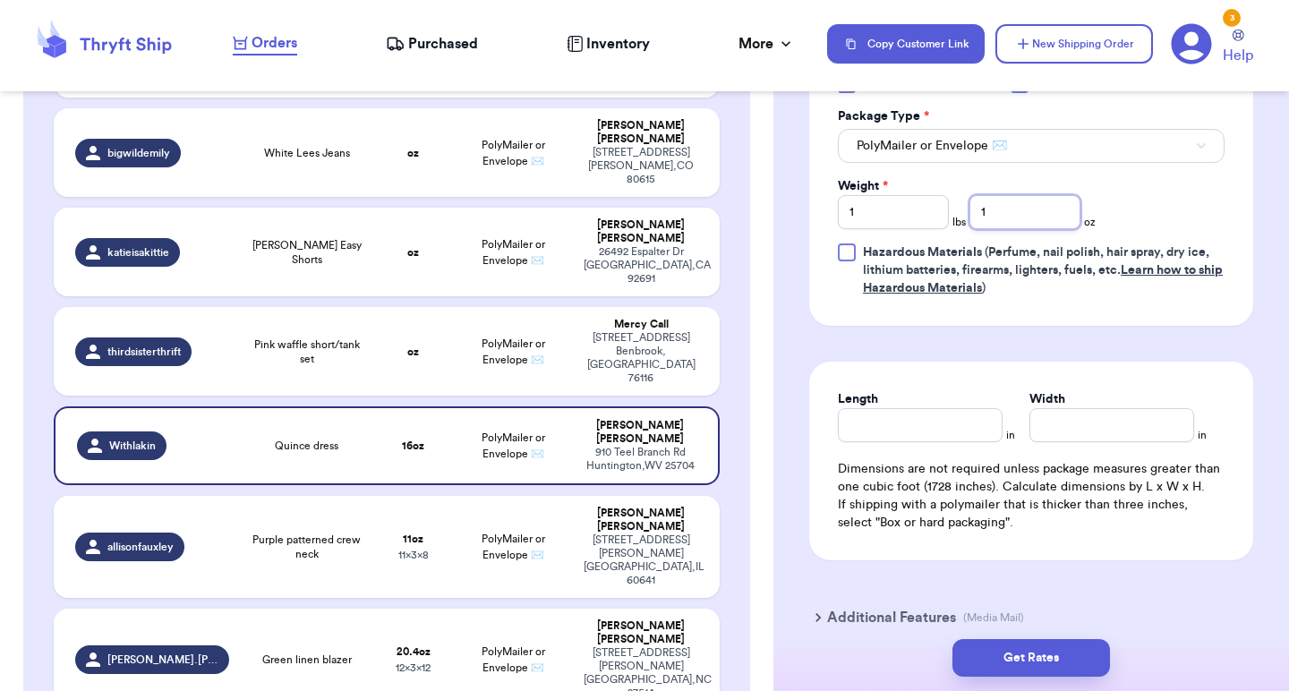
type input "1"
click at [896, 433] on input "Length" at bounding box center [920, 425] width 165 height 34
type input "7"
type input "8"
click at [1071, 442] on input "Width *" at bounding box center [1111, 425] width 165 height 34
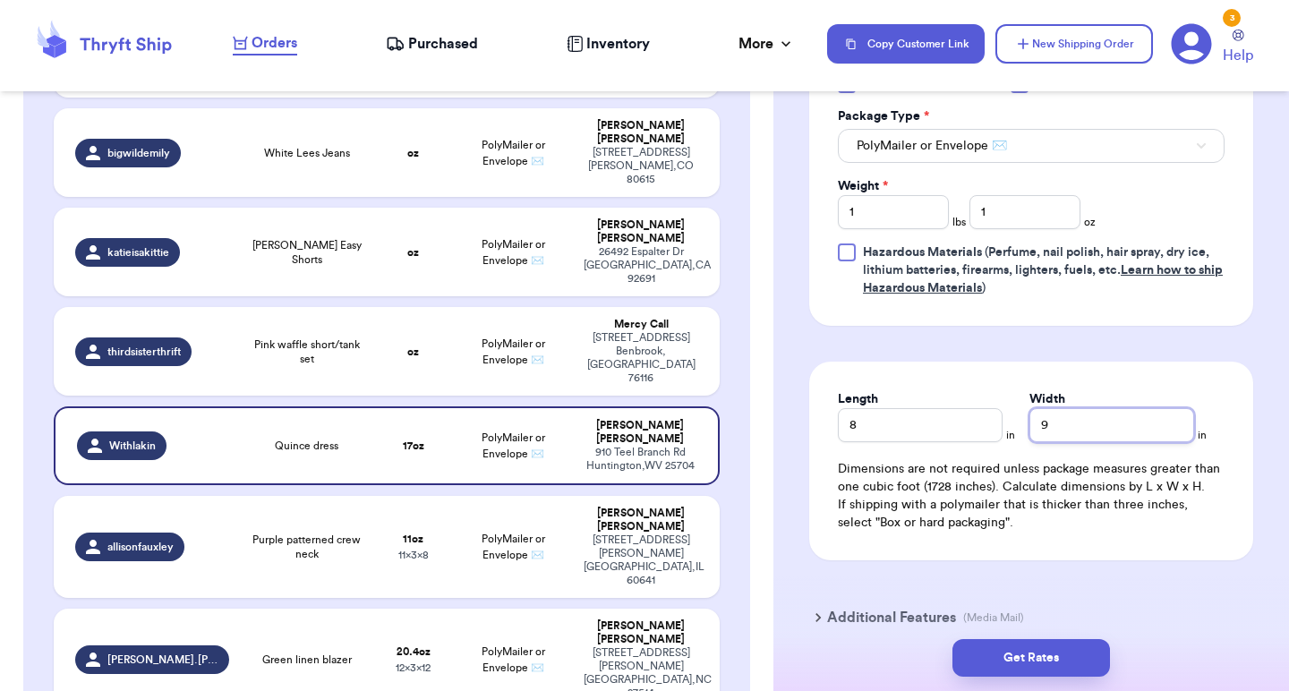
type input "9"
click at [492, 307] on td "PolyMailer or Envelope ✉️" at bounding box center [513, 351] width 120 height 89
type input "Pink waffle short/tank set"
type input "0"
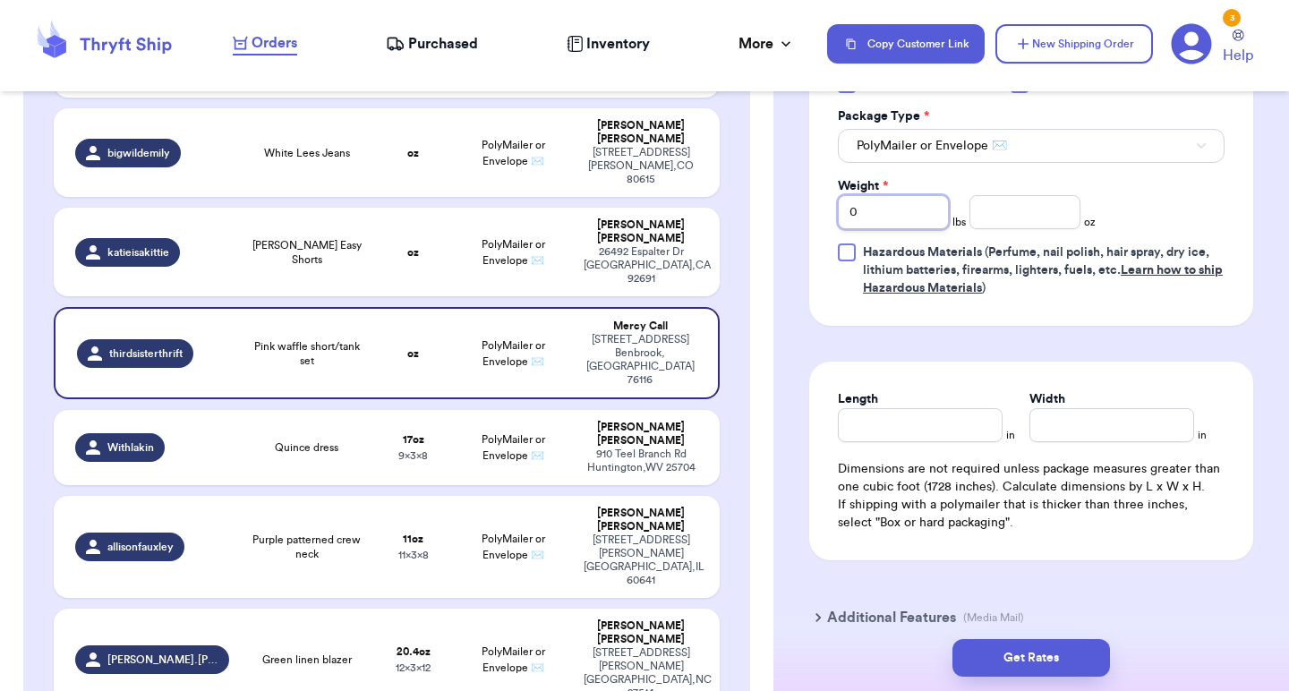
click at [871, 221] on input "0" at bounding box center [893, 212] width 111 height 34
type input "1"
click at [1079, 208] on input "number" at bounding box center [1024, 212] width 111 height 34
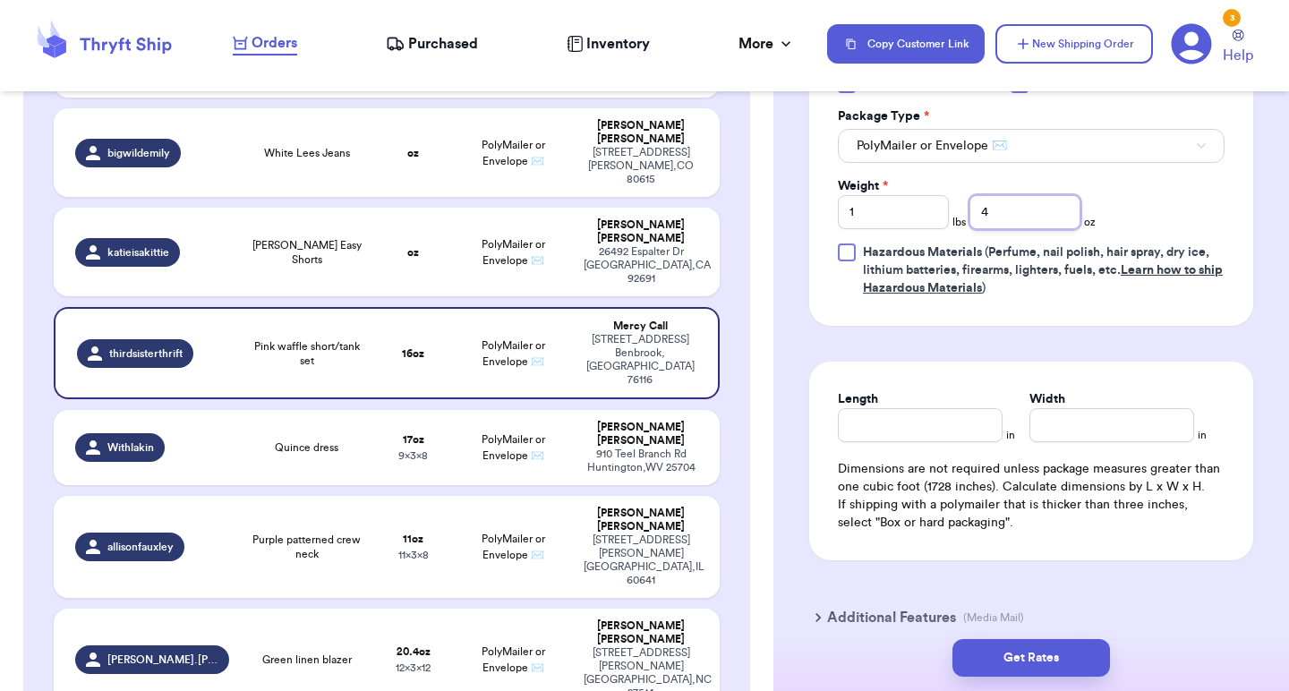
type input "4"
click at [957, 422] on input "Length" at bounding box center [920, 425] width 165 height 34
type input "12"
click at [1157, 436] on input "Width *" at bounding box center [1111, 425] width 165 height 34
type input "14"
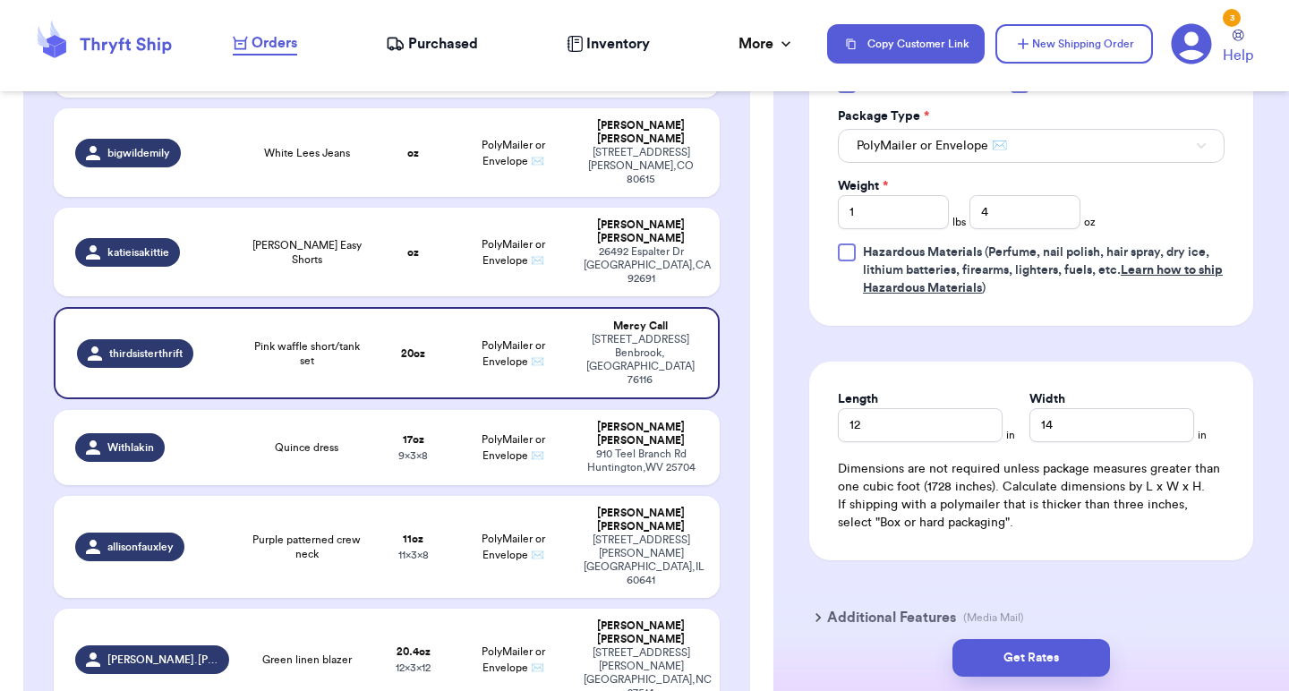
click at [1138, 380] on div "Length 12 in Width 14 in Dimensions are not required unless package measures gr…" at bounding box center [1031, 461] width 444 height 199
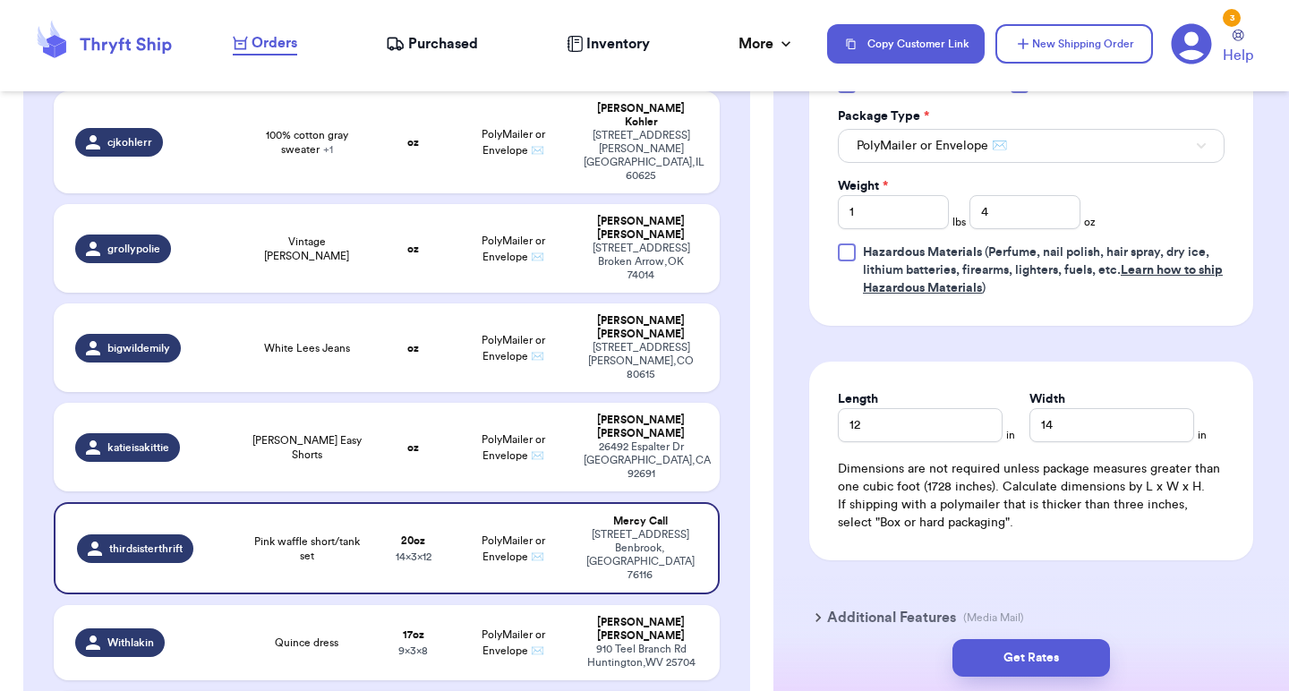
scroll to position [212, 0]
click at [429, 404] on td "oz" at bounding box center [413, 448] width 80 height 89
type input "[PERSON_NAME] Easy Shorts"
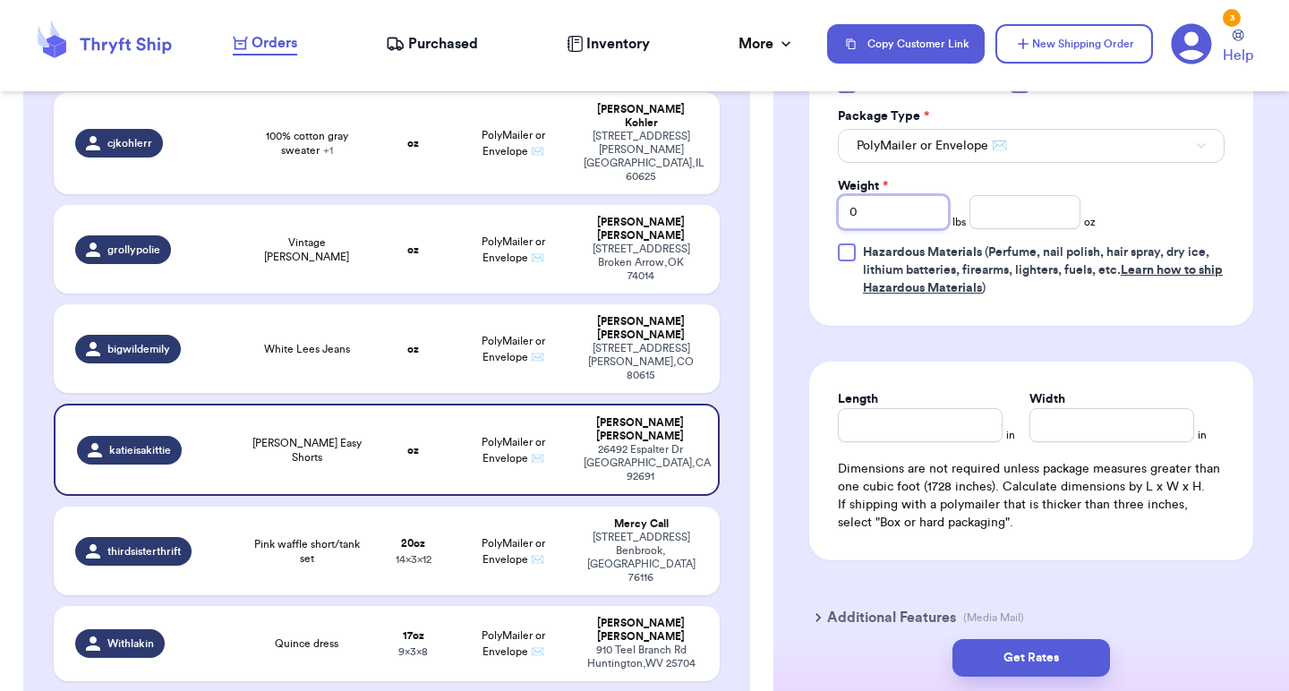
click at [897, 205] on input "0" at bounding box center [893, 212] width 111 height 34
click at [1013, 212] on input "number" at bounding box center [1024, 212] width 111 height 34
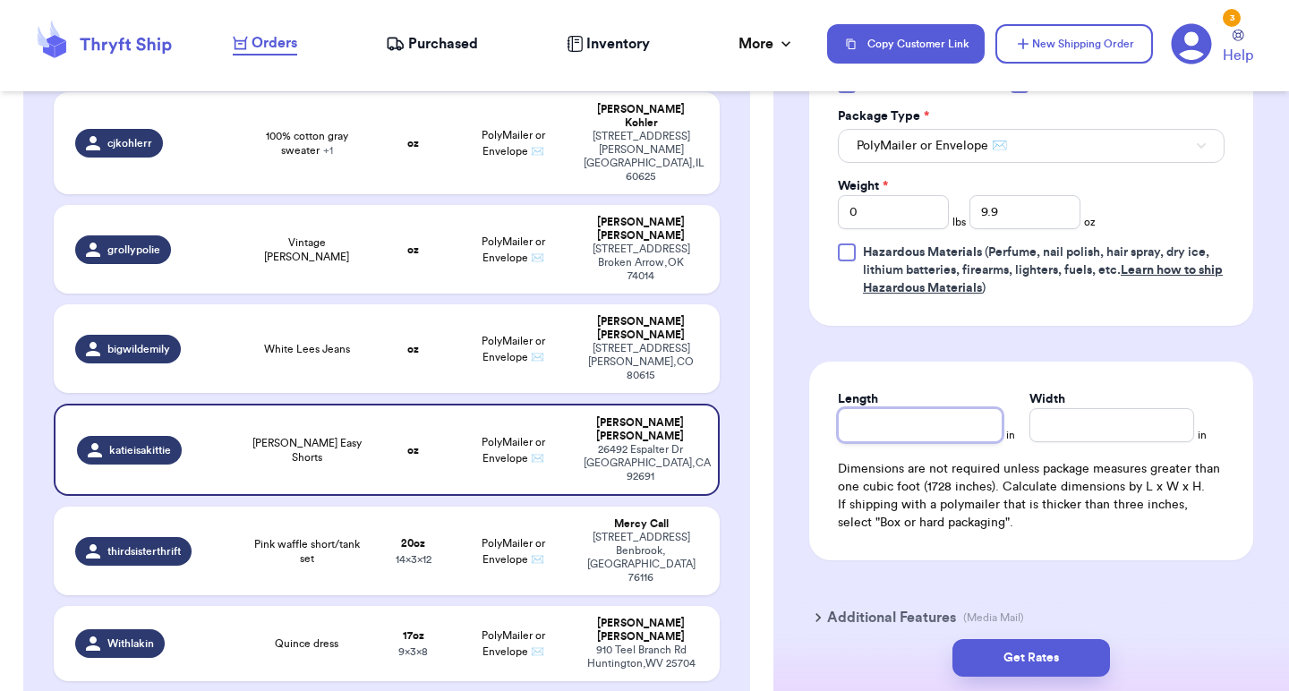
click at [892, 422] on input "Length" at bounding box center [920, 425] width 165 height 34
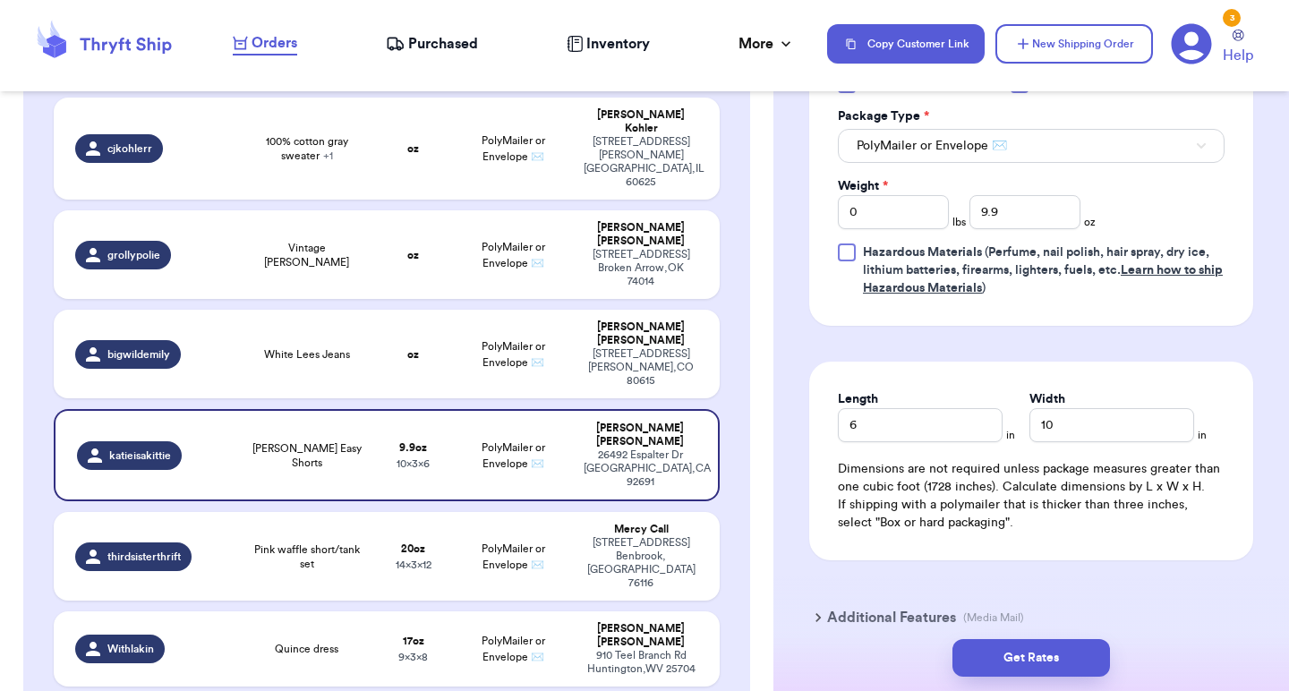
scroll to position [201, 0]
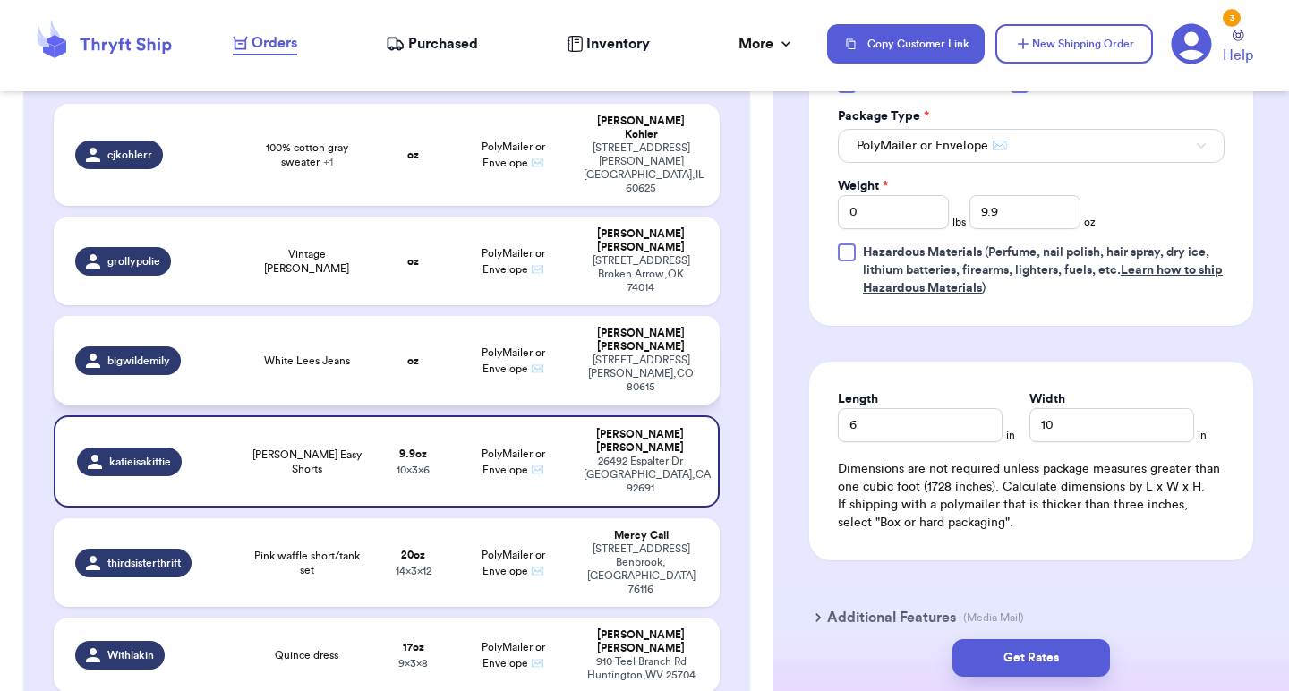
click at [448, 330] on td "oz" at bounding box center [413, 360] width 80 height 89
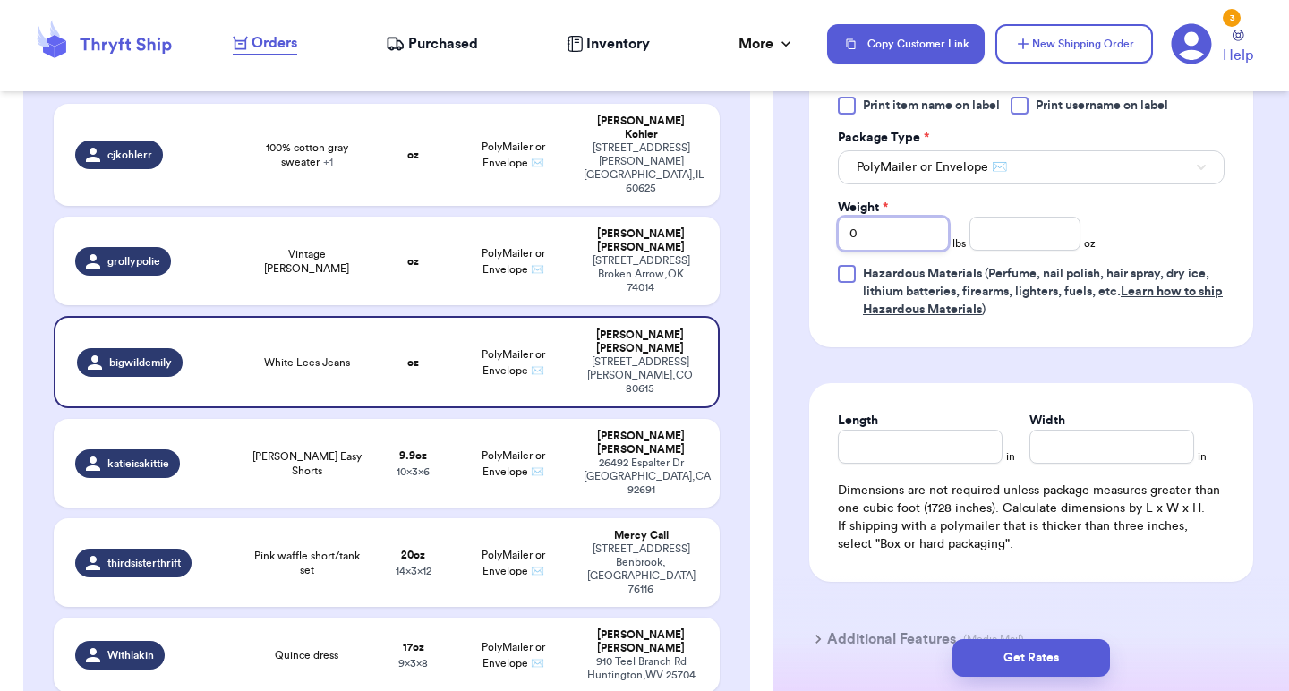
click at [905, 225] on input "0" at bounding box center [893, 234] width 111 height 34
click at [996, 217] on input "number" at bounding box center [1024, 234] width 111 height 34
click at [877, 430] on input "Length" at bounding box center [920, 447] width 165 height 34
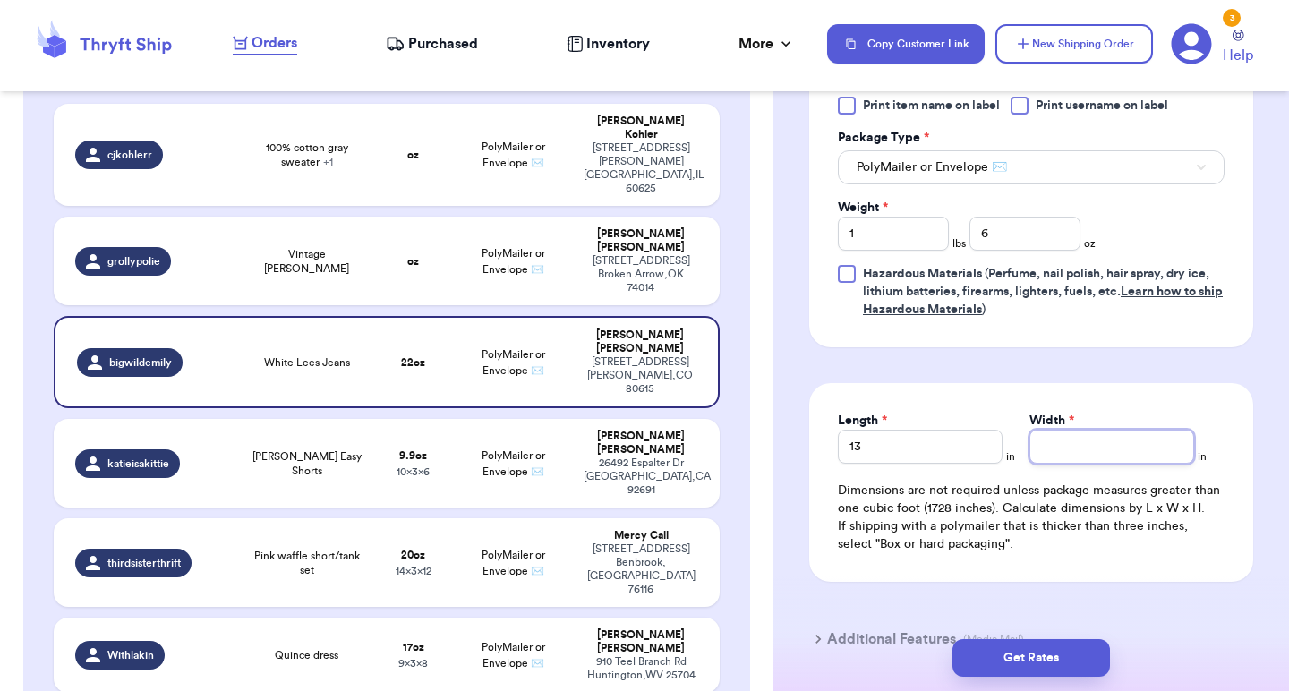
click at [1061, 430] on input "Width *" at bounding box center [1111, 447] width 165 height 34
click at [1061, 383] on div "Length 13 in Width 14 in Dimensions are not required unless package measures gr…" at bounding box center [1031, 482] width 444 height 199
click at [437, 221] on td "oz" at bounding box center [413, 261] width 80 height 89
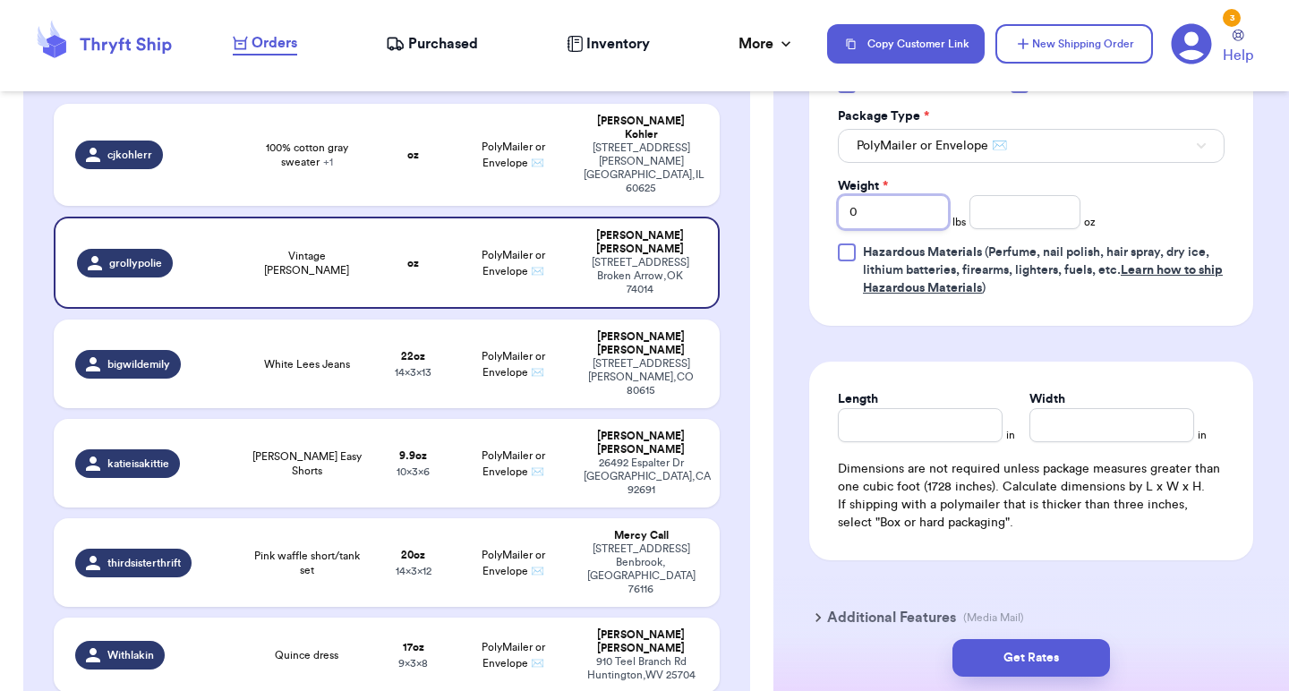
click at [856, 229] on input "0" at bounding box center [893, 212] width 111 height 34
click at [1072, 218] on input "number" at bounding box center [1024, 212] width 111 height 34
click at [956, 437] on input "Length" at bounding box center [920, 425] width 165 height 34
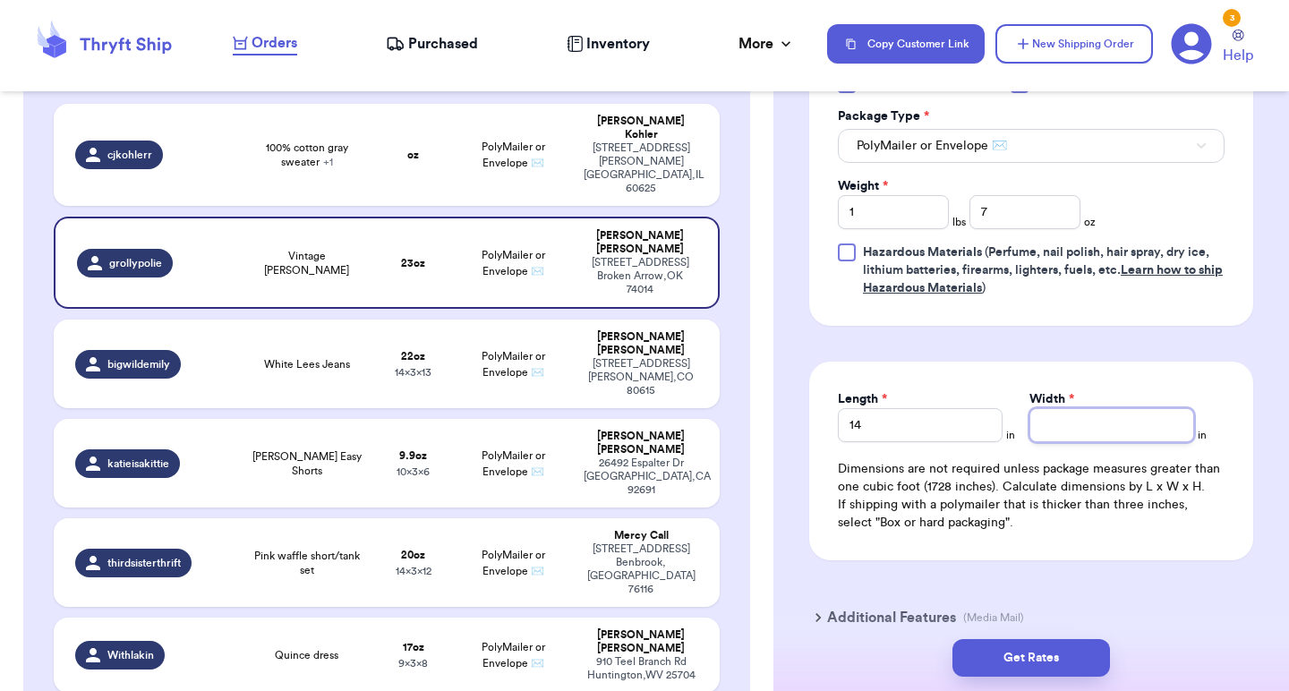
click at [1132, 425] on input "Width *" at bounding box center [1111, 425] width 165 height 34
click at [893, 440] on input "14" at bounding box center [920, 425] width 165 height 34
click at [1067, 426] on input "14" at bounding box center [1111, 425] width 165 height 34
click at [1063, 438] on input "1413" at bounding box center [1111, 425] width 165 height 34
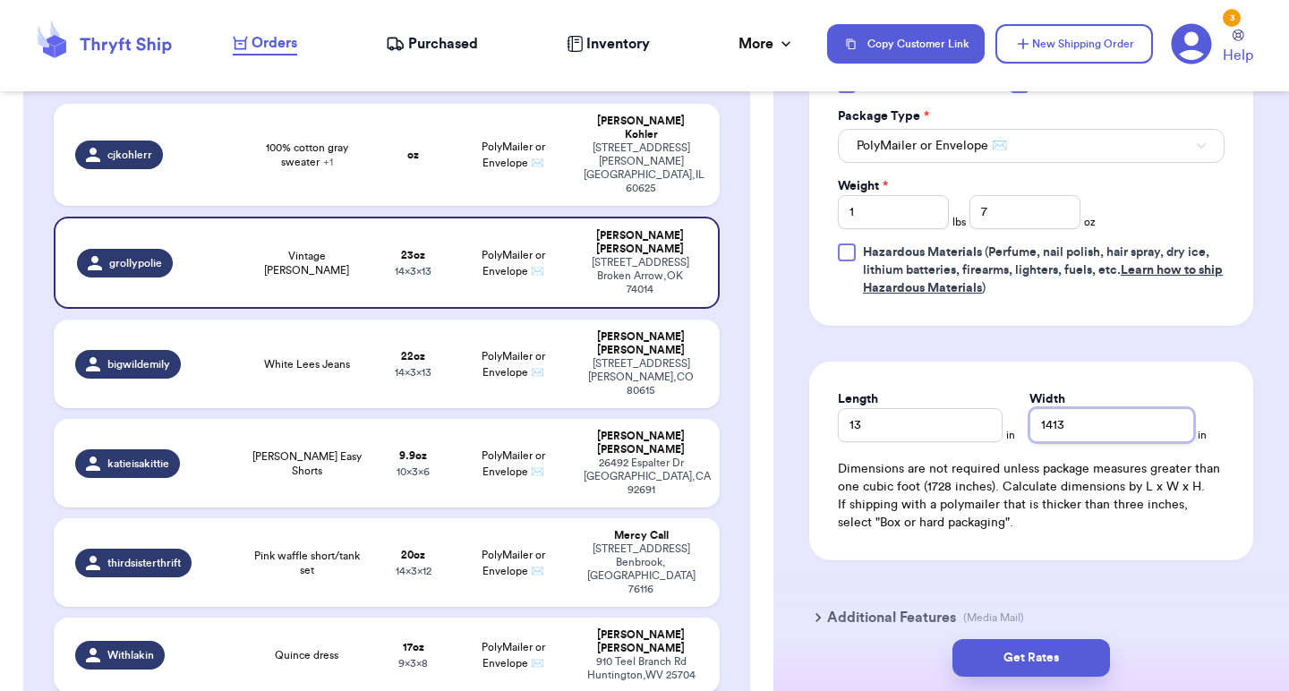
click at [1063, 438] on input "1413" at bounding box center [1111, 425] width 165 height 34
click at [431, 130] on td "oz" at bounding box center [413, 155] width 80 height 102
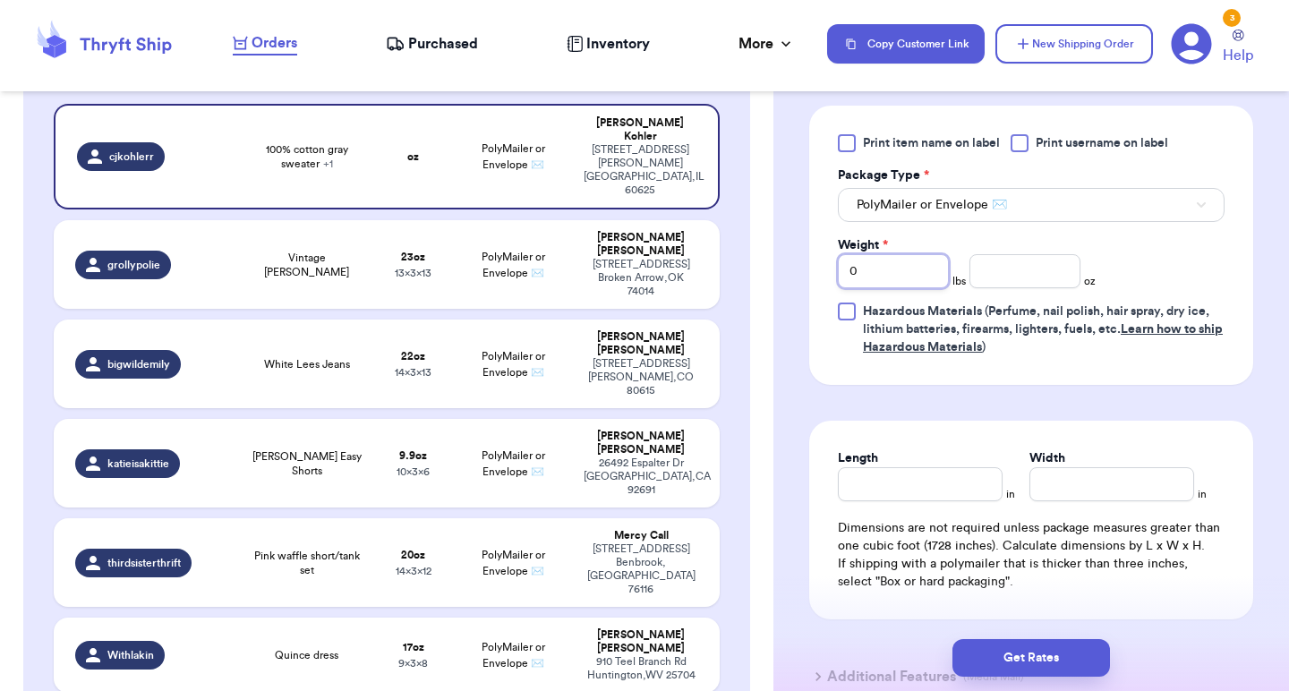
click at [927, 260] on input "0" at bounding box center [893, 271] width 111 height 34
click at [918, 270] on input "10" at bounding box center [893, 271] width 111 height 34
click at [1004, 282] on input "number" at bounding box center [1024, 271] width 111 height 34
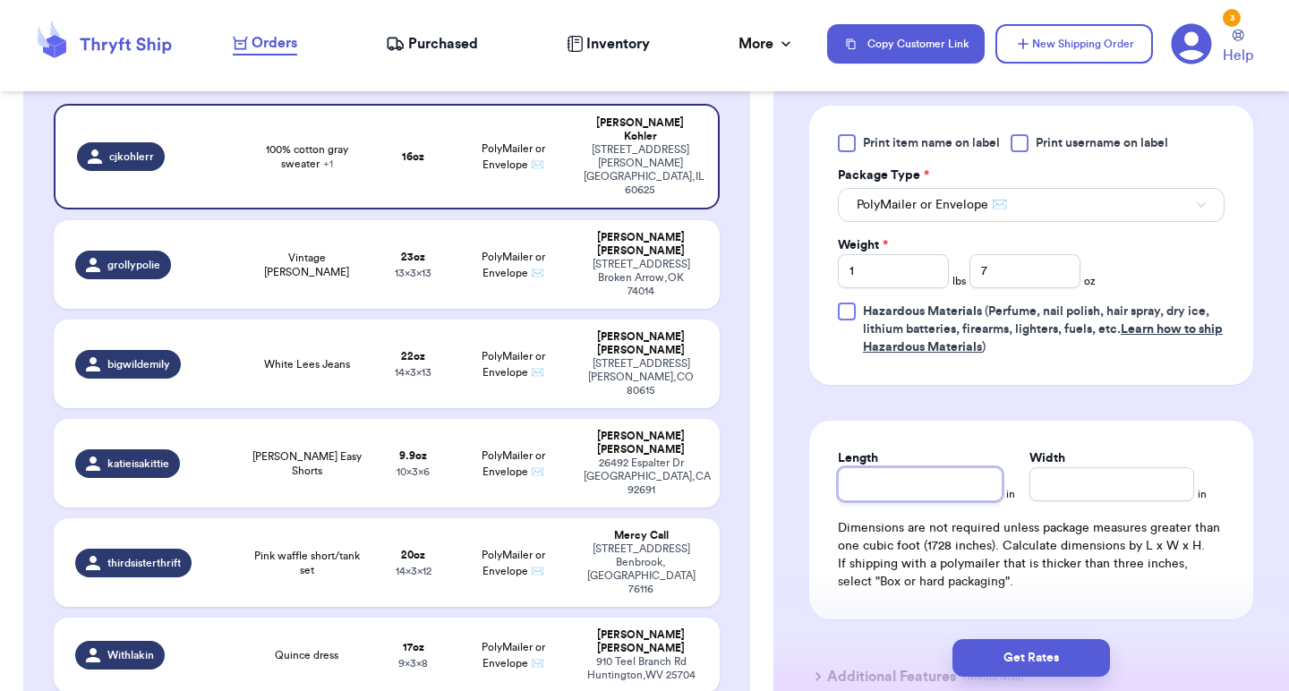
click at [875, 488] on input "Length" at bounding box center [920, 484] width 165 height 34
click at [1110, 491] on input "Width *" at bounding box center [1111, 484] width 165 height 34
click at [1090, 409] on form "Shipping Information Delete Label Customer Info Instagram Handle: cjkohlerr Nam…" at bounding box center [1031, 3] width 444 height 1420
click at [900, 498] on input "15" at bounding box center [920, 484] width 165 height 34
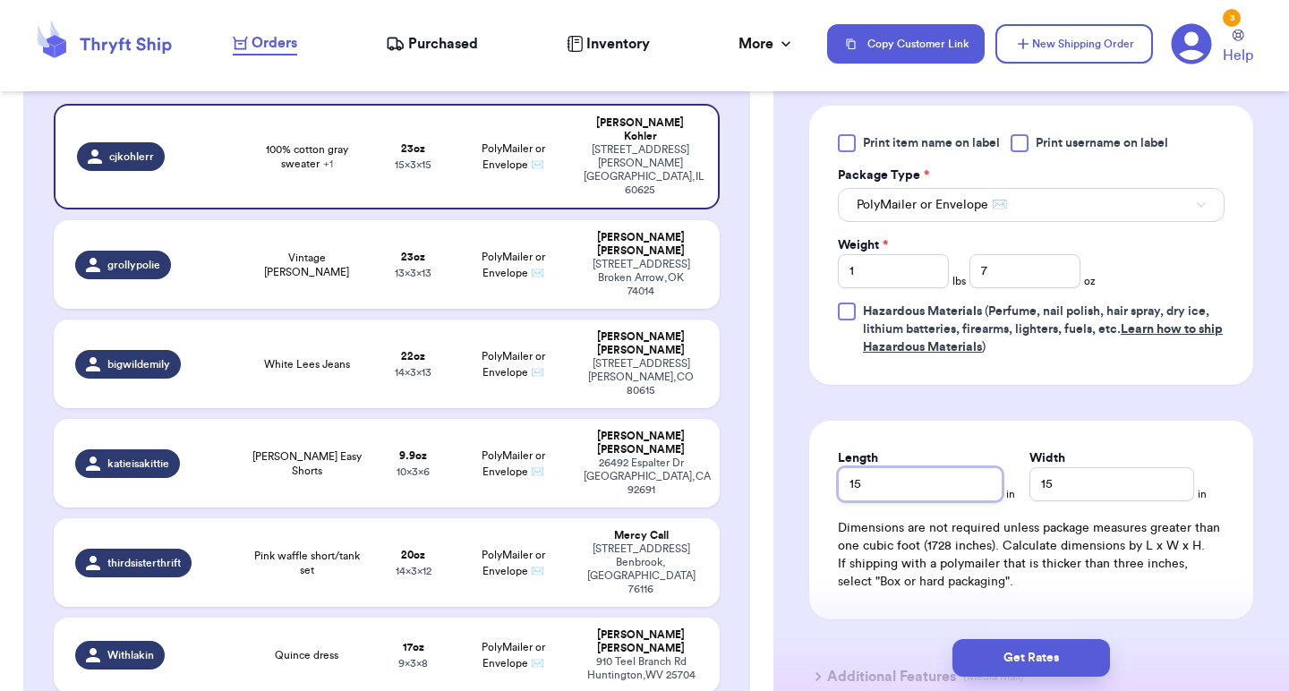
click at [900, 498] on input "15" at bounding box center [920, 484] width 165 height 34
click at [1083, 491] on input "15" at bounding box center [1111, 484] width 165 height 34
click at [1078, 426] on div "Length 13 in Width 13 in Dimensions are not required unless package measures gr…" at bounding box center [1031, 520] width 444 height 199
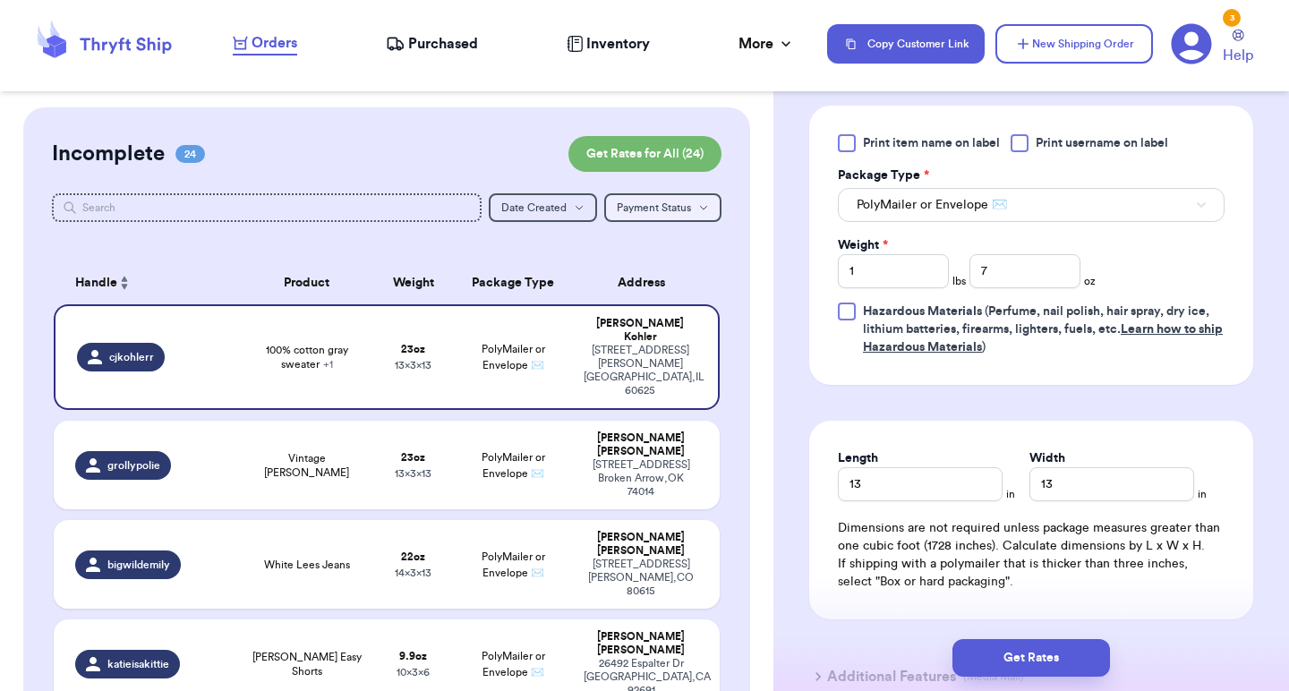
scroll to position [0, 0]
click at [654, 153] on button "Get Rates for All ( 24 )" at bounding box center [644, 154] width 153 height 36
